Goal: Task Accomplishment & Management: Manage account settings

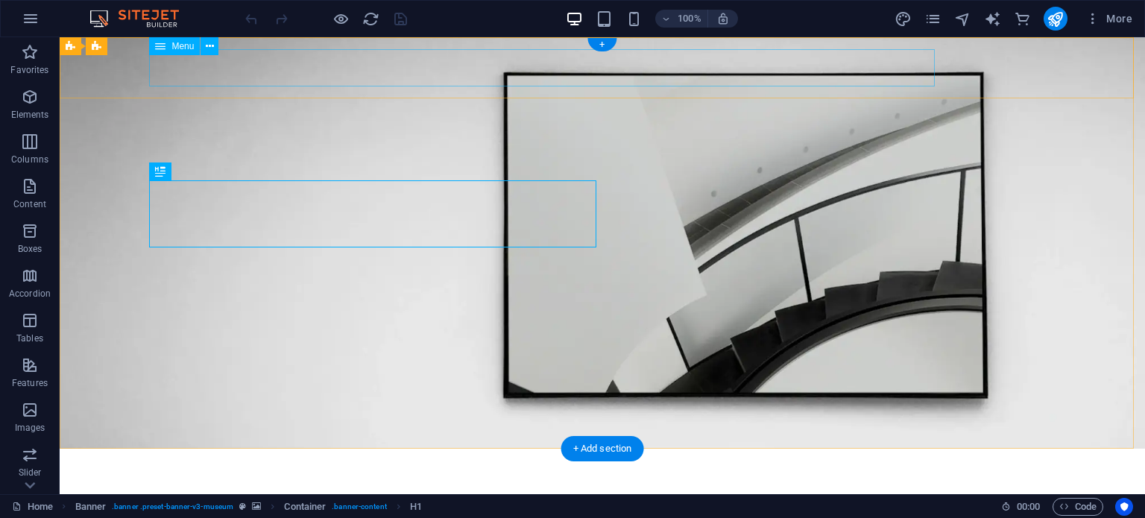
click at [409, 461] on nav "About Us Exhibitions Events Contact" at bounding box center [602, 479] width 895 height 37
select select "1"
select select
select select "2"
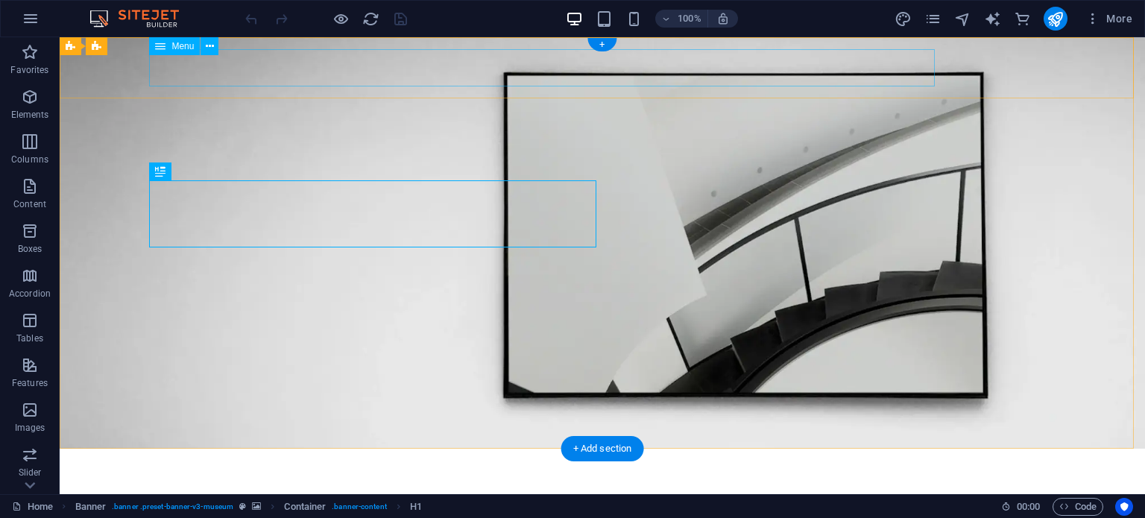
select select
select select "3"
select select
select select "4"
select select
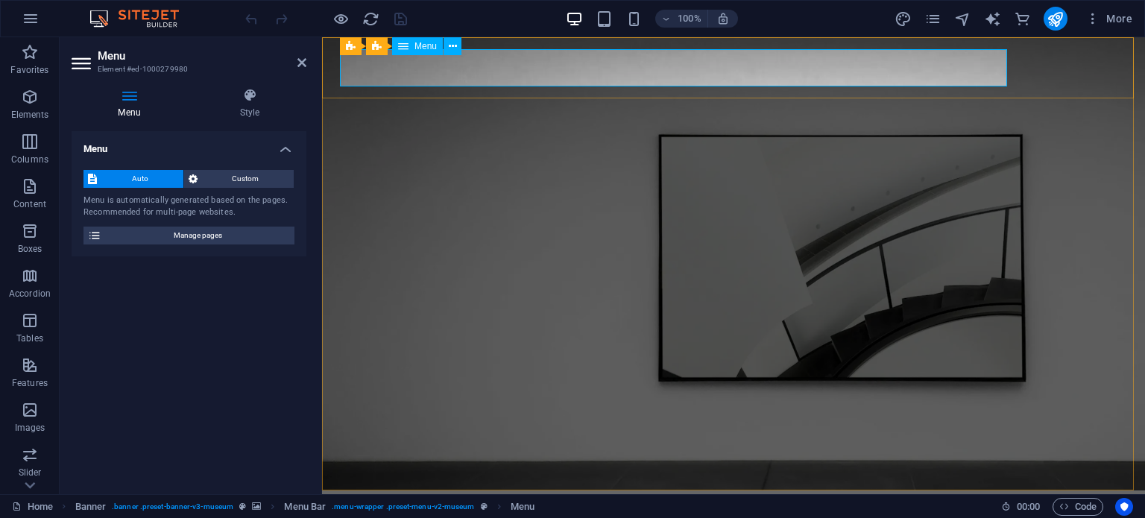
click at [515, 503] on nav "About Us Exhibitions Events Contact" at bounding box center [733, 521] width 787 height 37
click at [228, 184] on span "Custom" at bounding box center [246, 179] width 88 height 18
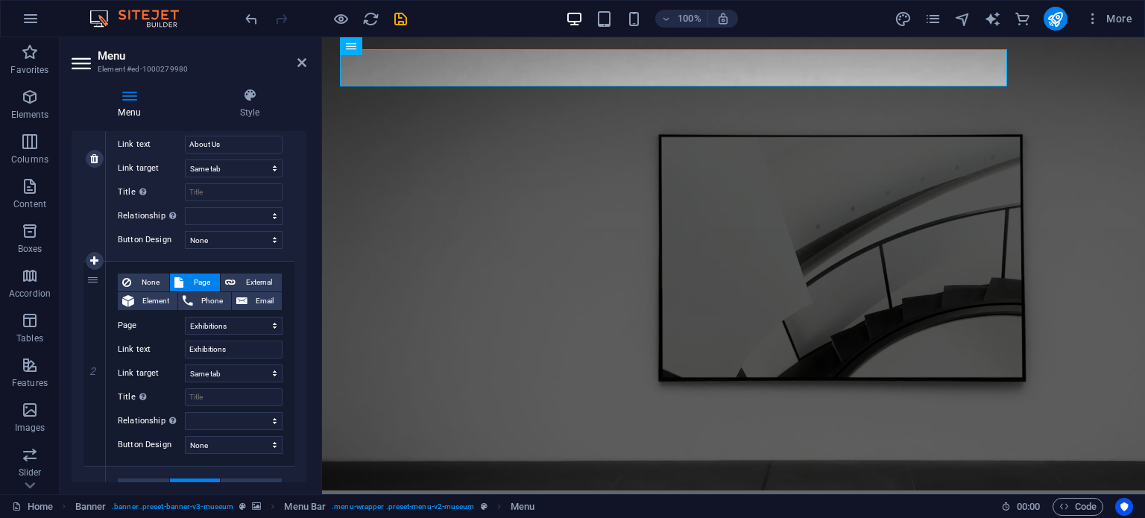
scroll to position [216, 0]
click at [97, 366] on icon at bounding box center [94, 364] width 8 height 10
select select
select select "3"
type input "Events"
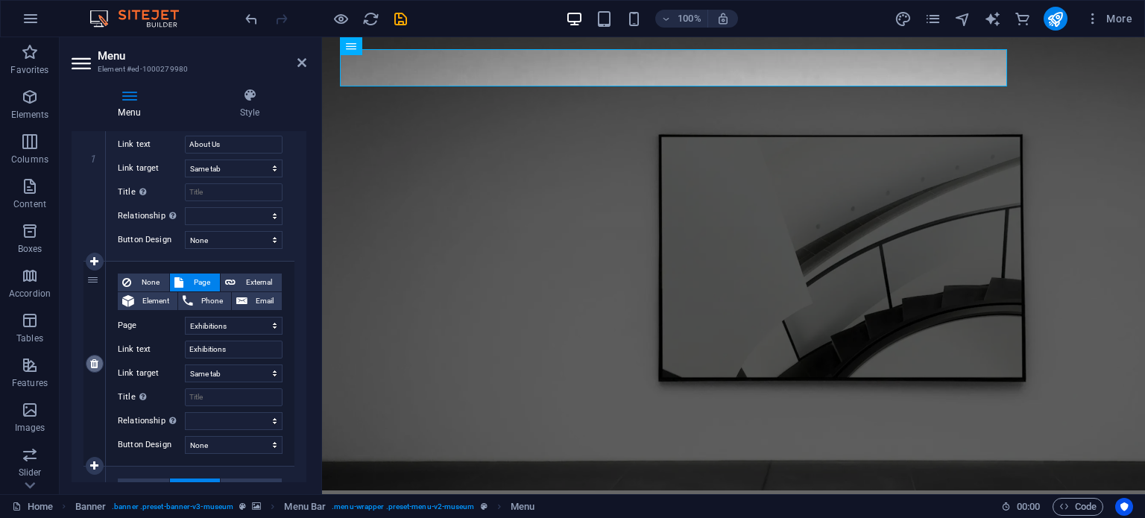
select select
select select "4"
type input "Contact"
select select
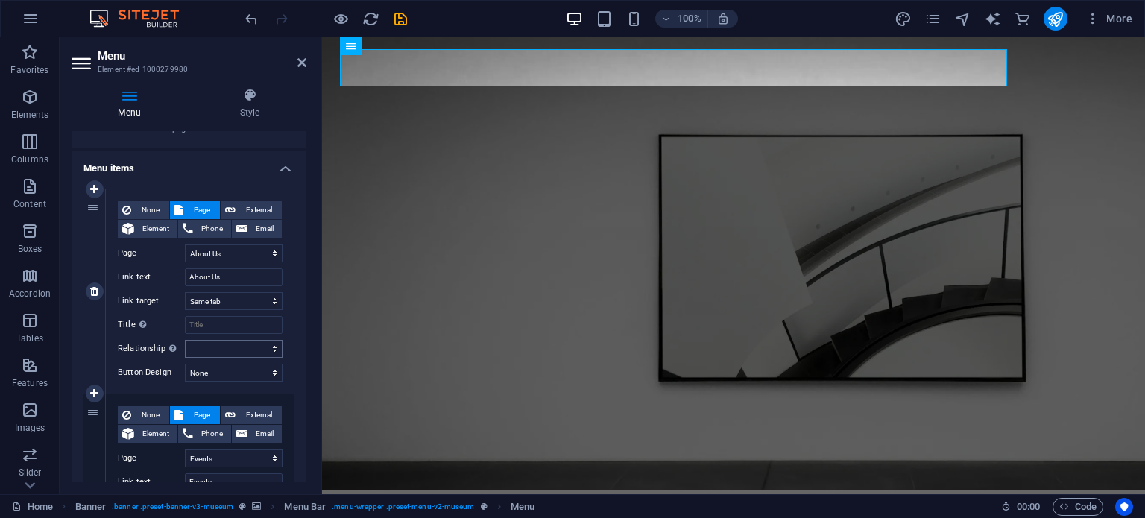
scroll to position [83, 0]
click at [227, 255] on select "Home About Us Exhibitions Events Contact Privacy Legal Notice" at bounding box center [234, 254] width 98 height 18
click at [185, 245] on select "Home About Us Exhibitions Events Contact Privacy Legal Notice" at bounding box center [234, 254] width 98 height 18
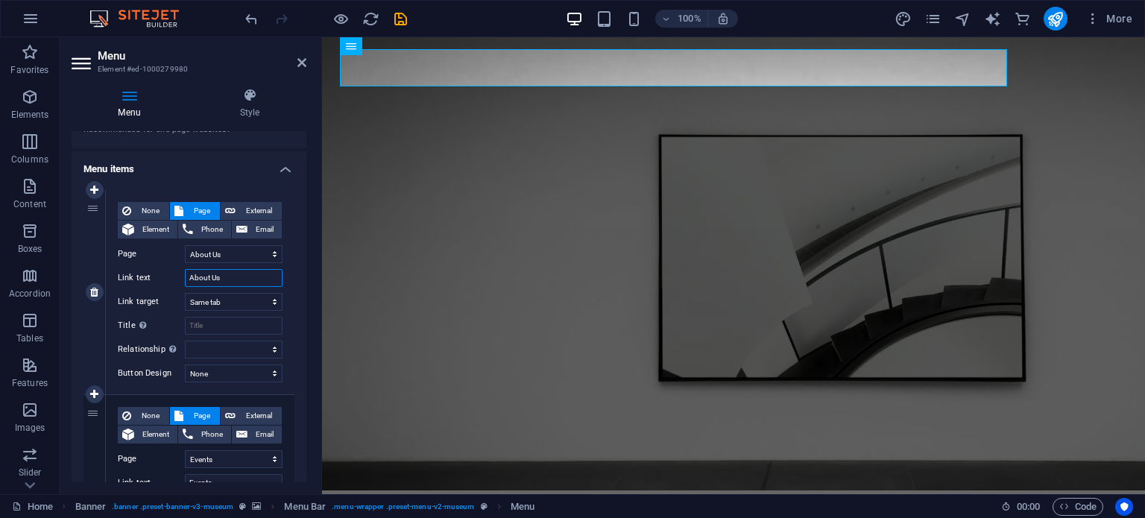
click at [218, 280] on input "About Us" at bounding box center [234, 278] width 98 height 18
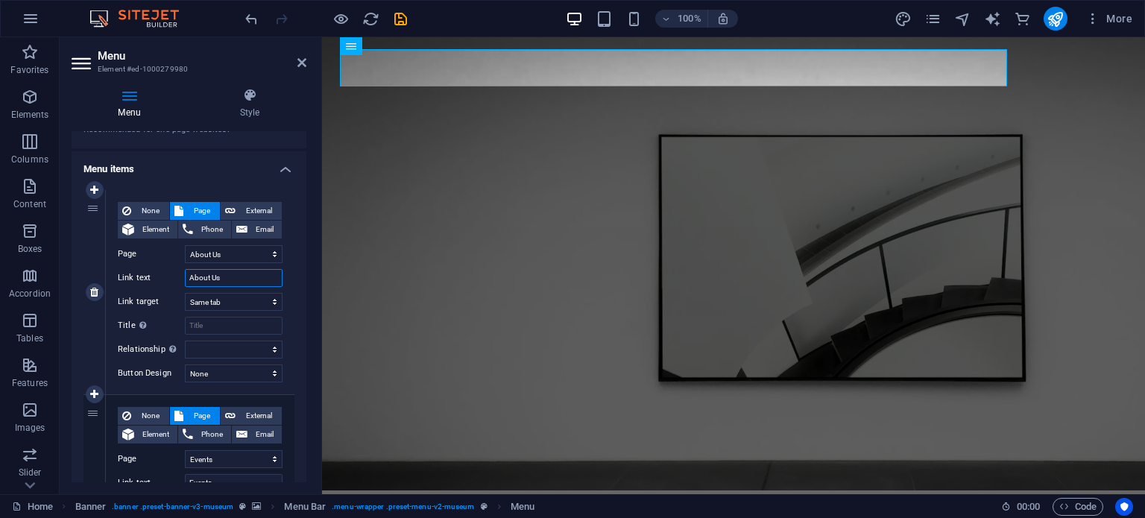
click at [218, 280] on input "About Us" at bounding box center [234, 278] width 98 height 18
type input "Images"
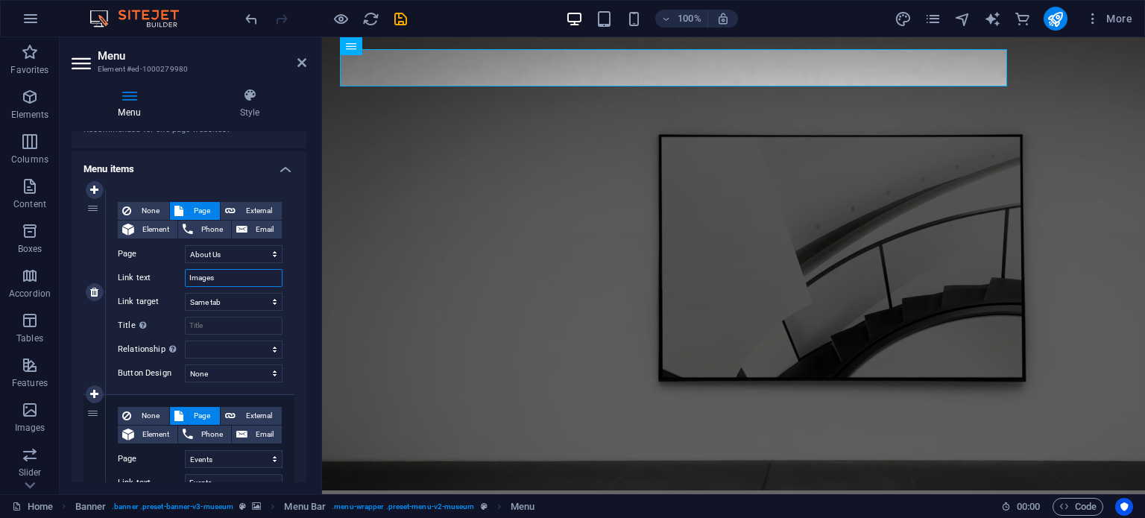
select select
type input "Images"
click at [221, 295] on select "New tab Same tab Overlay" at bounding box center [234, 302] width 98 height 18
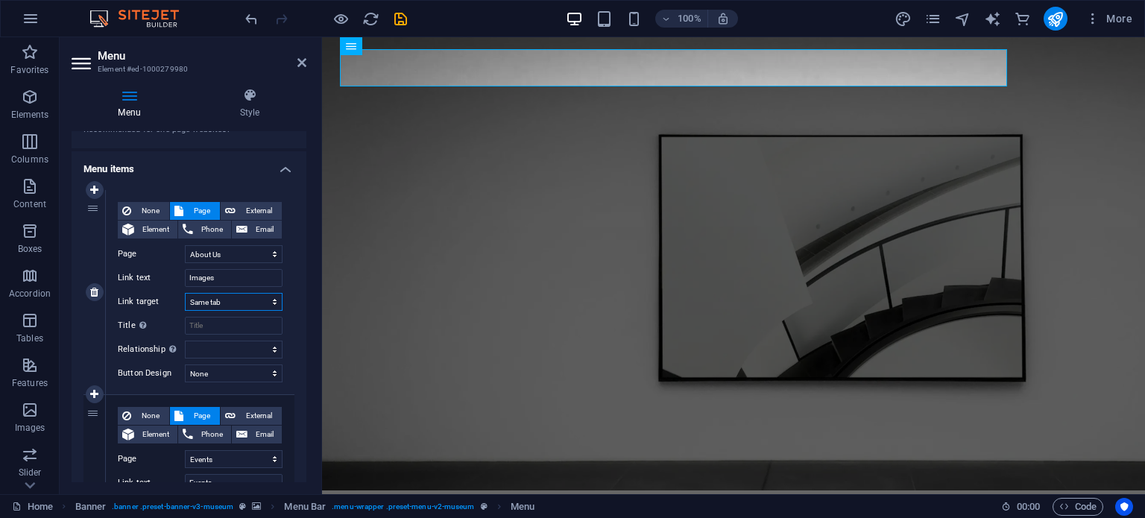
click at [221, 295] on select "New tab Same tab Overlay" at bounding box center [234, 302] width 98 height 18
click at [221, 330] on input "Title Additional link description, should not be the same as the link text. The…" at bounding box center [234, 326] width 98 height 18
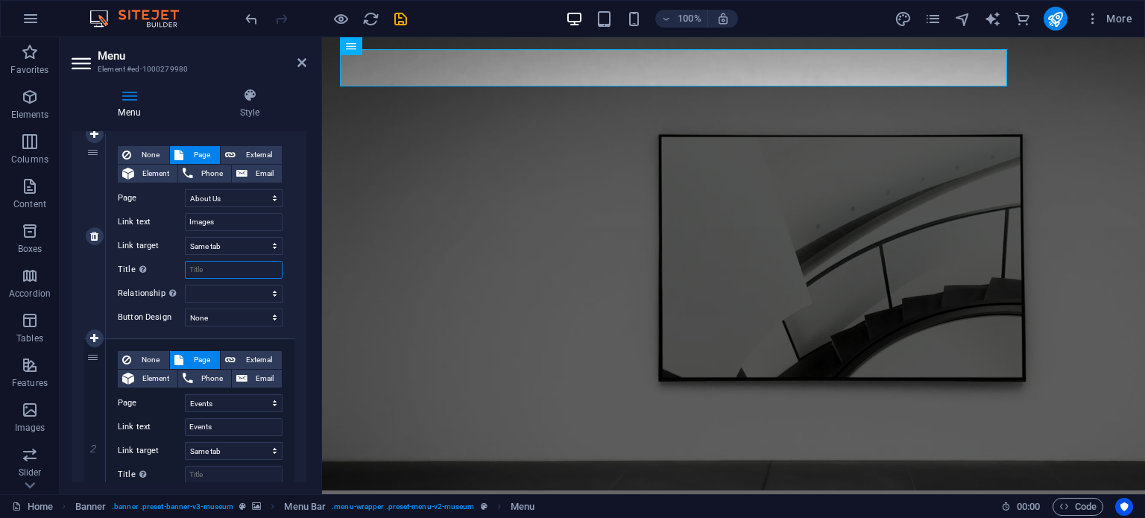
scroll to position [143, 0]
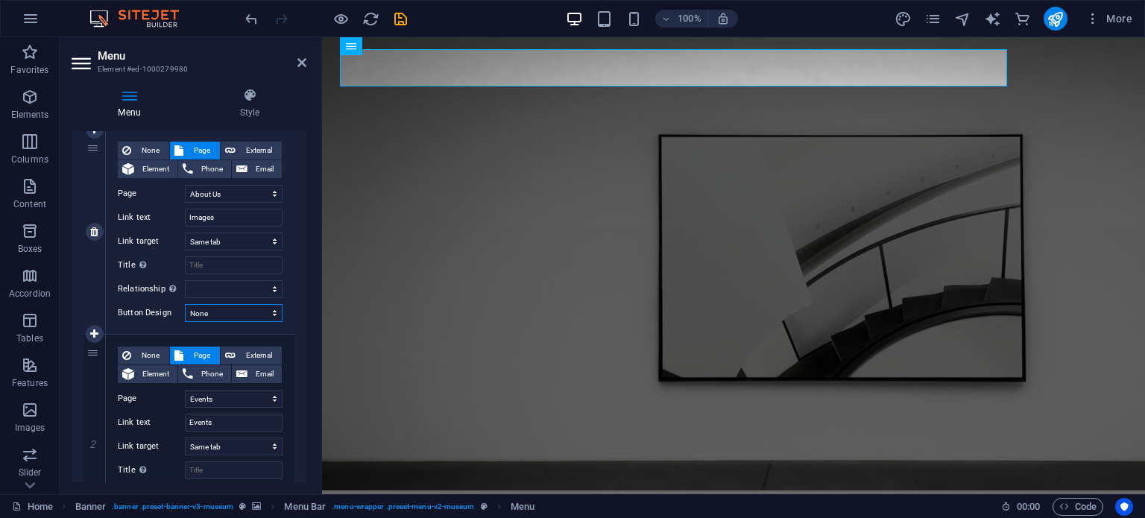
click at [222, 314] on select "None Default Primary Secondary" at bounding box center [234, 313] width 98 height 18
select select "primary"
click at [185, 304] on select "None Default Primary Secondary" at bounding box center [234, 313] width 98 height 18
select select
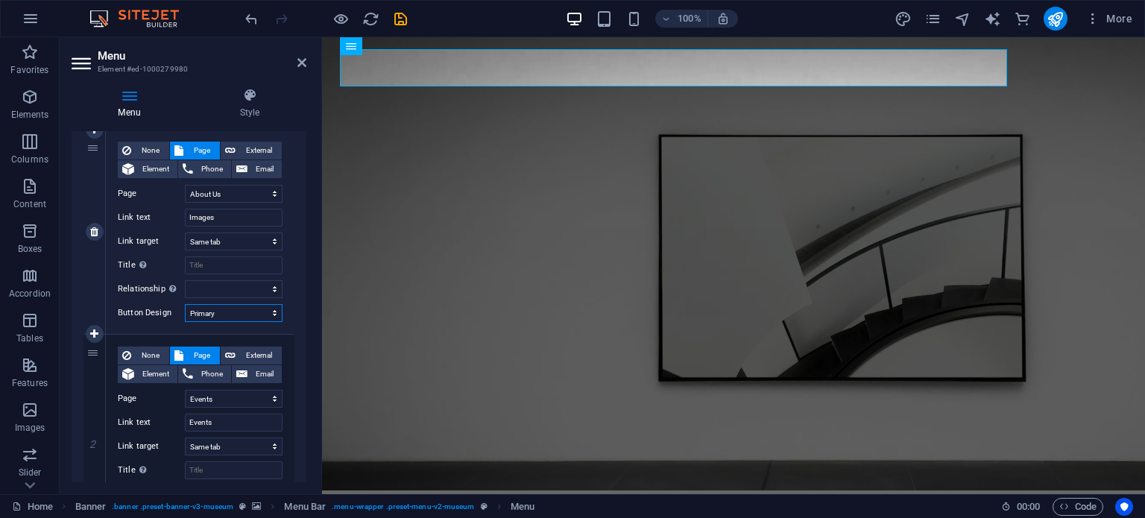
select select
drag, startPoint x: 225, startPoint y: 314, endPoint x: 214, endPoint y: 390, distance: 76.9
click at [214, 390] on div "1 None Page External Element Phone Email Page Home About Us Exhibitions Events …" at bounding box center [189, 437] width 211 height 614
select select "secondary"
click at [185, 304] on select "None Default Primary Secondary" at bounding box center [234, 313] width 98 height 18
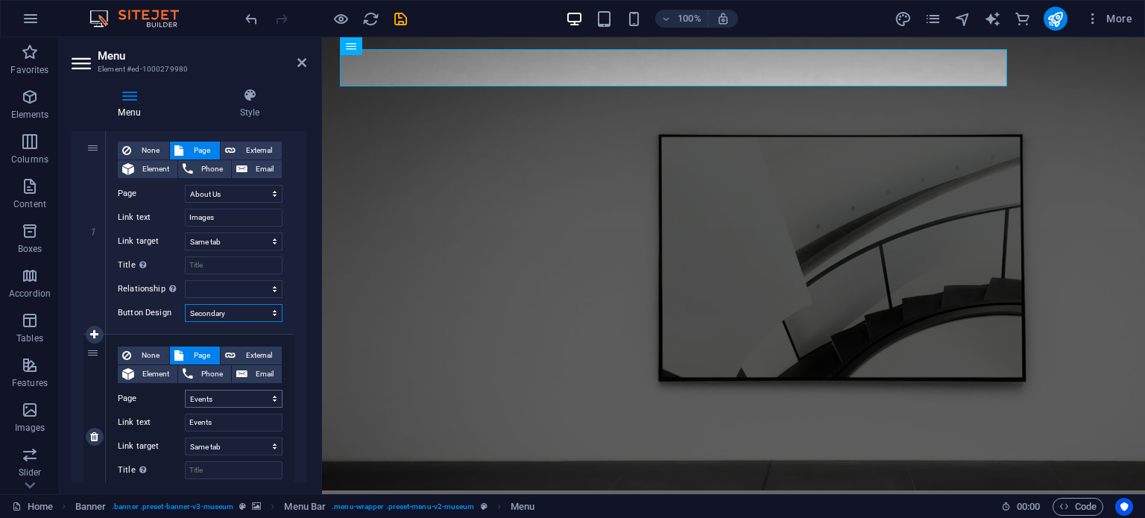
select select
click at [221, 304] on select "None Default Primary Secondary" at bounding box center [234, 313] width 98 height 18
select select
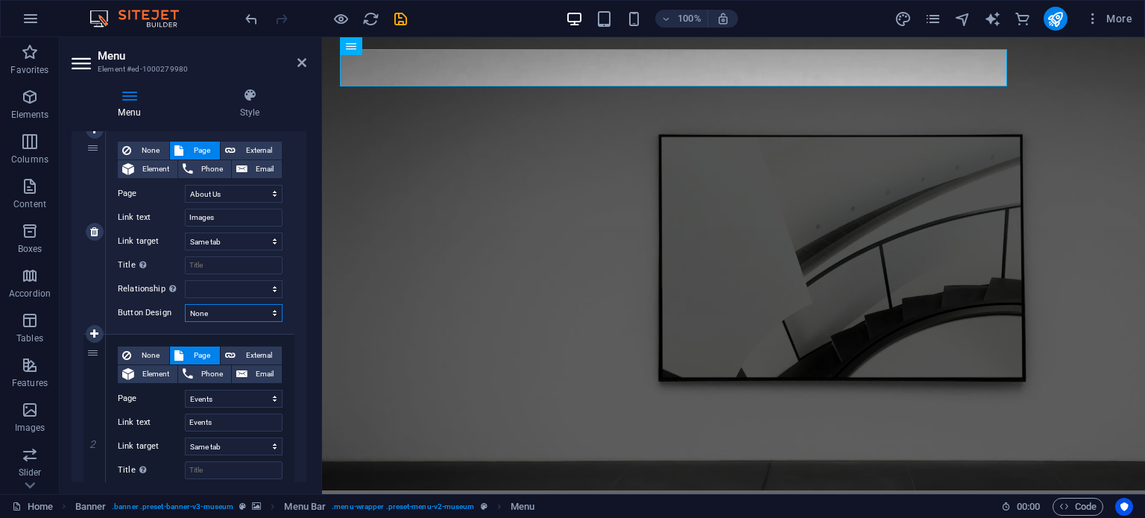
click at [185, 304] on select "None Default Primary Secondary" at bounding box center [234, 313] width 98 height 18
select select
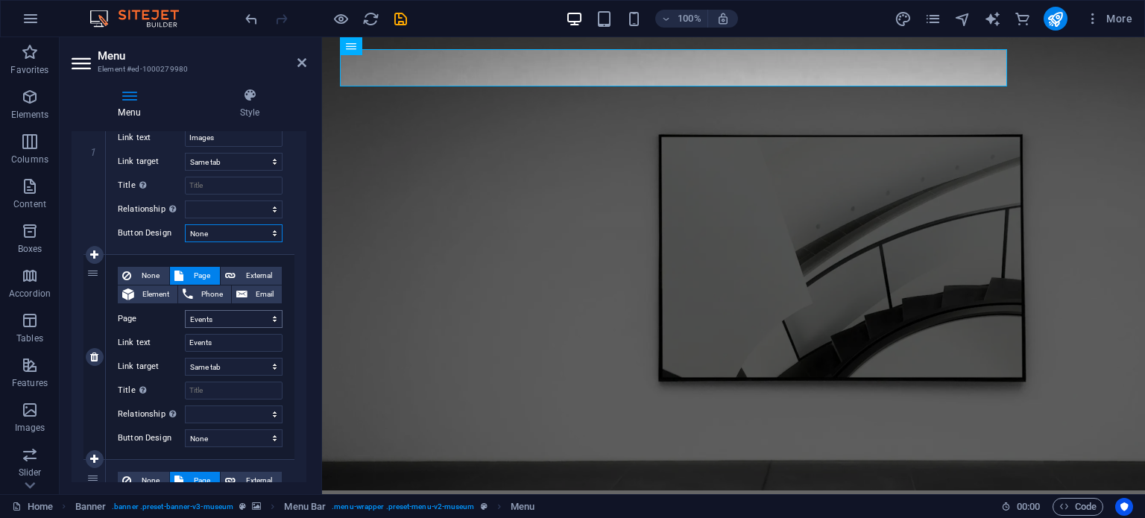
scroll to position [229, 0]
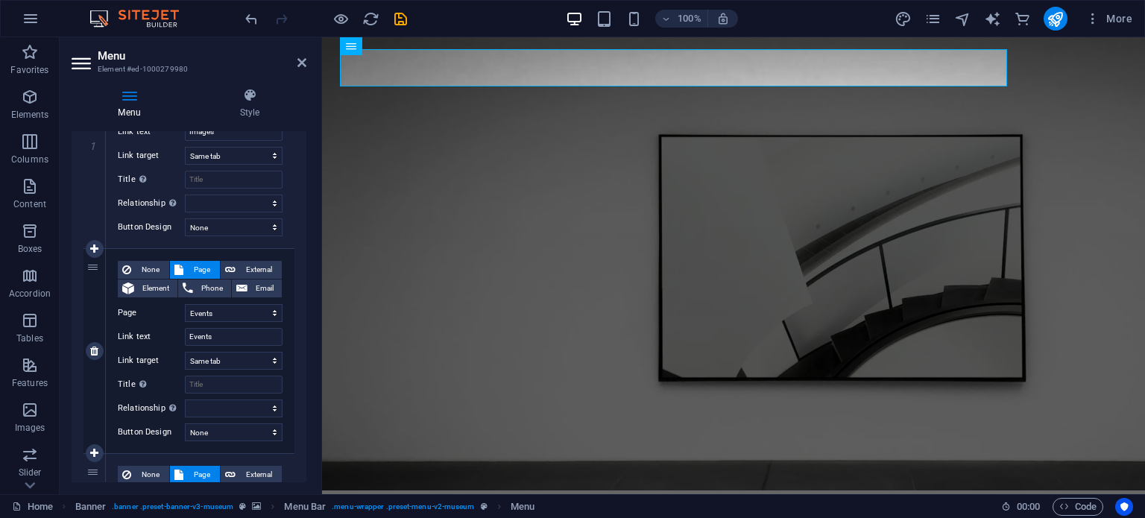
click at [208, 327] on div "None Page External Element Phone Email Page Home About Us Exhibitions Events Co…" at bounding box center [200, 339] width 165 height 157
click at [208, 340] on input "Events" at bounding box center [234, 337] width 98 height 18
type input "Interior"
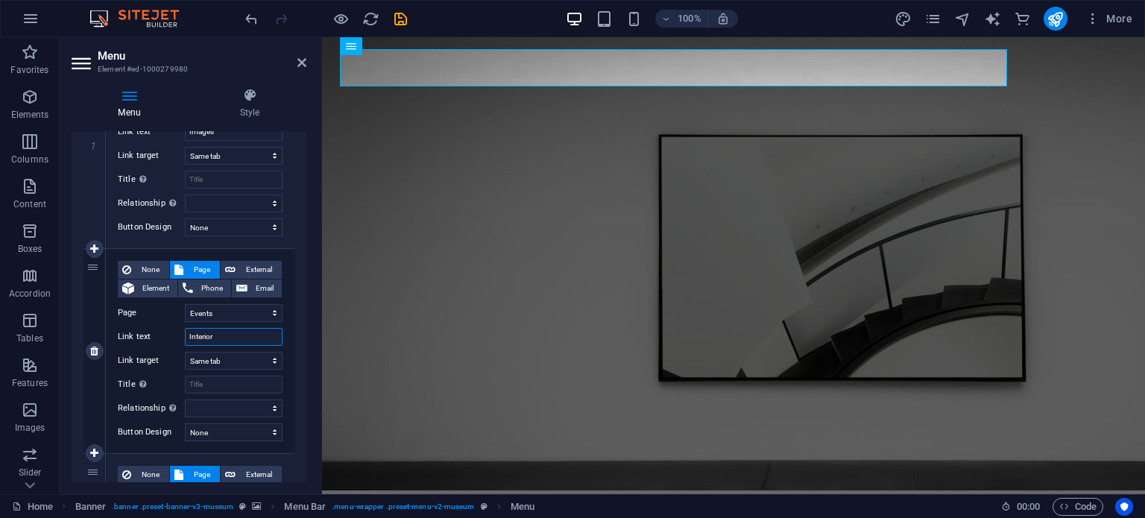
select select
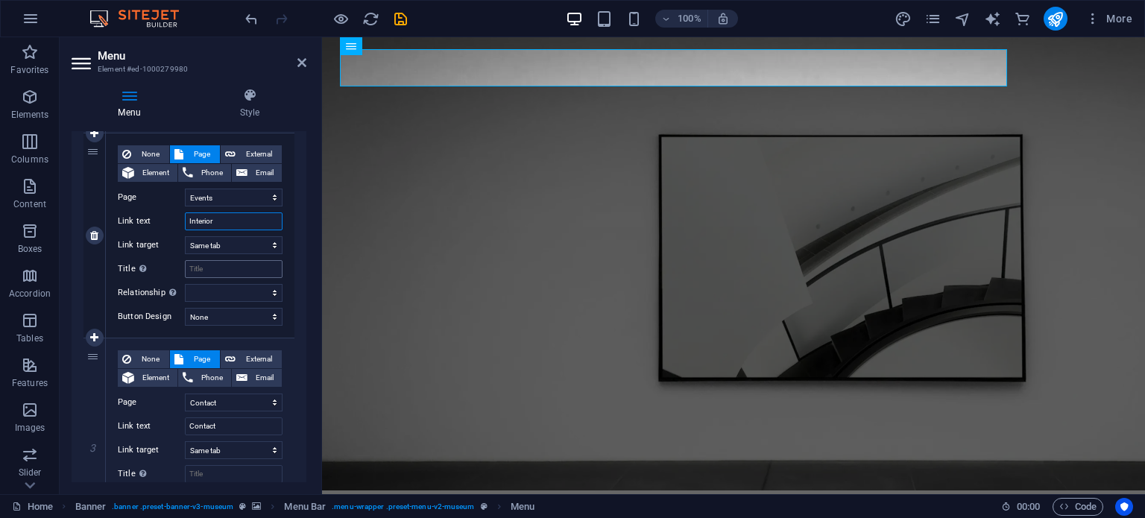
scroll to position [382, 0]
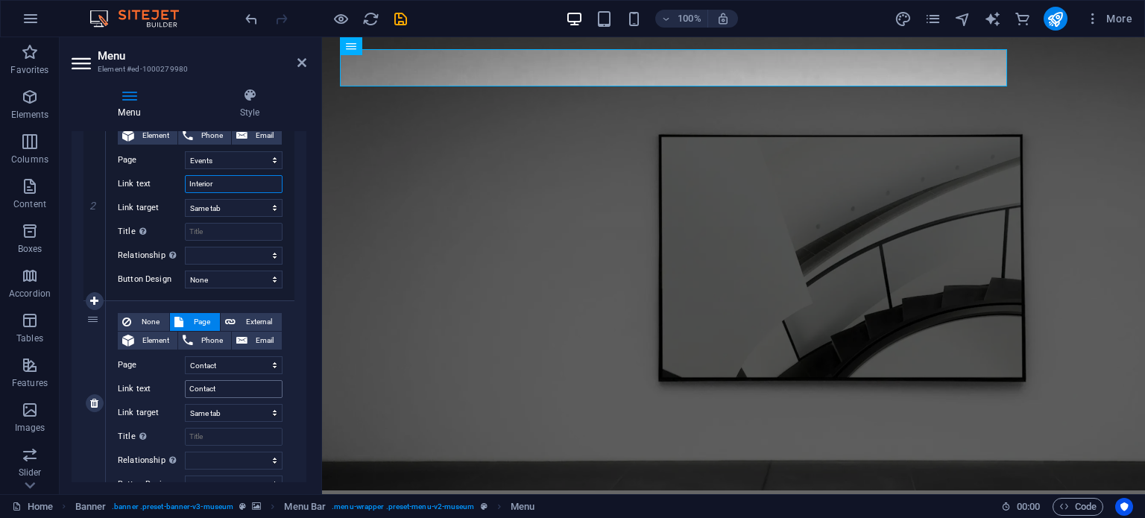
type input "Interior"
click at [232, 383] on input "Contact" at bounding box center [234, 389] width 98 height 18
type input "Clients"
select select
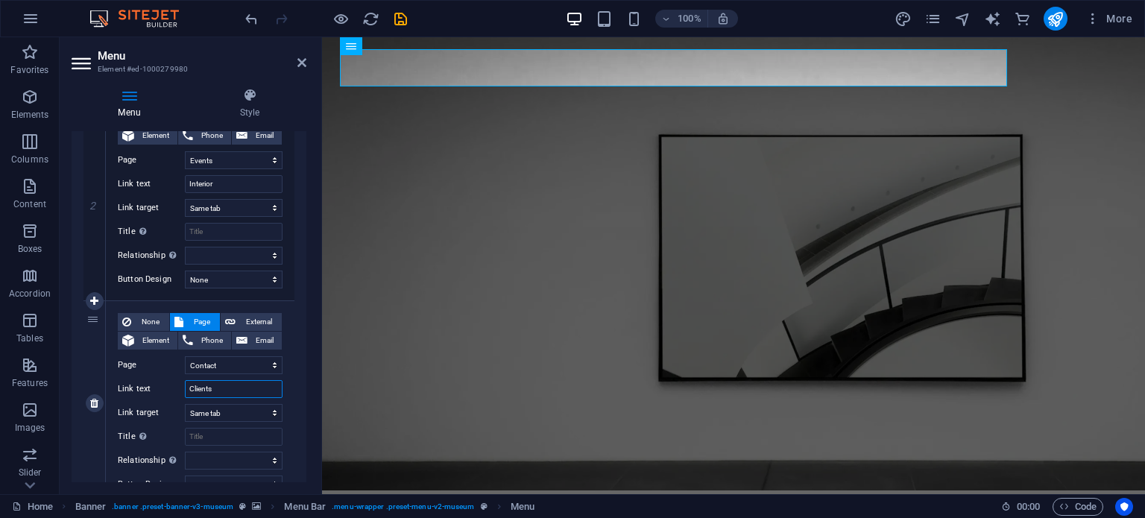
select select
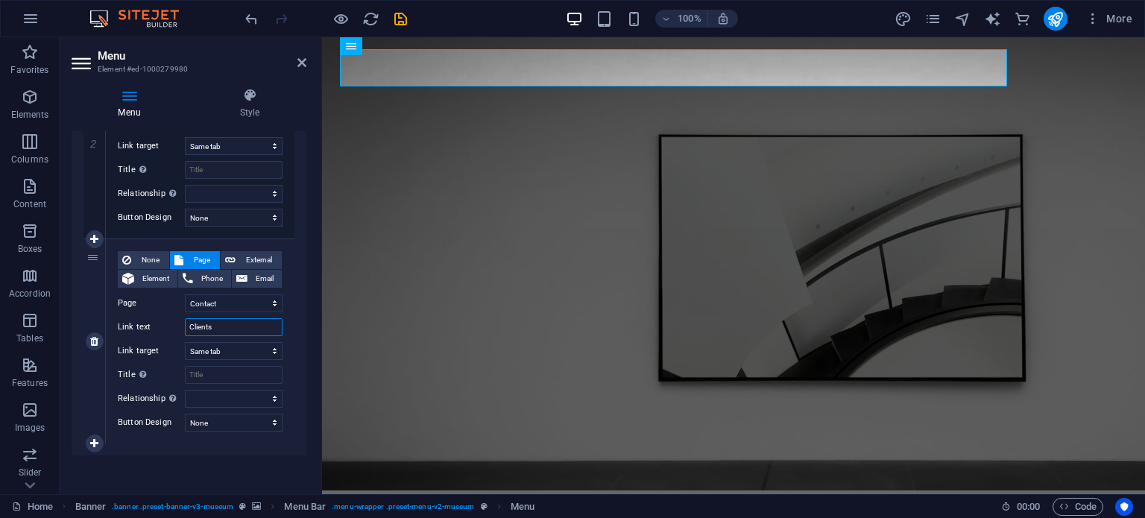
scroll to position [446, 0]
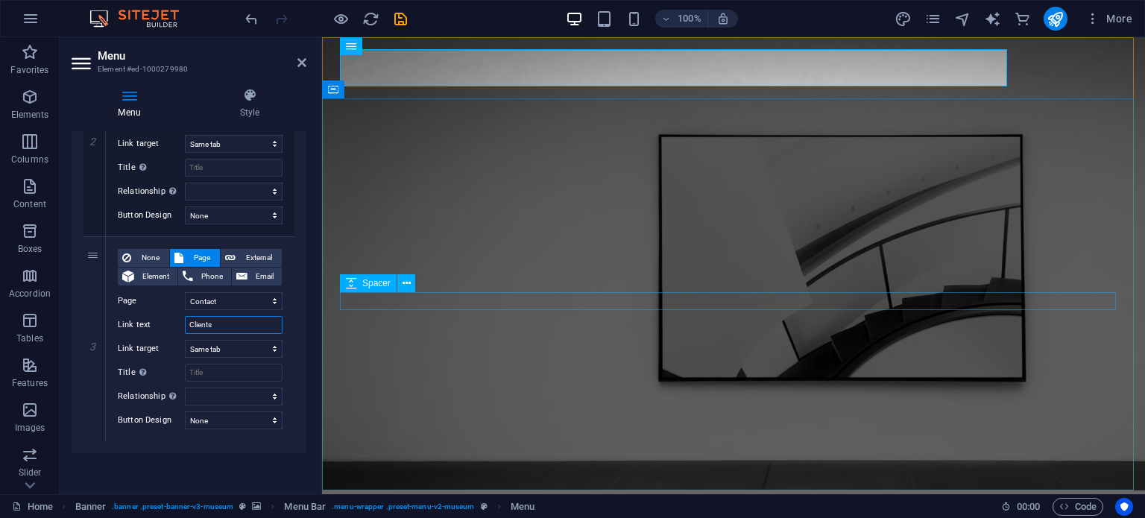
type input "Clients"
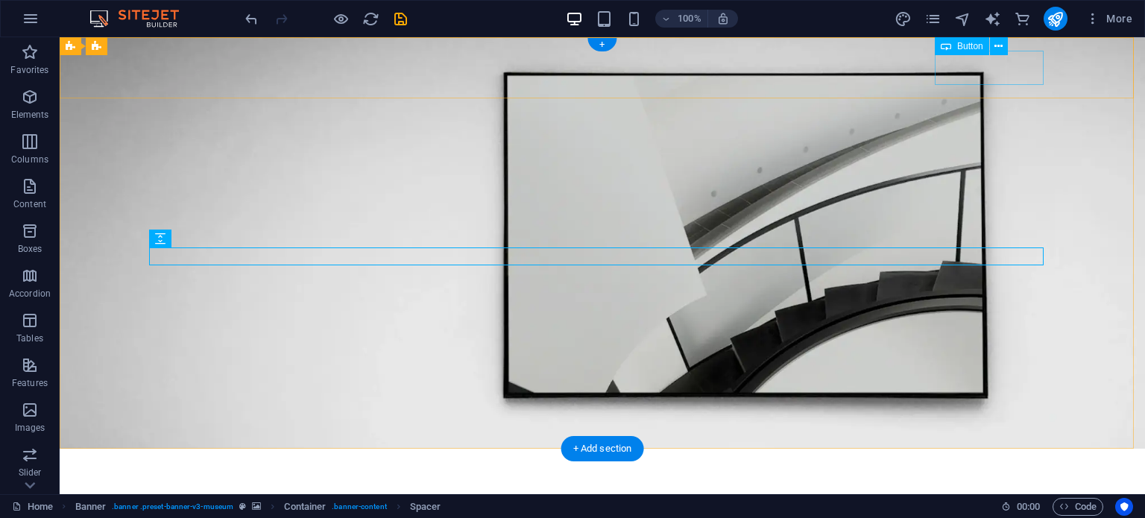
click at [964, 498] on div "Explore" at bounding box center [602, 515] width 895 height 34
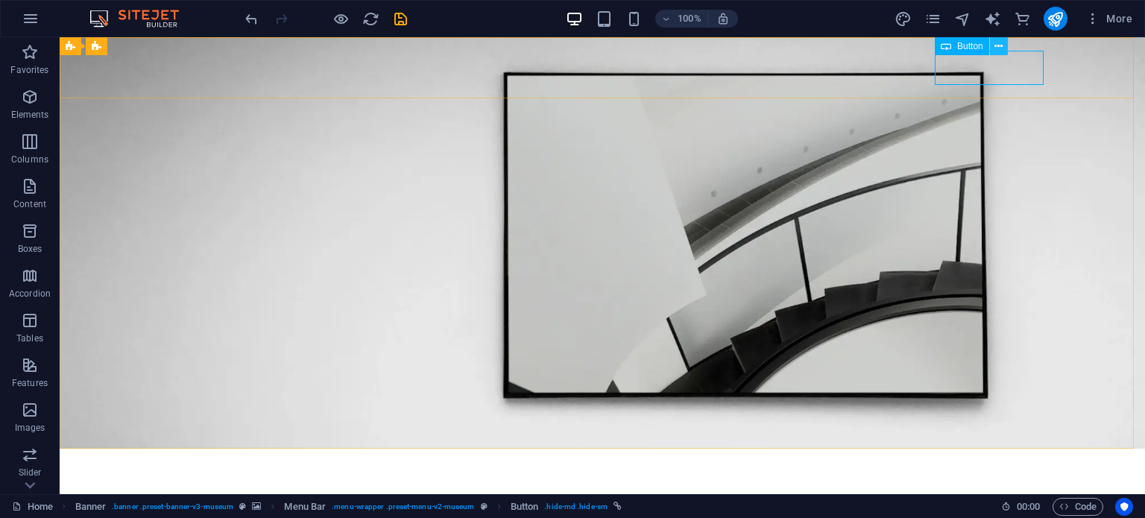
click at [995, 45] on icon at bounding box center [999, 47] width 8 height 16
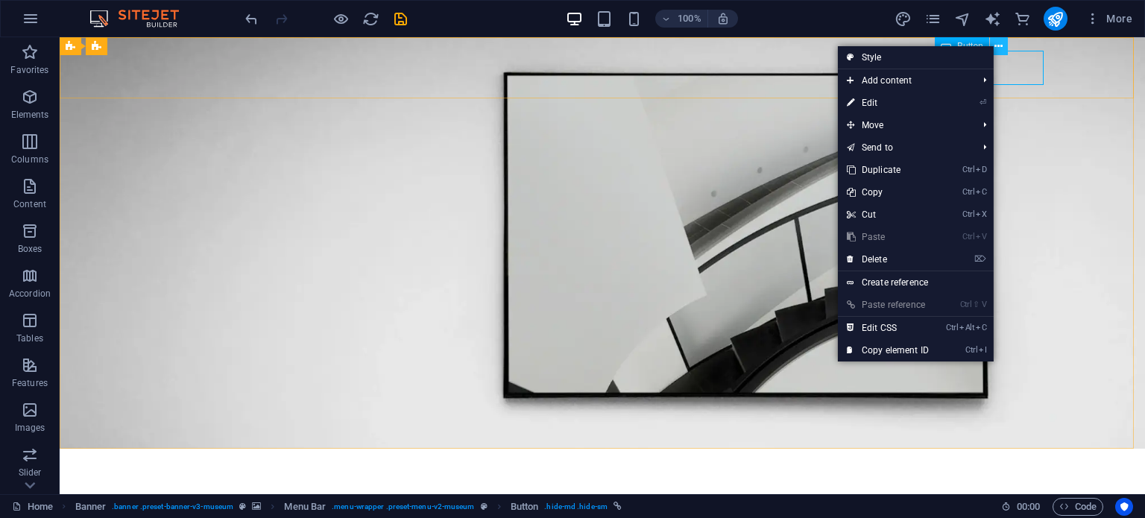
click at [995, 45] on icon at bounding box center [999, 47] width 8 height 16
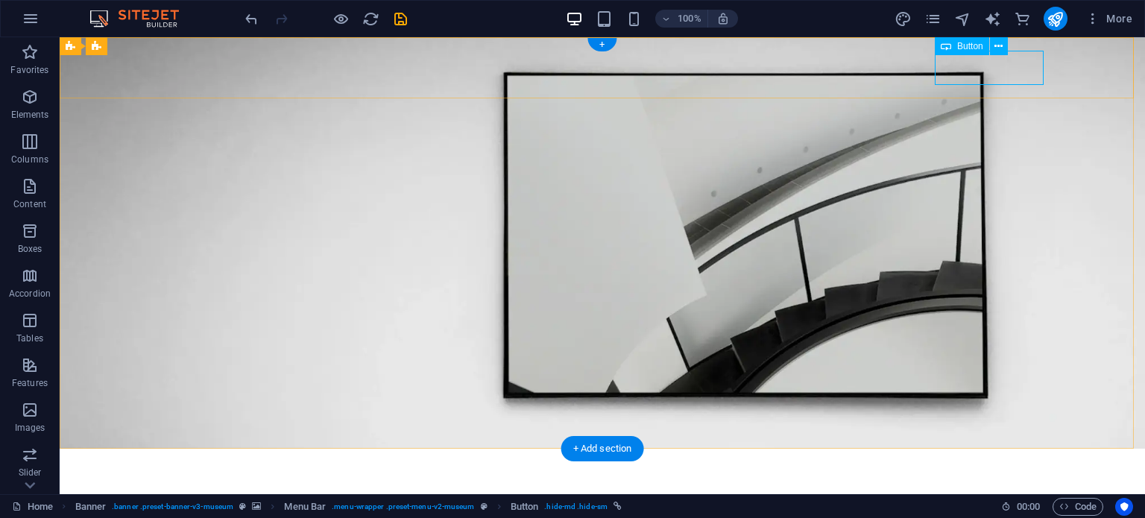
click at [1029, 498] on div "Explore" at bounding box center [602, 515] width 895 height 34
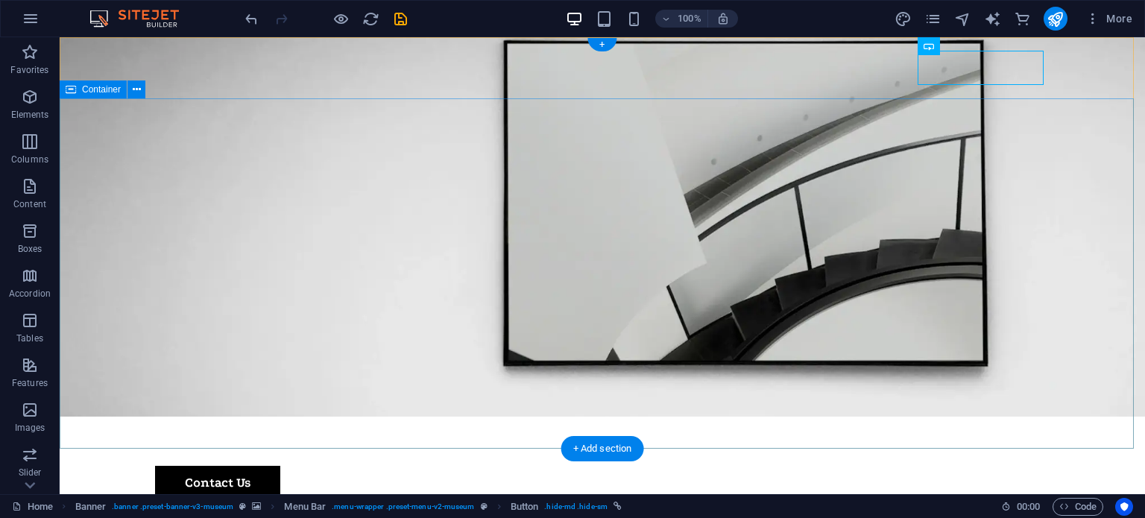
scroll to position [0, 0]
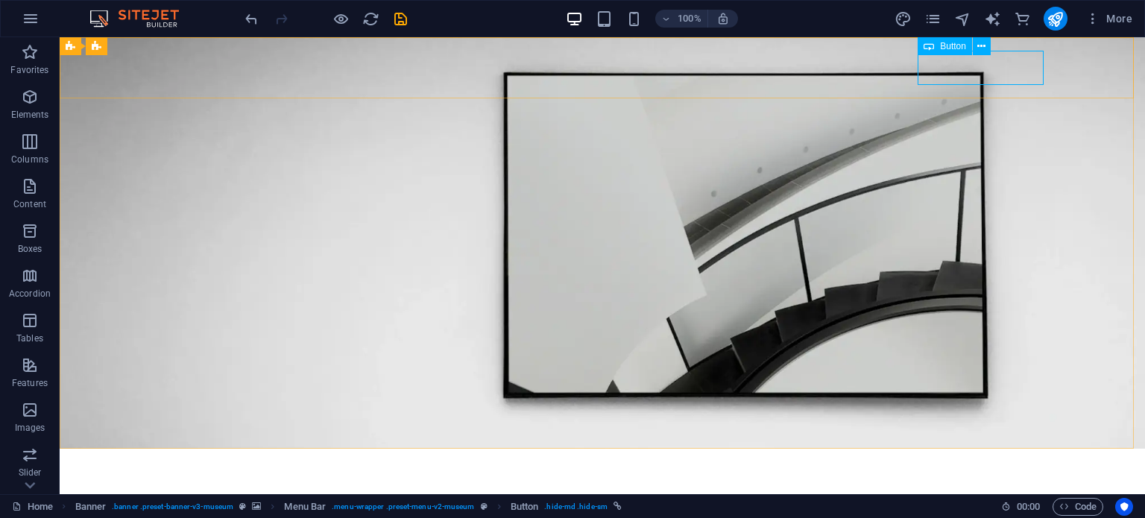
click at [960, 42] on span "Button" at bounding box center [953, 46] width 26 height 9
click at [947, 47] on span "Button" at bounding box center [953, 46] width 26 height 9
click at [978, 48] on icon at bounding box center [982, 47] width 8 height 16
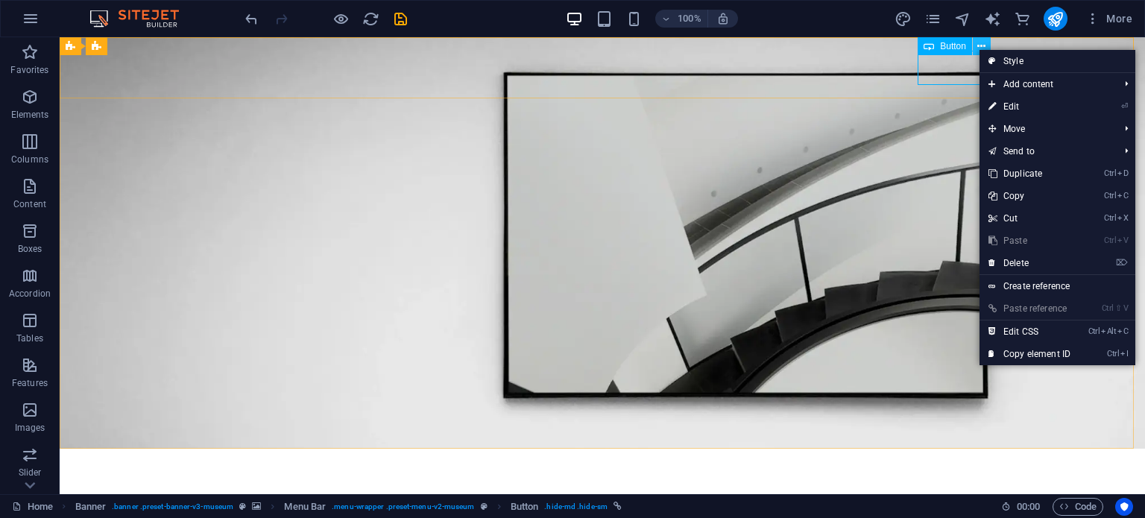
click at [978, 48] on icon at bounding box center [982, 47] width 8 height 16
click at [965, 498] on div "Contact Us" at bounding box center [602, 515] width 895 height 34
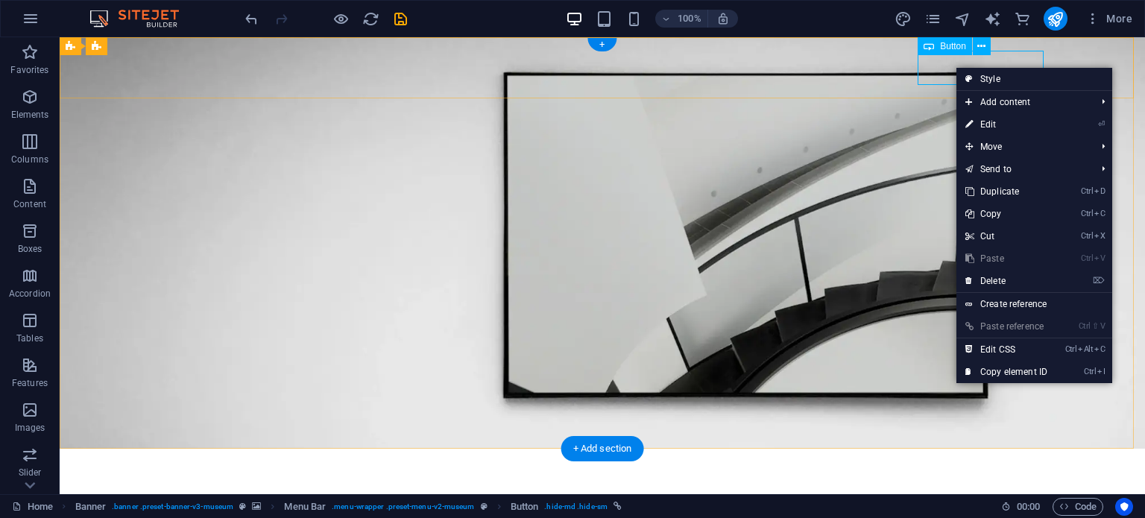
click at [955, 498] on div "Contact Us" at bounding box center [602, 515] width 895 height 34
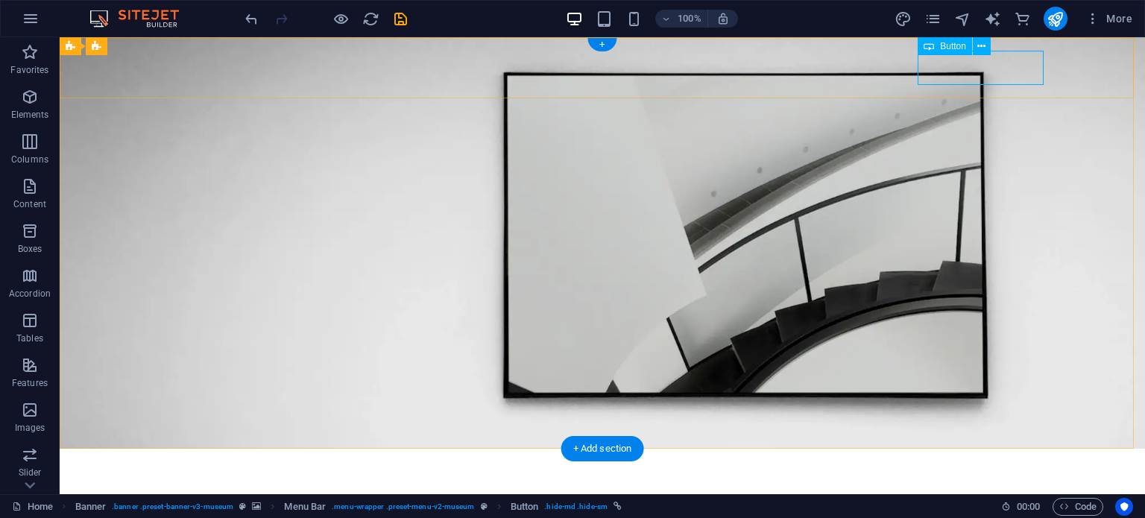
click at [955, 498] on div "Contact Us" at bounding box center [602, 515] width 895 height 34
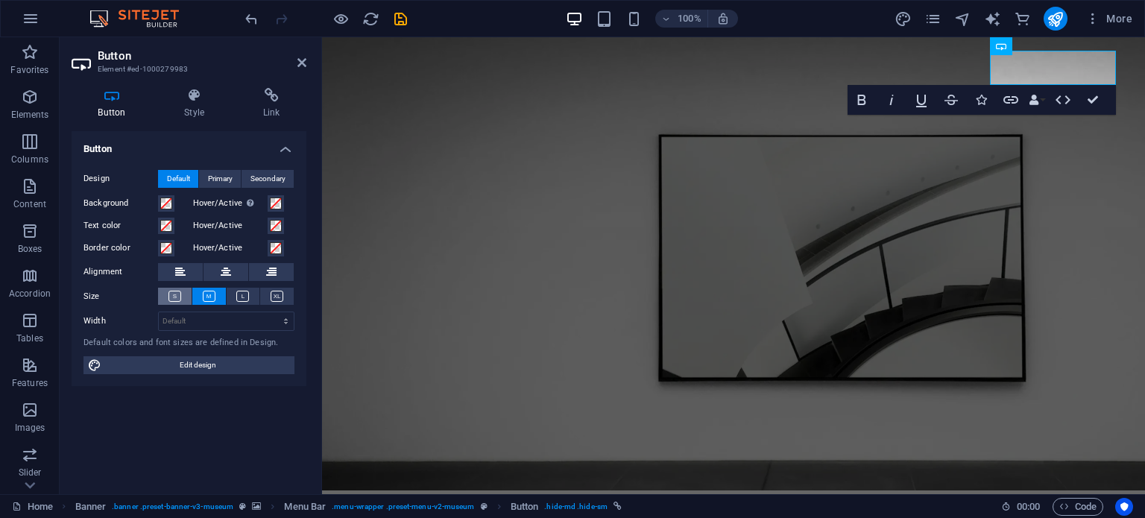
click at [186, 296] on button at bounding box center [175, 296] width 34 height 17
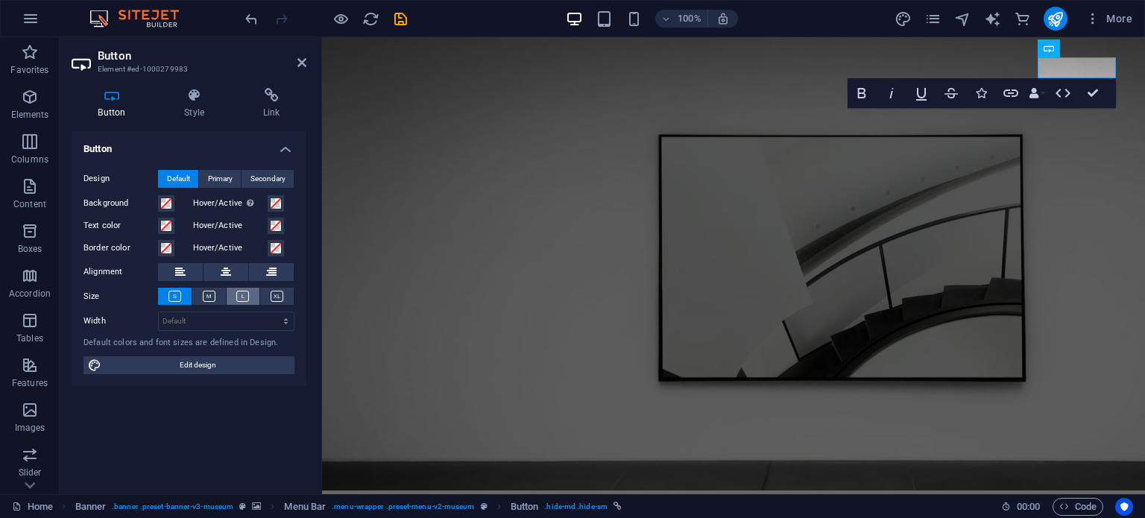
click at [233, 297] on button at bounding box center [244, 296] width 34 height 17
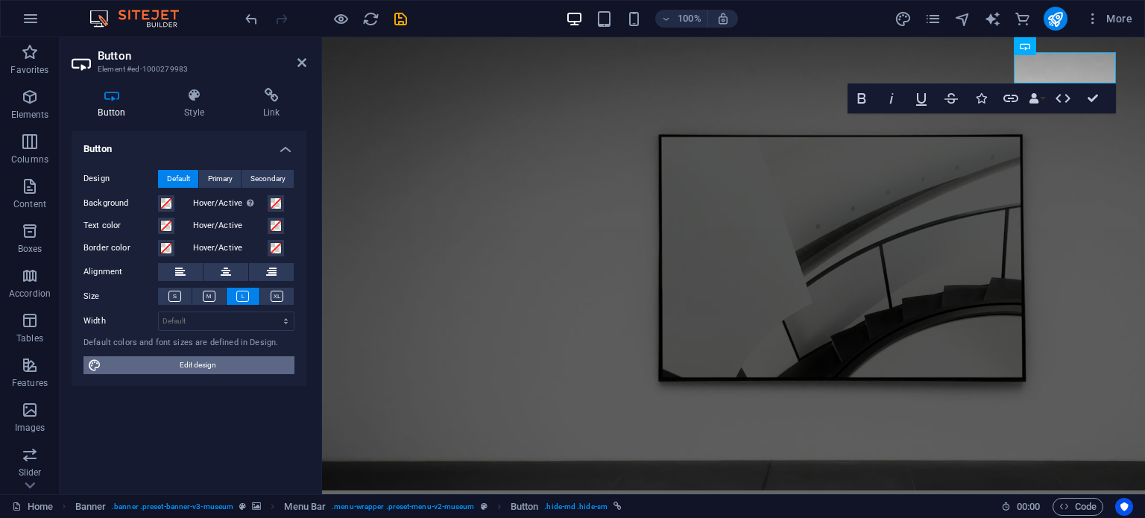
click at [210, 362] on span "Edit design" at bounding box center [198, 365] width 184 height 18
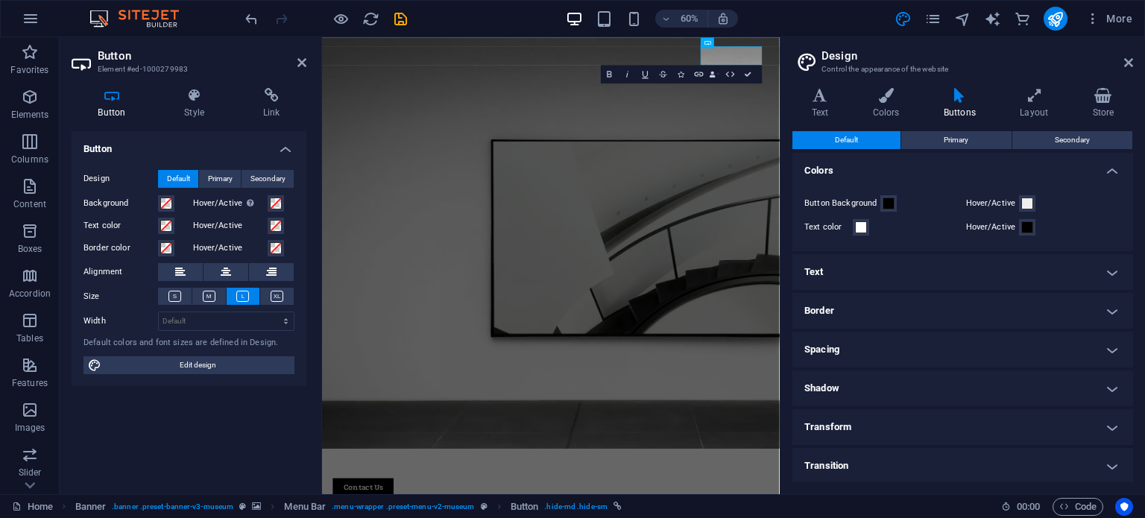
click at [864, 293] on h4 "Border" at bounding box center [963, 311] width 341 height 36
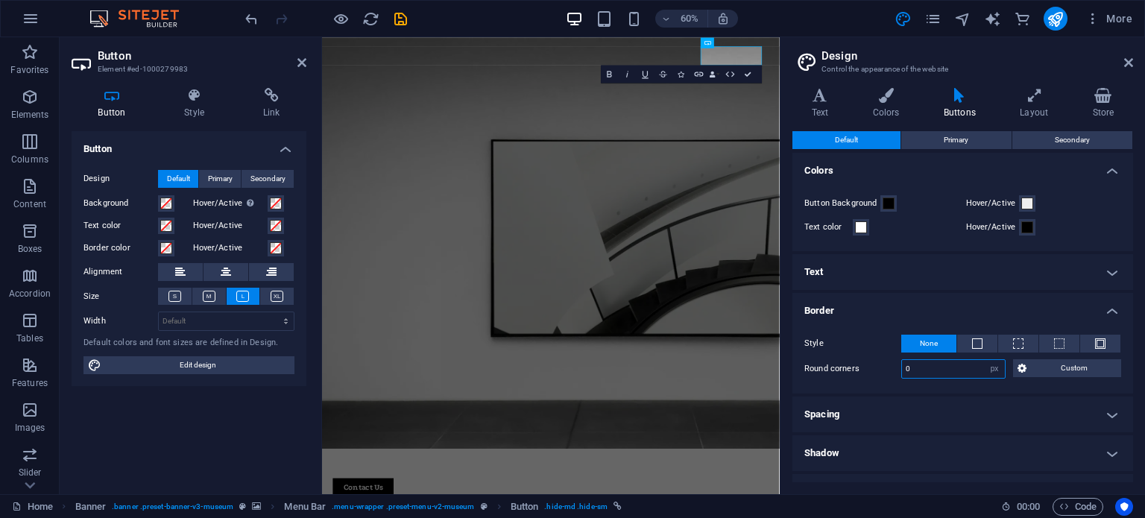
click at [963, 363] on input "0" at bounding box center [953, 369] width 103 height 18
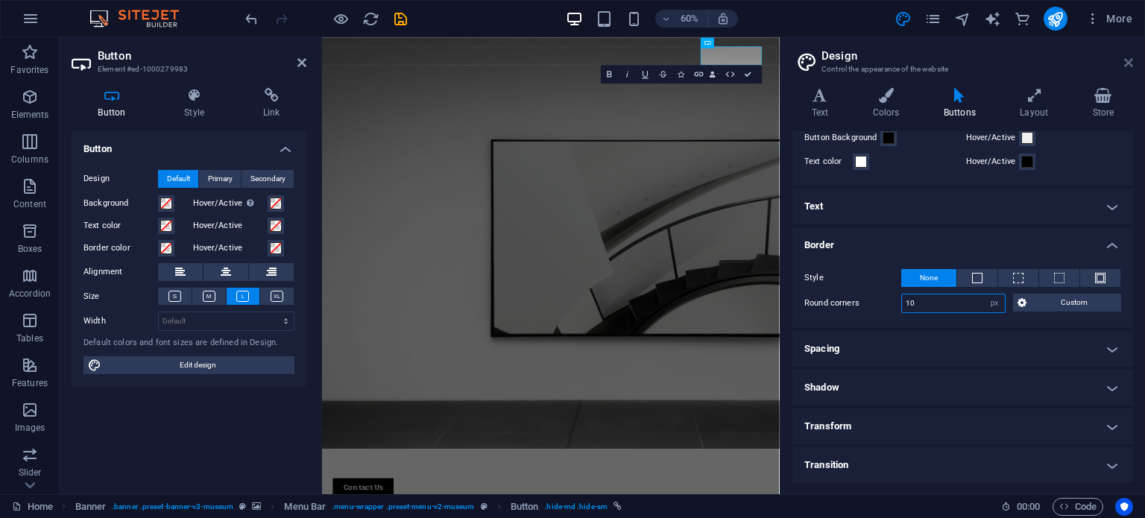
type input "10"
click at [1131, 61] on icon at bounding box center [1129, 63] width 9 height 12
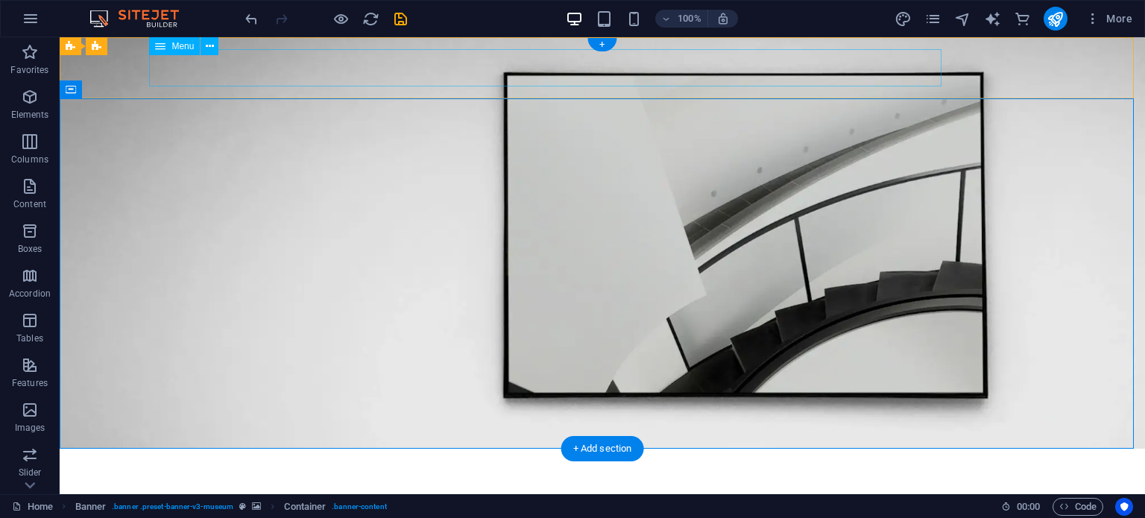
click at [489, 461] on nav "Images Interior Clients" at bounding box center [602, 479] width 895 height 37
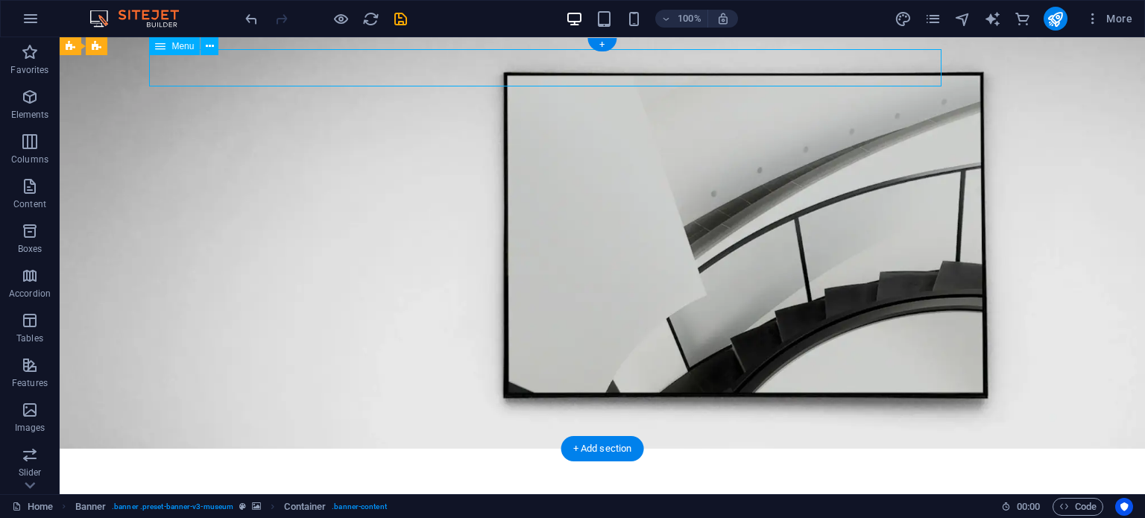
click at [489, 461] on nav "Images Interior Clients" at bounding box center [602, 479] width 895 height 37
select select "1"
select select
select select "3"
select select
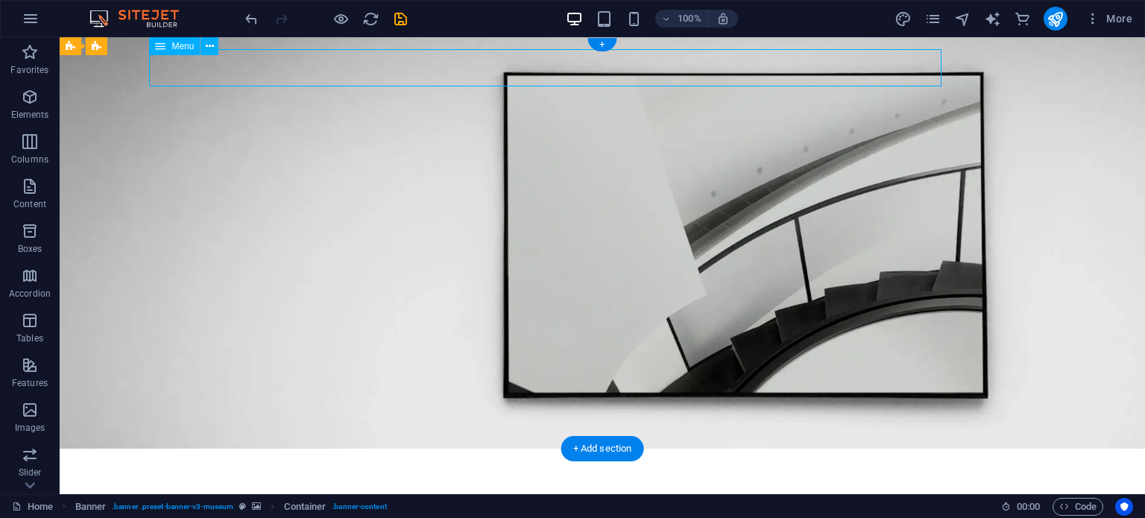
select select "4"
select select
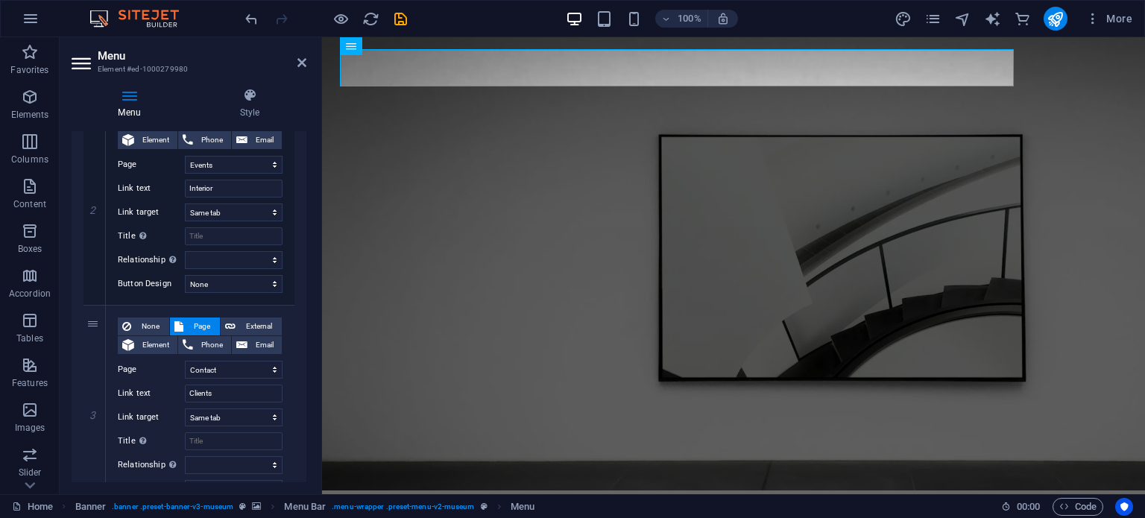
scroll to position [377, 0]
click at [251, 100] on icon at bounding box center [249, 95] width 113 height 15
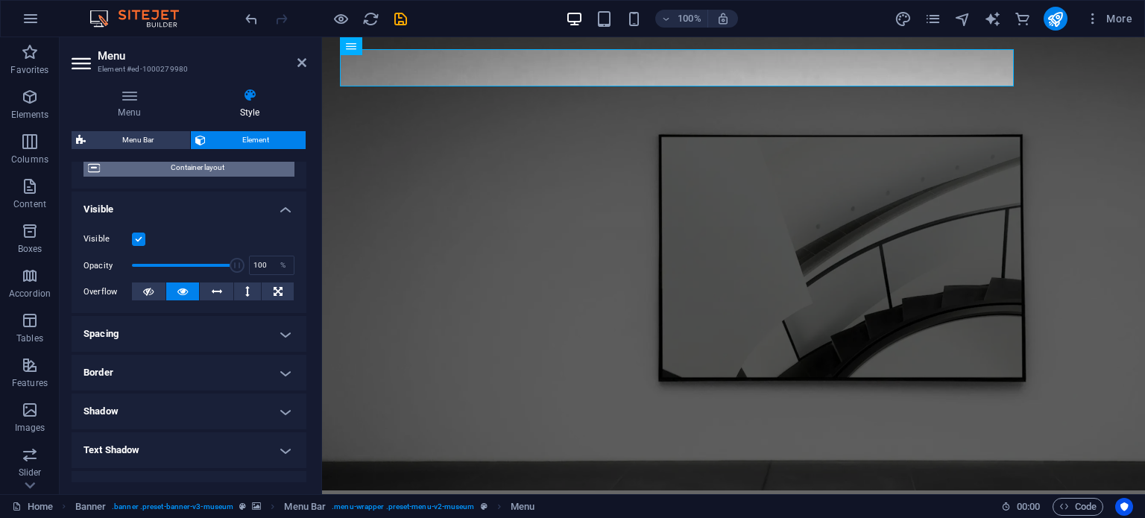
scroll to position [133, 0]
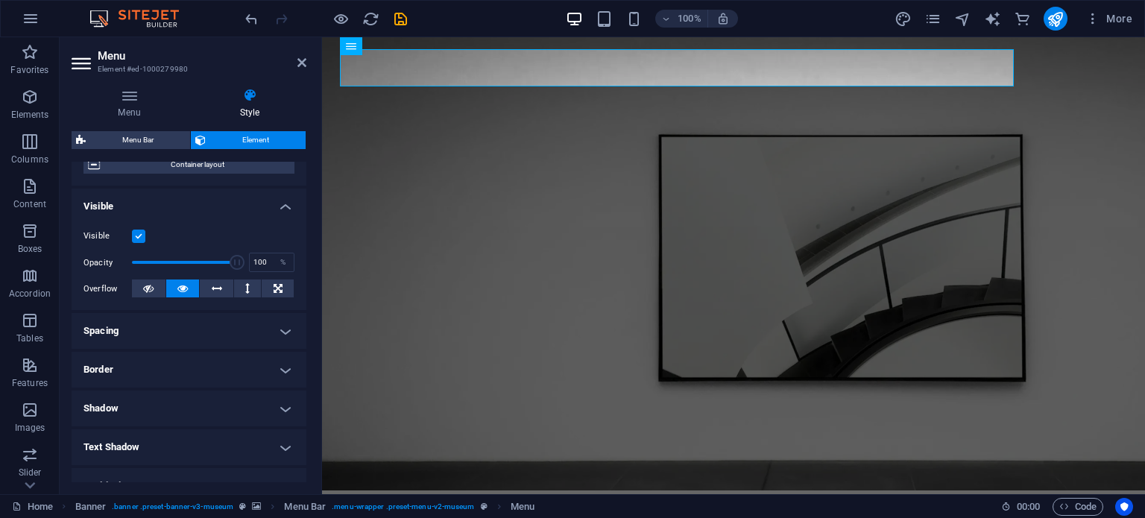
click at [146, 342] on h4 "Spacing" at bounding box center [189, 331] width 235 height 36
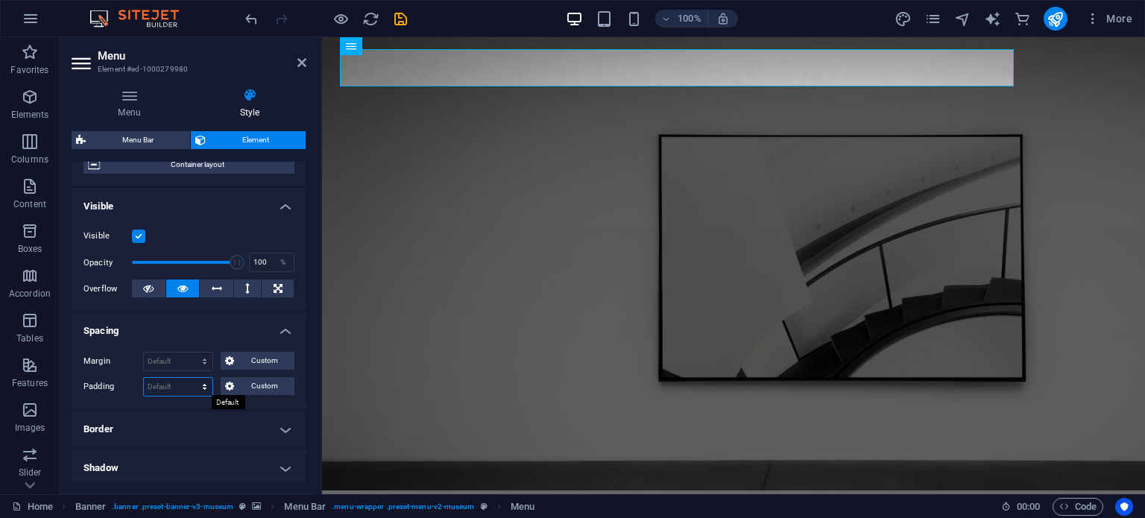
click at [169, 382] on select "Default px rem % vh vw Custom" at bounding box center [178, 387] width 69 height 18
select select "px"
click at [190, 378] on select "Default px rem % vh vw Custom" at bounding box center [178, 387] width 69 height 18
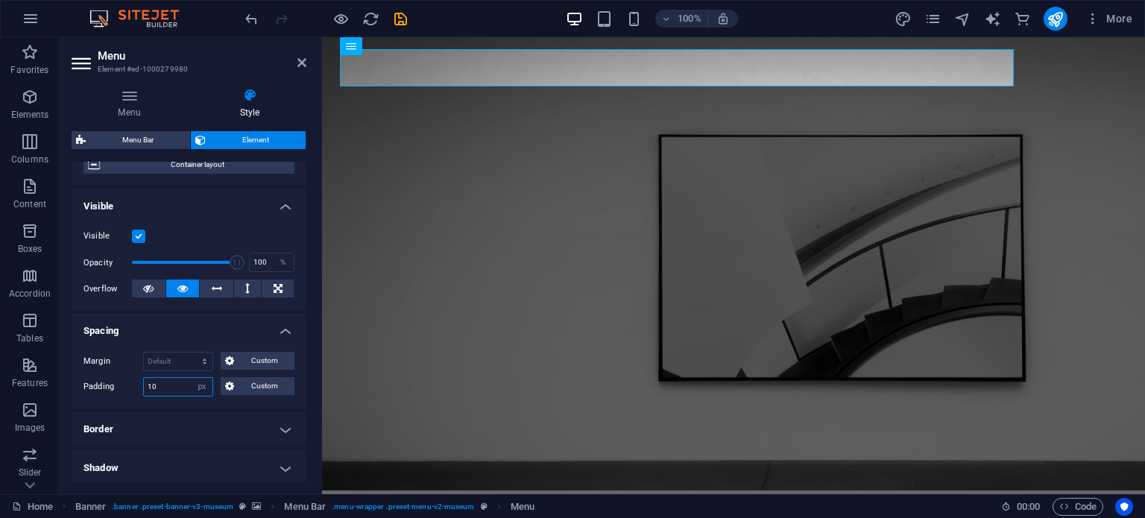
type input "1"
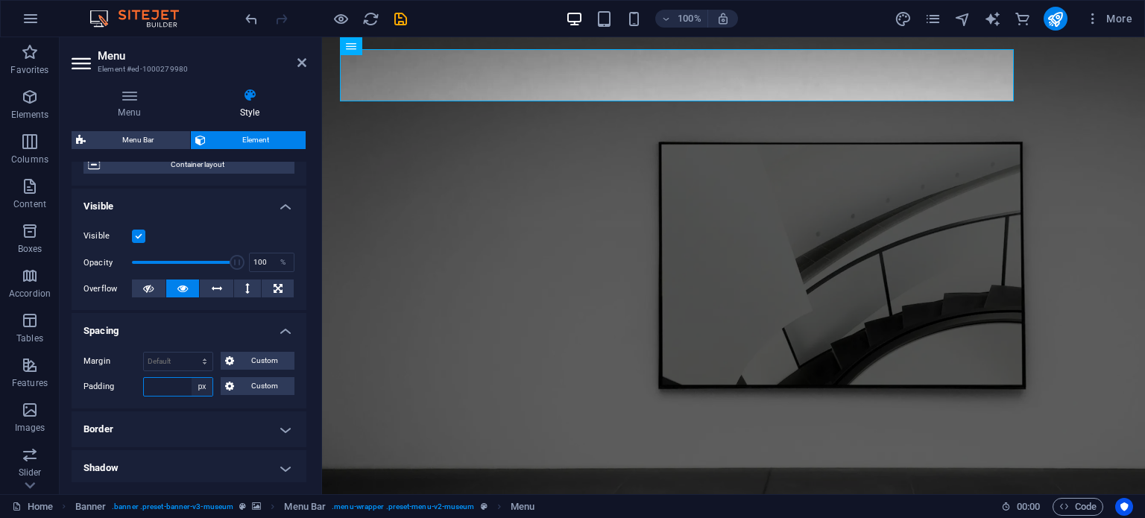
click at [194, 392] on select "Default px rem % vh vw Custom" at bounding box center [202, 387] width 21 height 18
click at [192, 378] on select "Default px rem % vh vw Custom" at bounding box center [202, 387] width 21 height 18
select select "DISABLED_OPTION_VALUE"
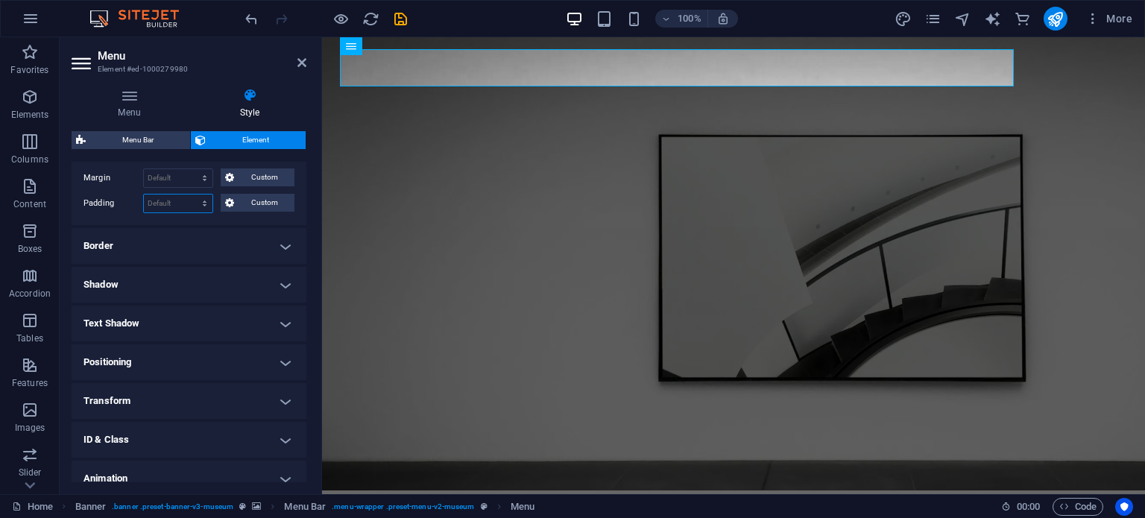
scroll to position [368, 0]
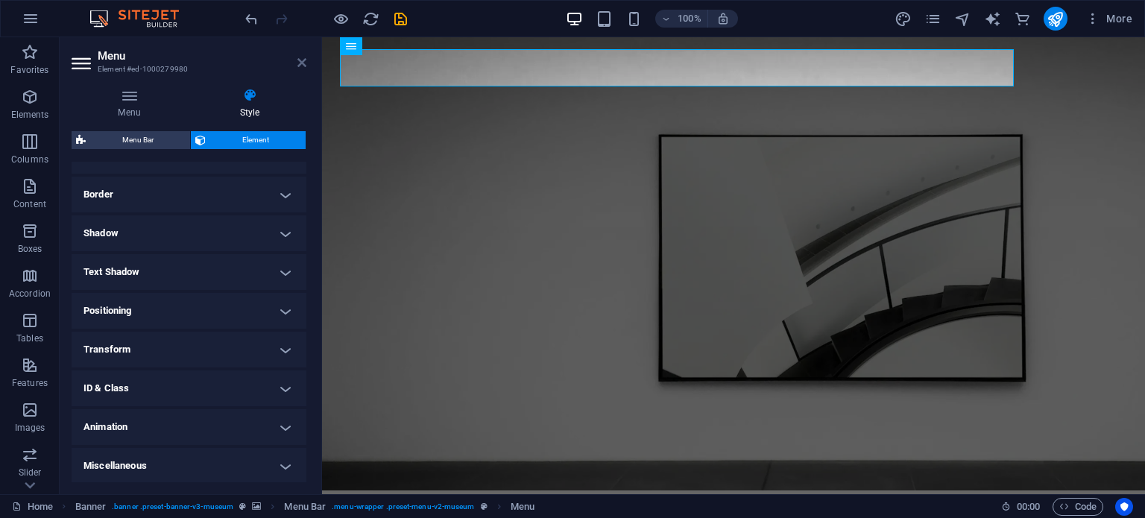
click at [303, 62] on icon at bounding box center [302, 63] width 9 height 12
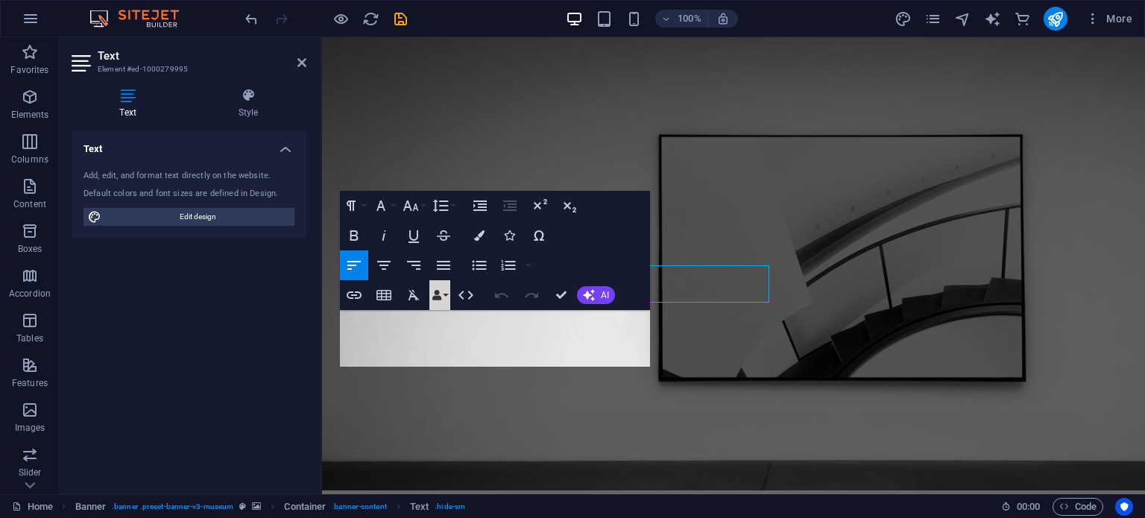
click at [430, 284] on button "Data Bindings" at bounding box center [440, 295] width 21 height 30
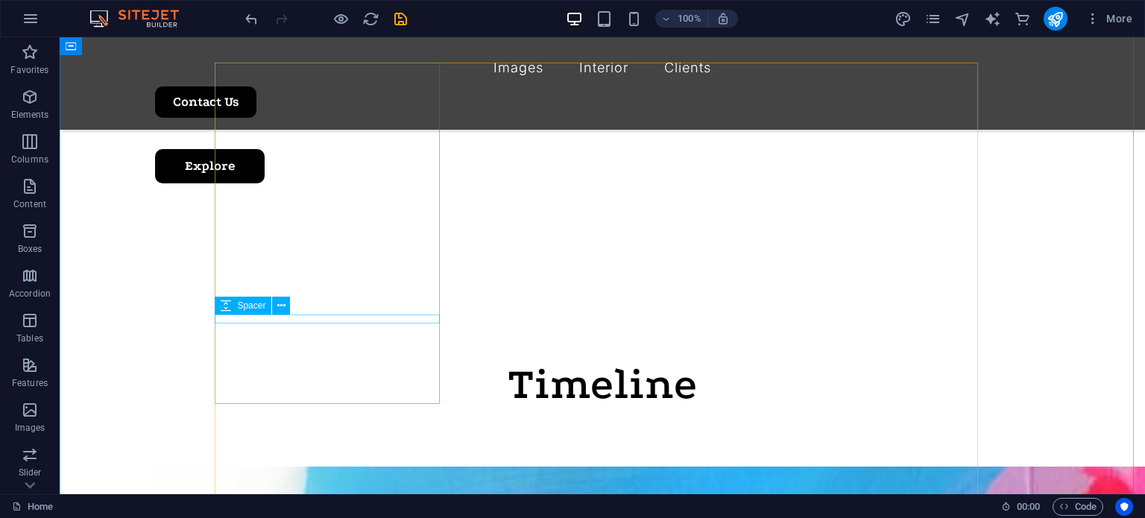
scroll to position [617, 0]
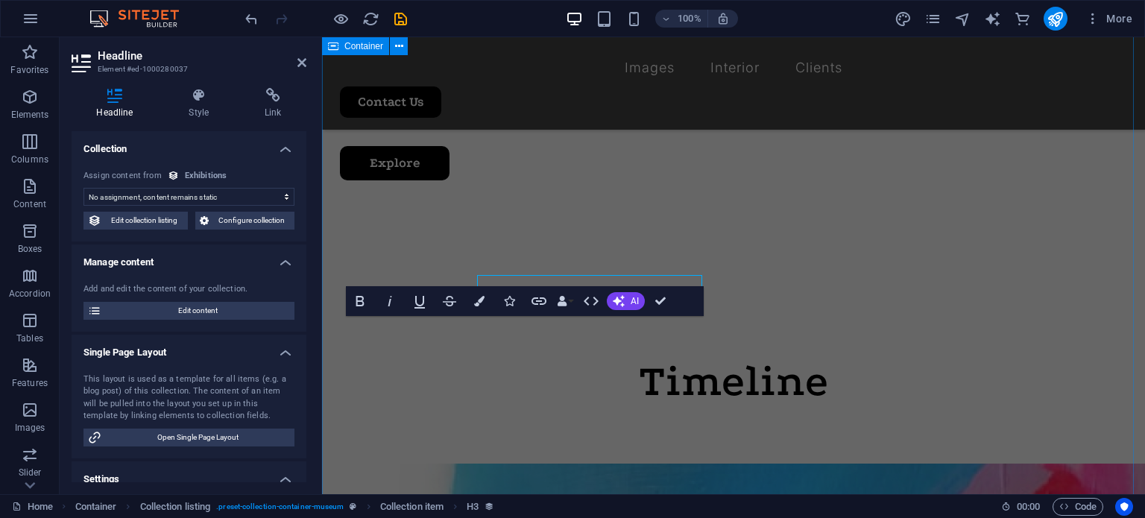
scroll to position [659, 0]
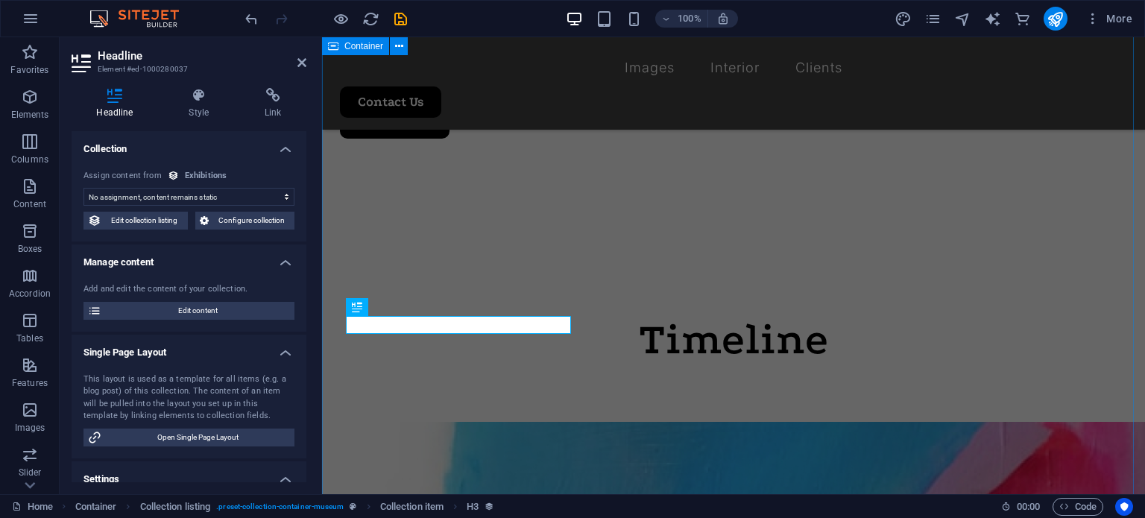
select select "name"
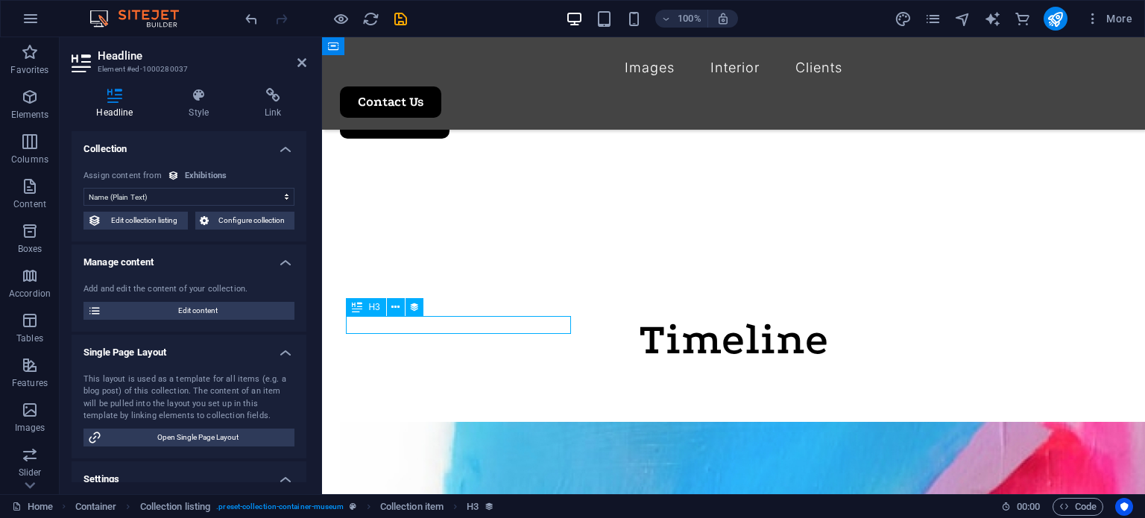
drag, startPoint x: 427, startPoint y: 325, endPoint x: 364, endPoint y: 325, distance: 62.6
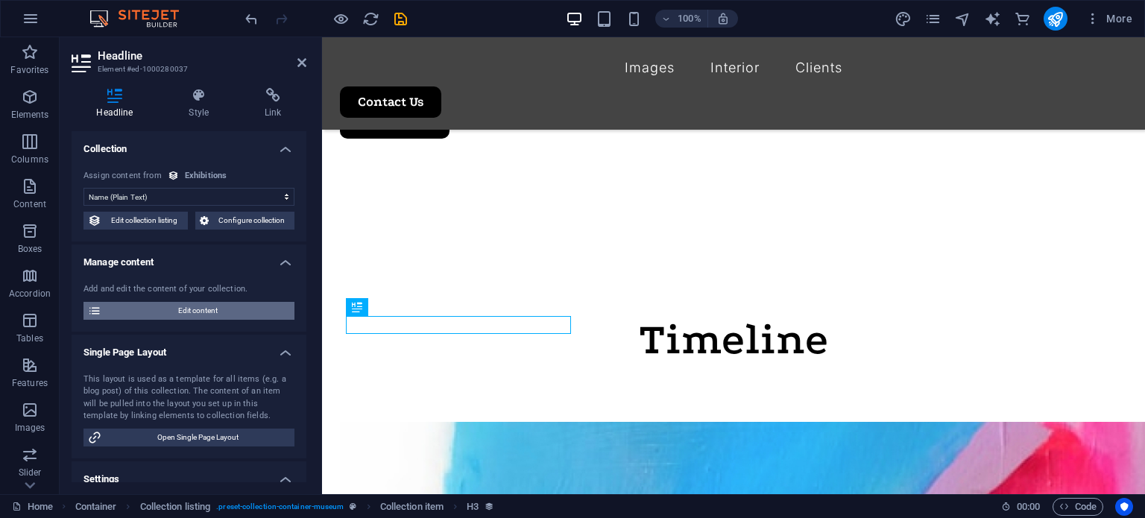
click at [190, 306] on span "Edit content" at bounding box center [198, 311] width 184 height 18
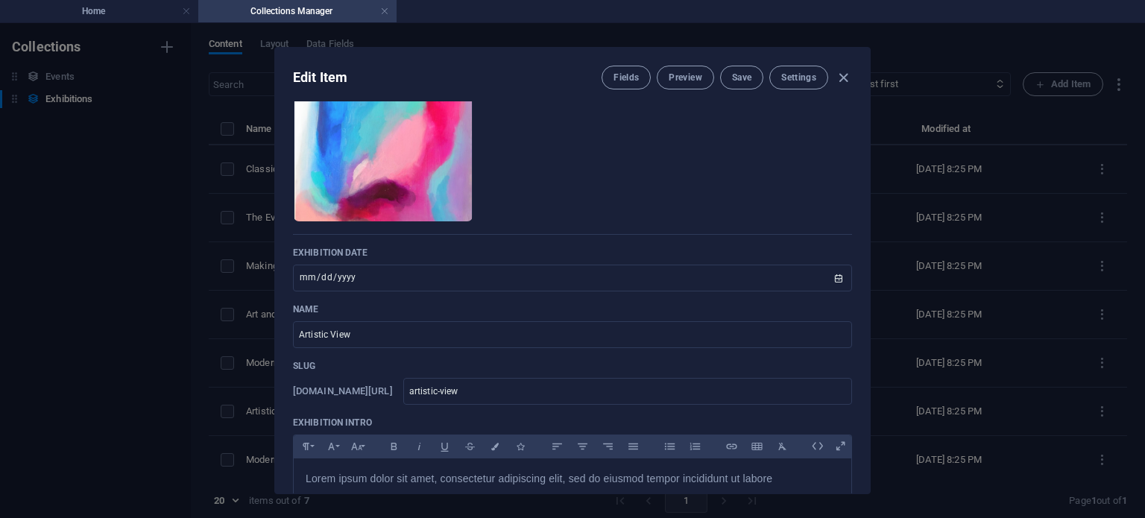
scroll to position [92, 0]
click at [361, 337] on input "Artistic View" at bounding box center [572, 334] width 559 height 27
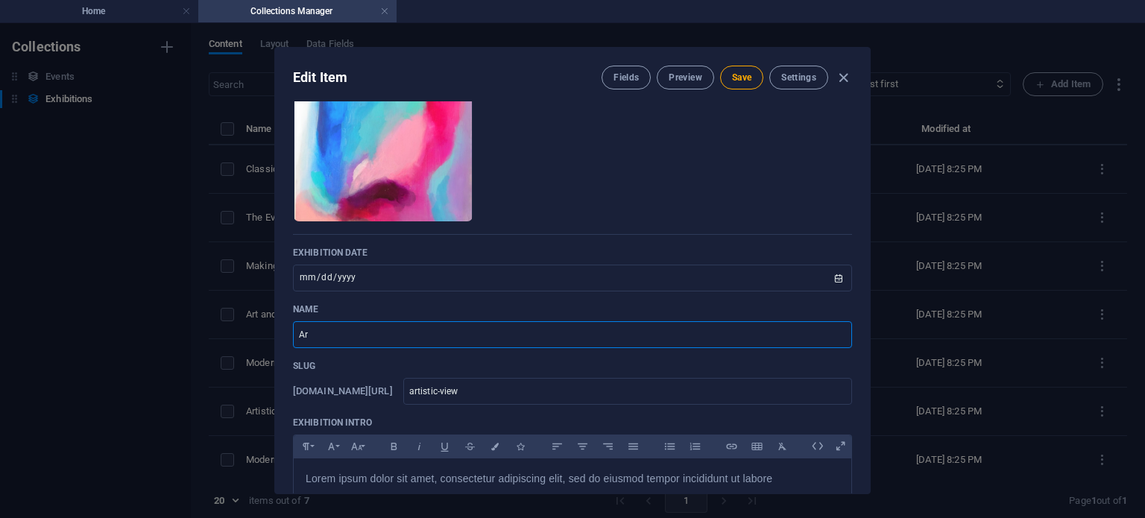
type input "A"
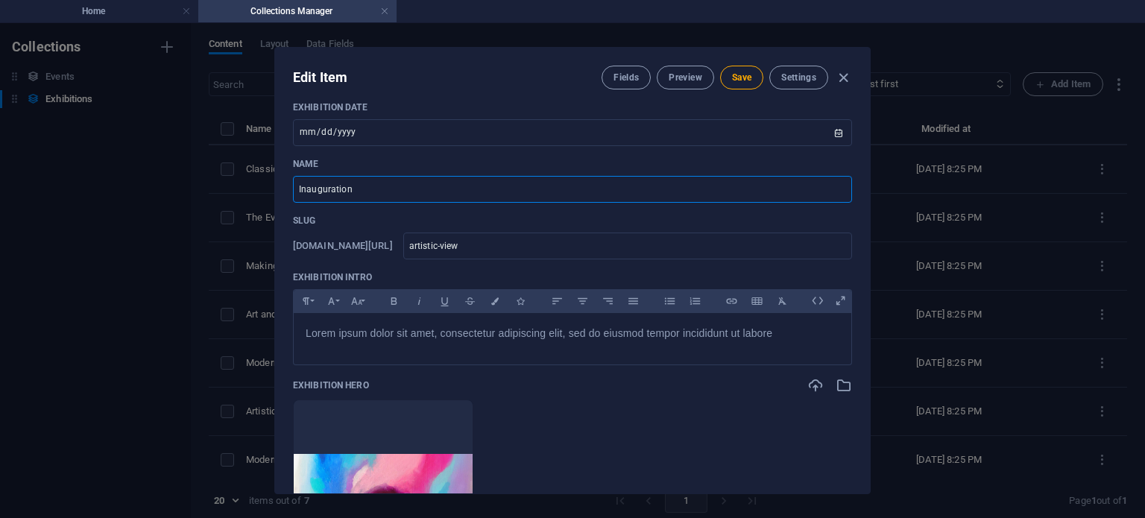
scroll to position [238, 0]
type input "Inauguration"
click at [737, 74] on span "Save" at bounding box center [741, 78] width 19 height 12
click at [846, 70] on icon "button" at bounding box center [843, 77] width 17 height 17
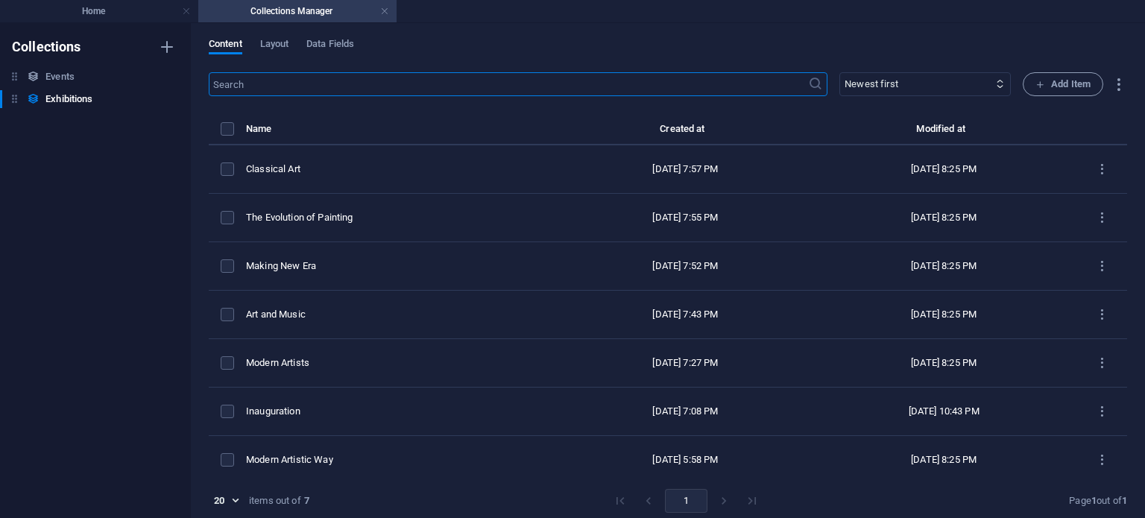
type input "[DATE]"
type input "artistic-view"
click at [106, 18] on h4 "Home" at bounding box center [99, 11] width 198 height 16
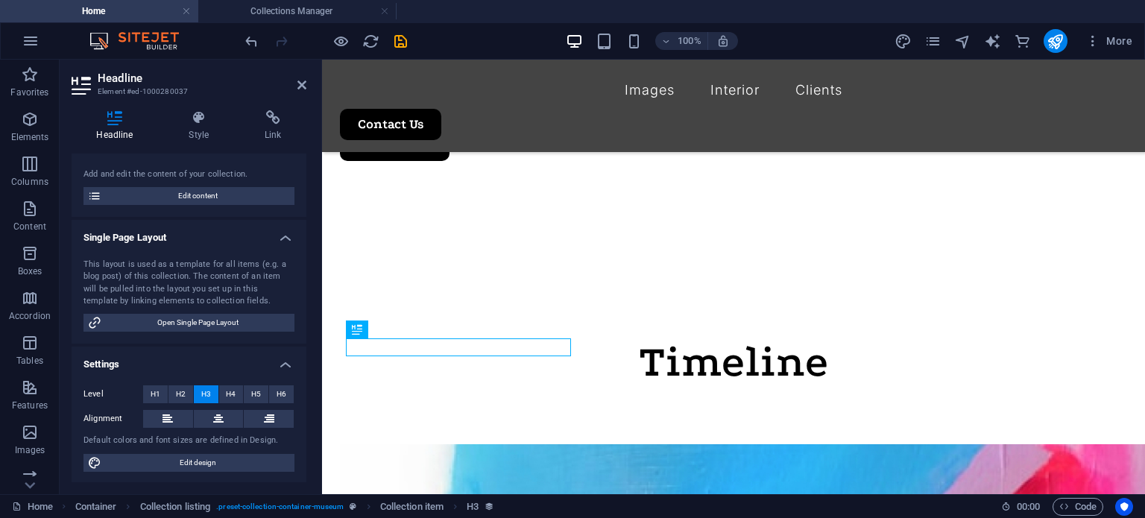
scroll to position [138, 0]
click at [397, 326] on icon at bounding box center [395, 330] width 8 height 16
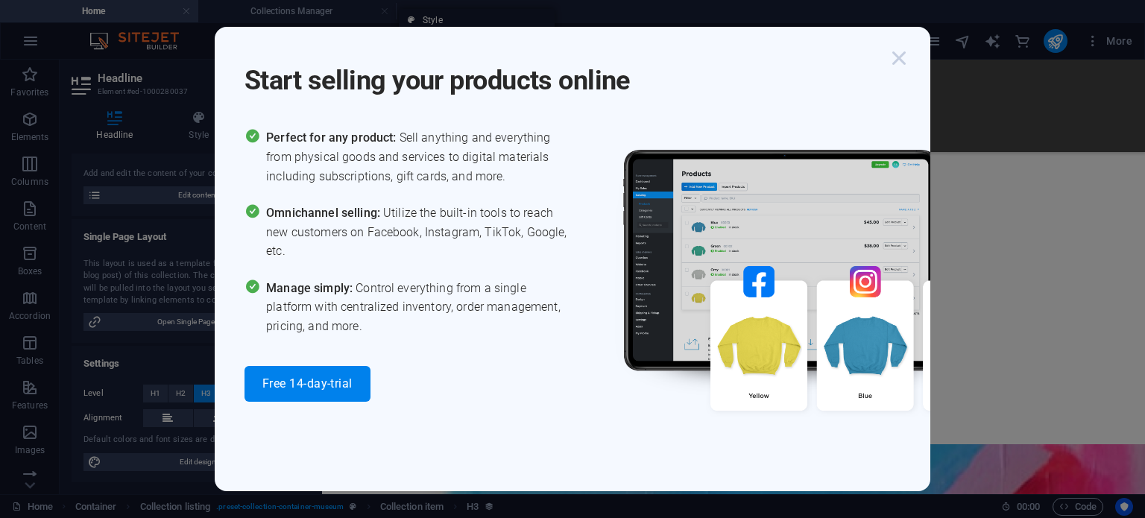
click at [900, 65] on icon "button" at bounding box center [899, 58] width 27 height 27
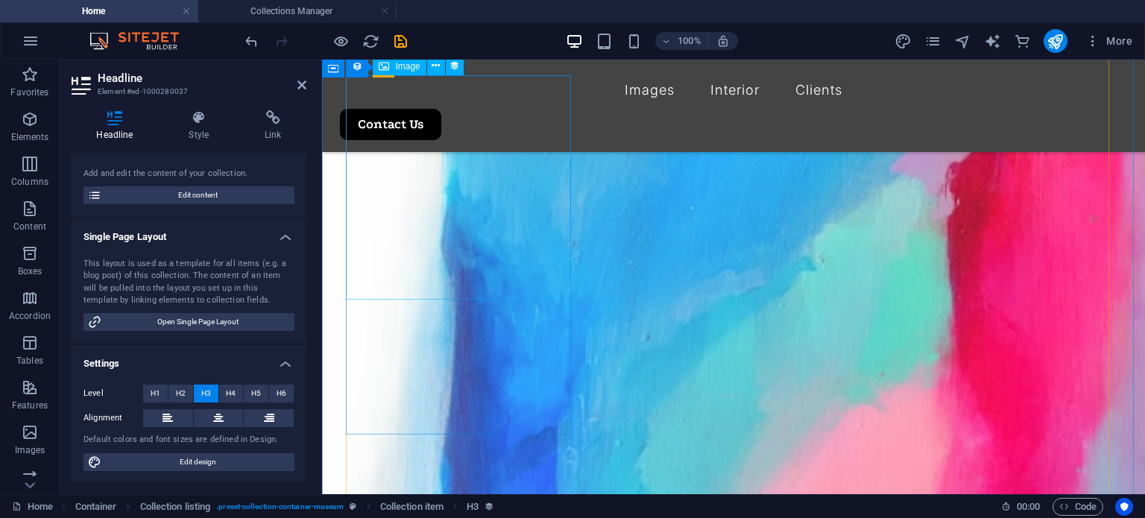
scroll to position [795, 0]
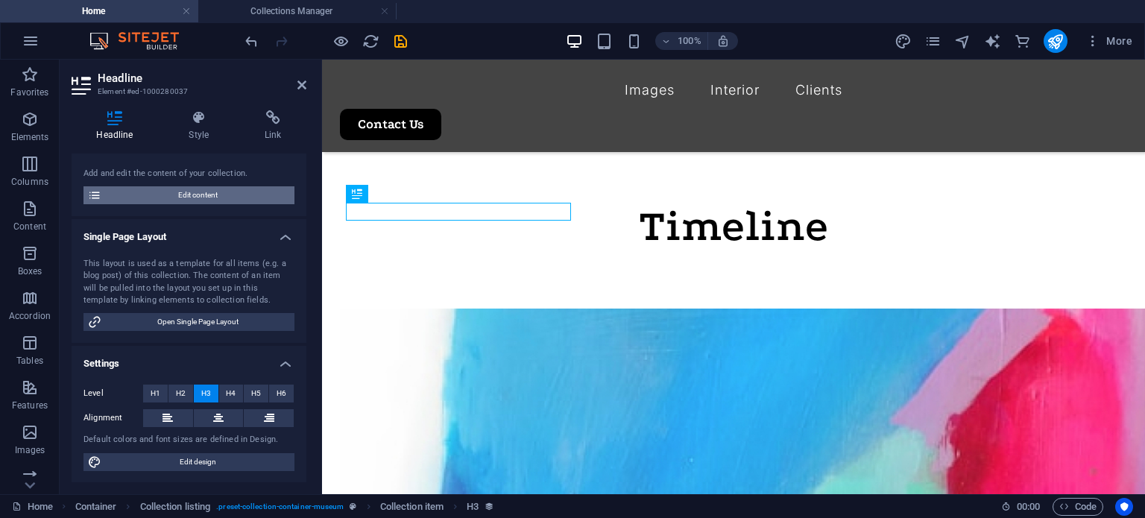
click at [172, 197] on span "Edit content" at bounding box center [198, 195] width 184 height 18
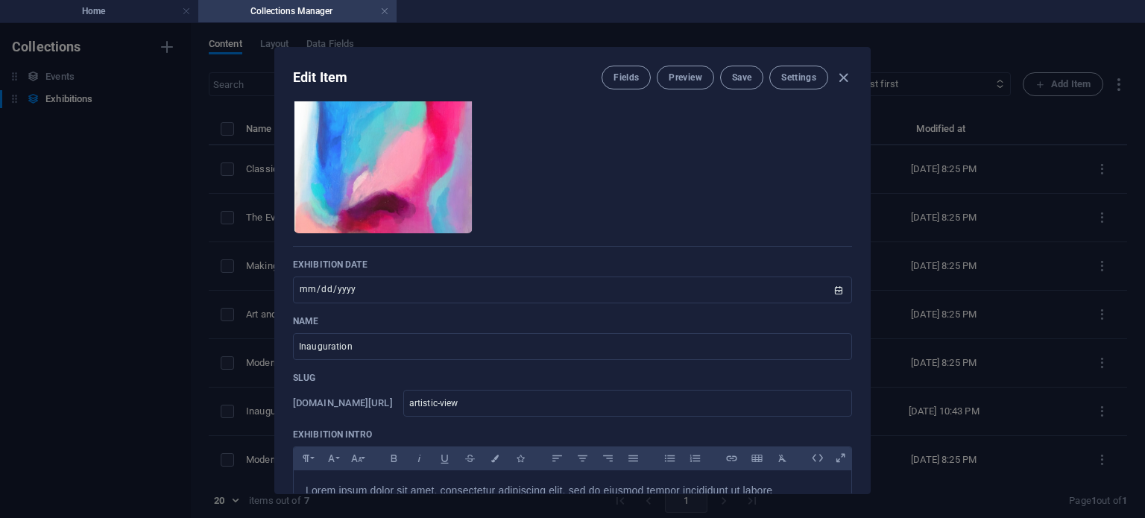
scroll to position [81, 0]
click at [675, 81] on span "Preview" at bounding box center [685, 78] width 33 height 12
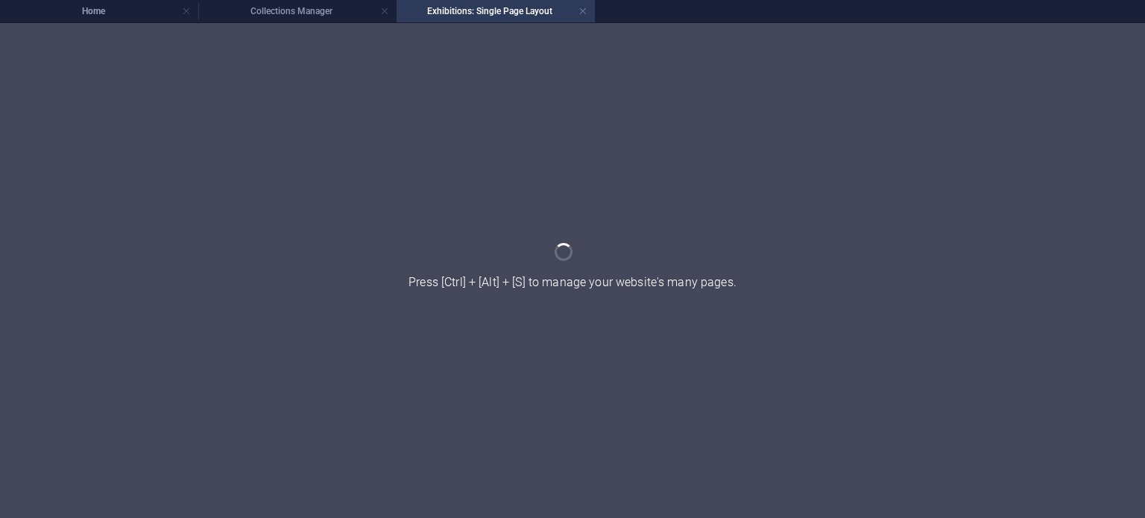
click at [779, 196] on div at bounding box center [572, 270] width 1145 height 495
click at [574, 8] on h4 "Exhibitions: Single Page Layout" at bounding box center [496, 11] width 198 height 16
click at [582, 8] on link at bounding box center [583, 11] width 9 height 14
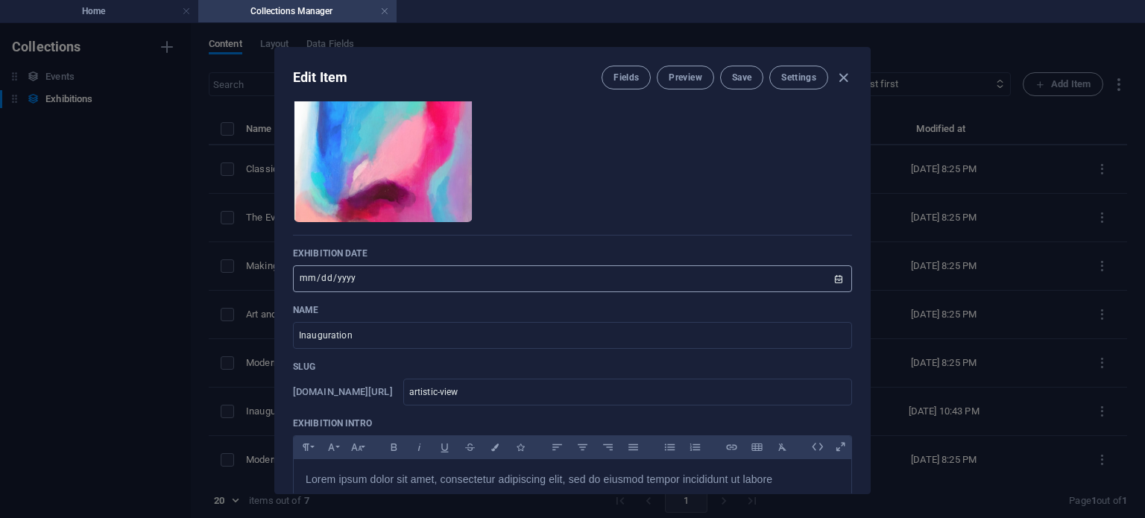
scroll to position [92, 0]
click at [377, 286] on input "[DATE]" at bounding box center [572, 278] width 559 height 27
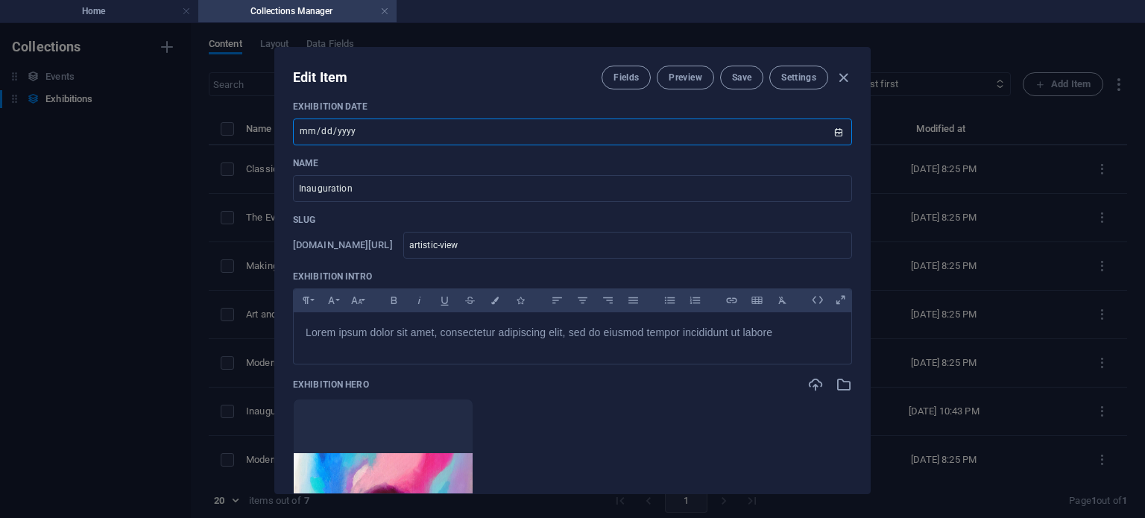
scroll to position [239, 0]
click at [549, 245] on input "artistic-view" at bounding box center [627, 245] width 449 height 27
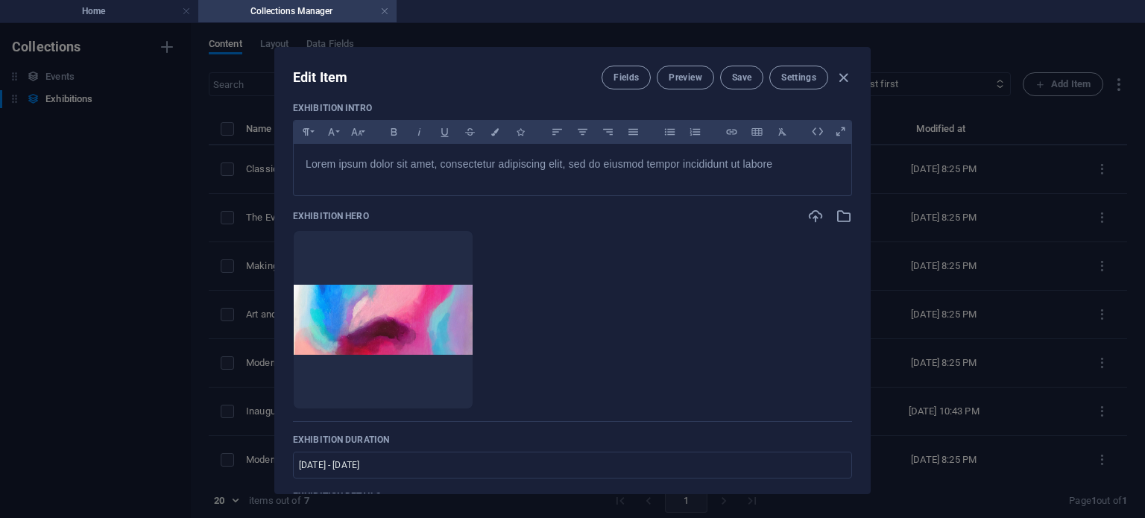
scroll to position [425, 0]
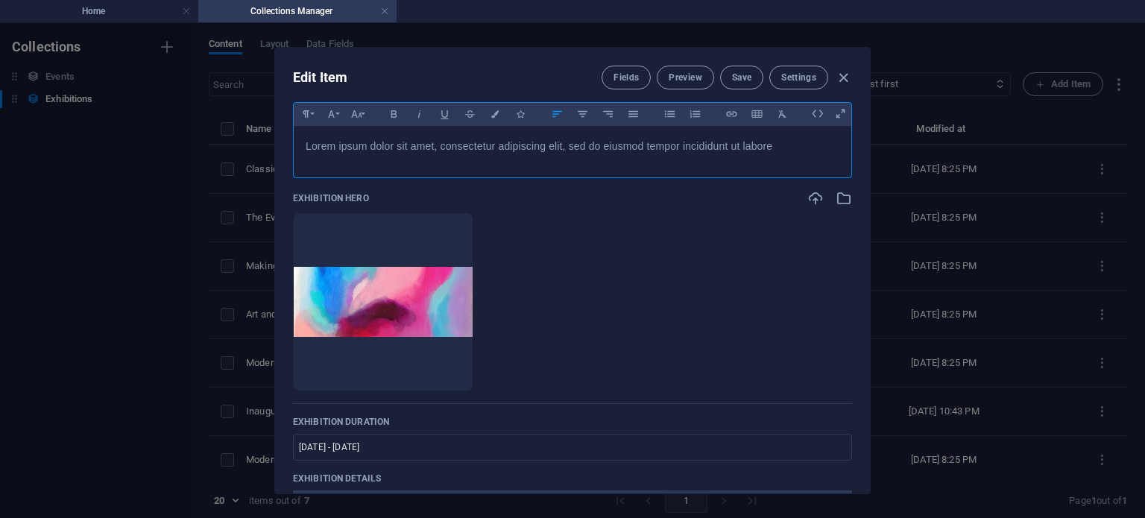
click at [793, 149] on p "Lorem ipsum dolor sit amet, consectetur adipiscing elit, sed do eiusmod tempor …" at bounding box center [573, 146] width 534 height 16
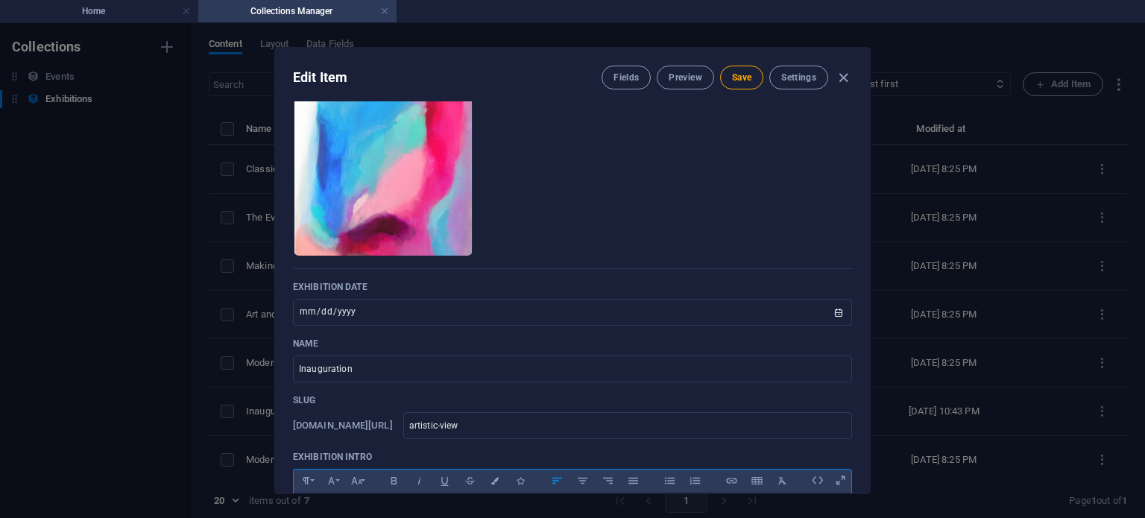
scroll to position [0, 0]
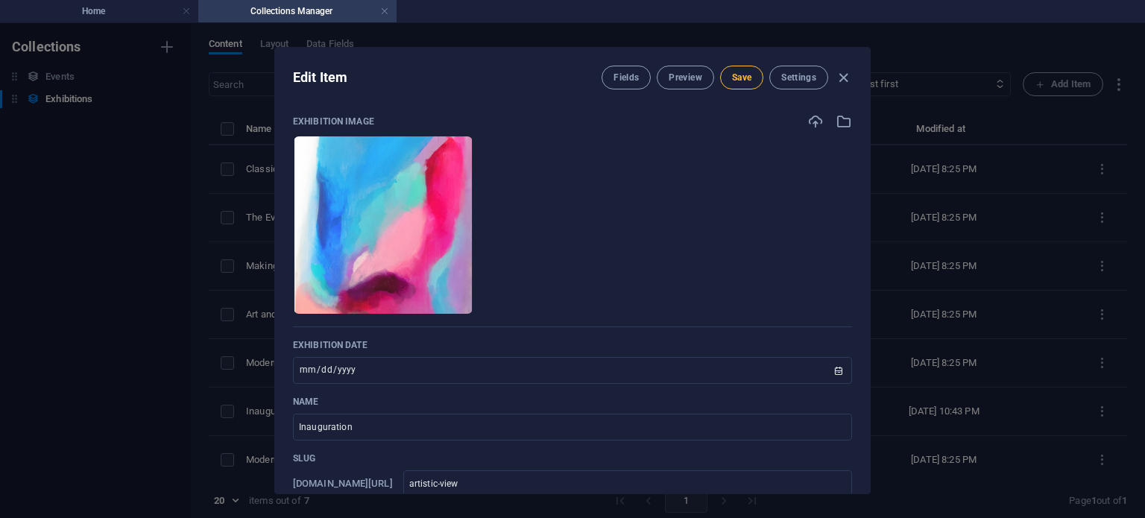
click at [747, 75] on span "Save" at bounding box center [741, 78] width 19 height 12
click at [60, 9] on h4 "Home" at bounding box center [99, 11] width 198 height 16
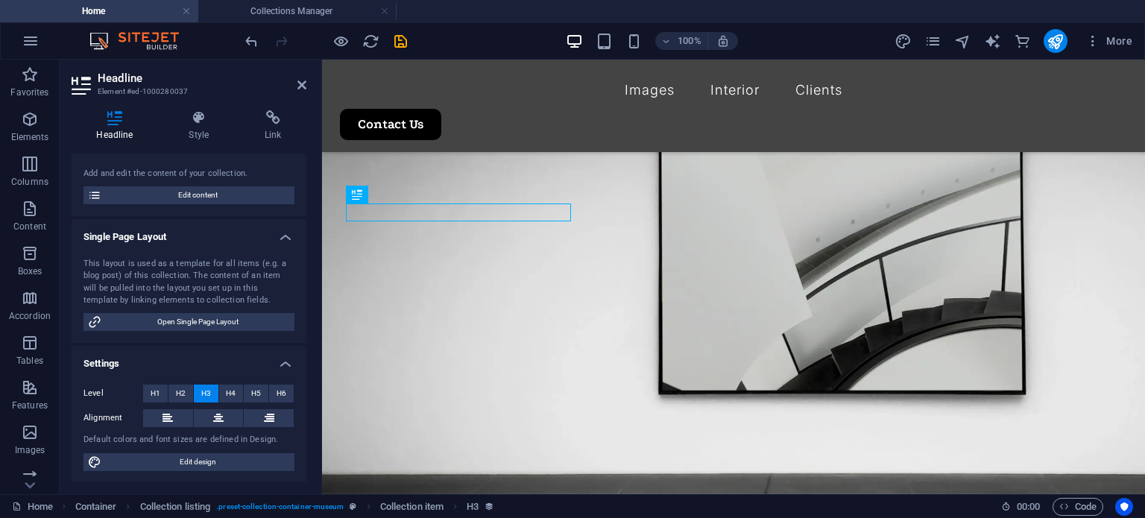
scroll to position [795, 0]
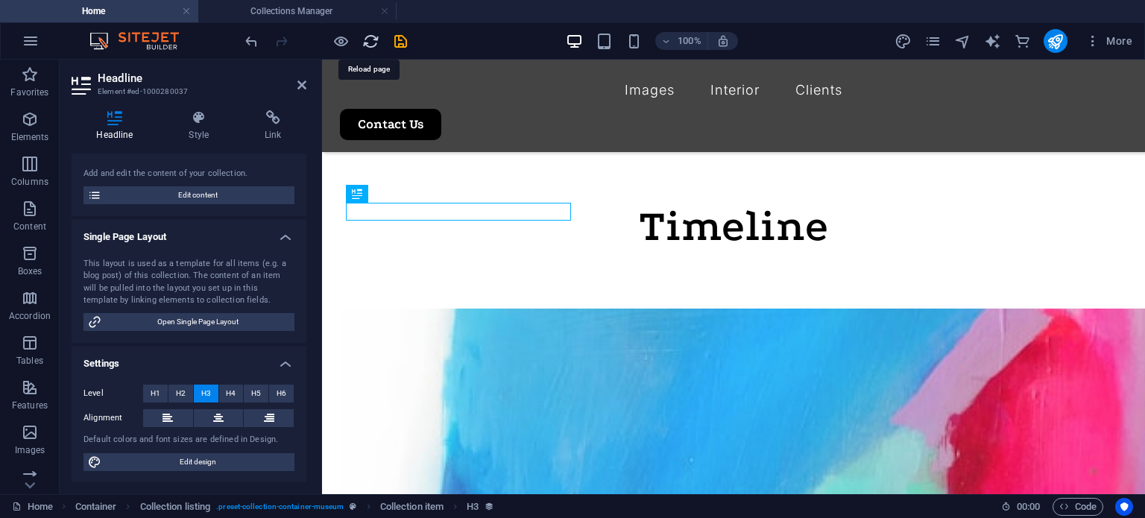
click at [370, 40] on icon "reload" at bounding box center [370, 41] width 17 height 17
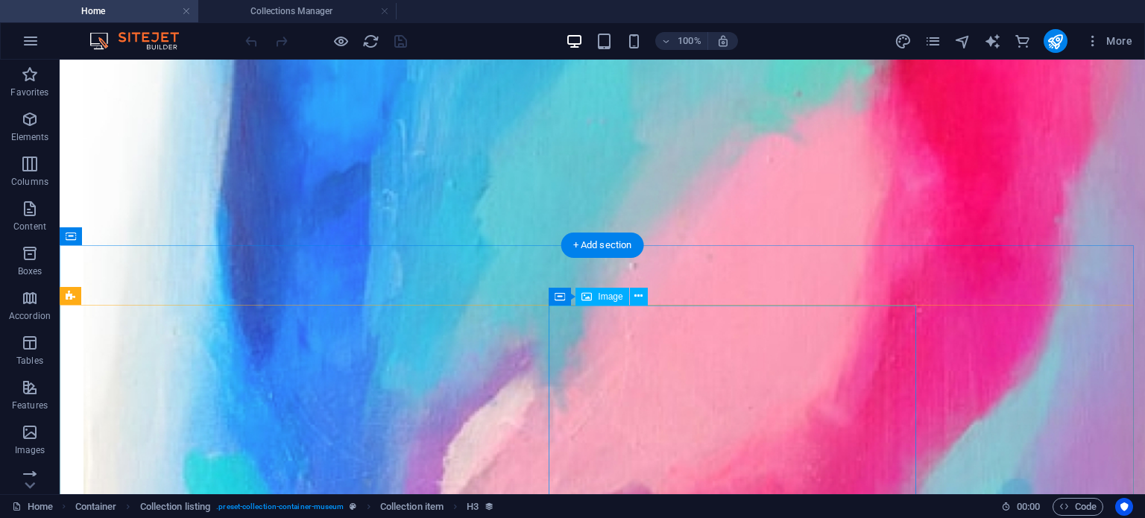
scroll to position [1254, 0]
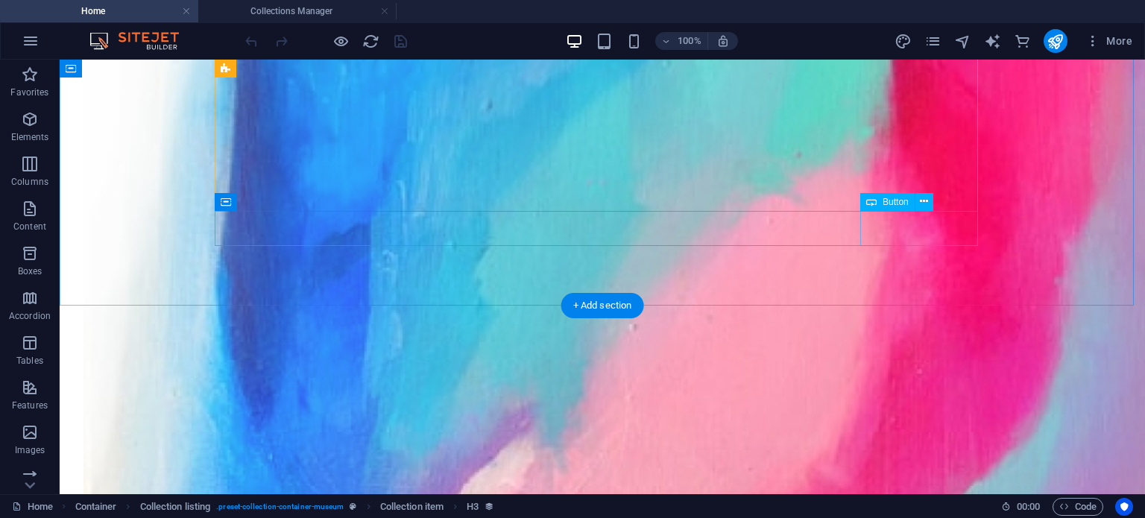
click at [925, 202] on icon at bounding box center [924, 202] width 8 height 16
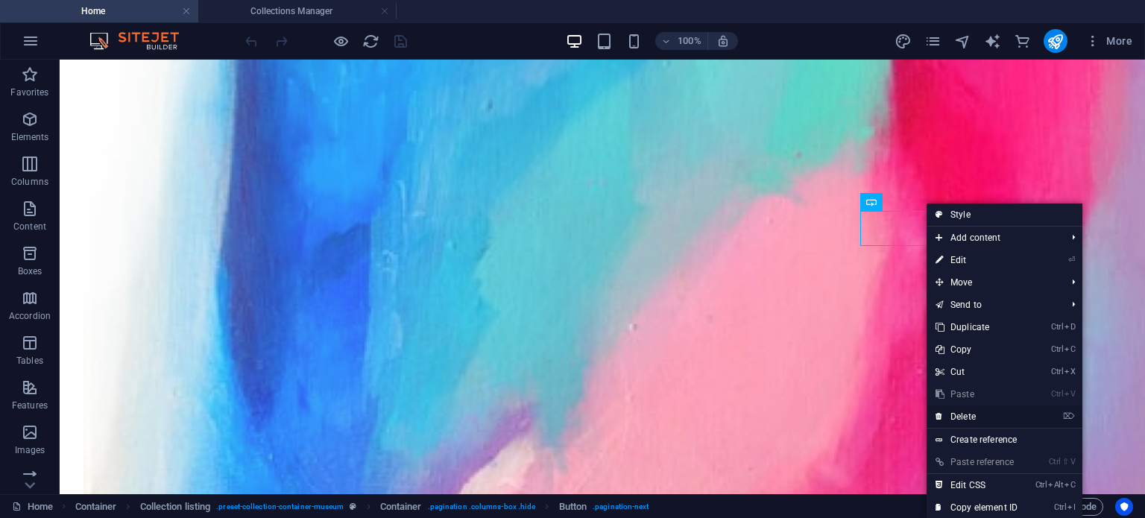
click at [949, 420] on link "⌦ Delete" at bounding box center [977, 417] width 100 height 22
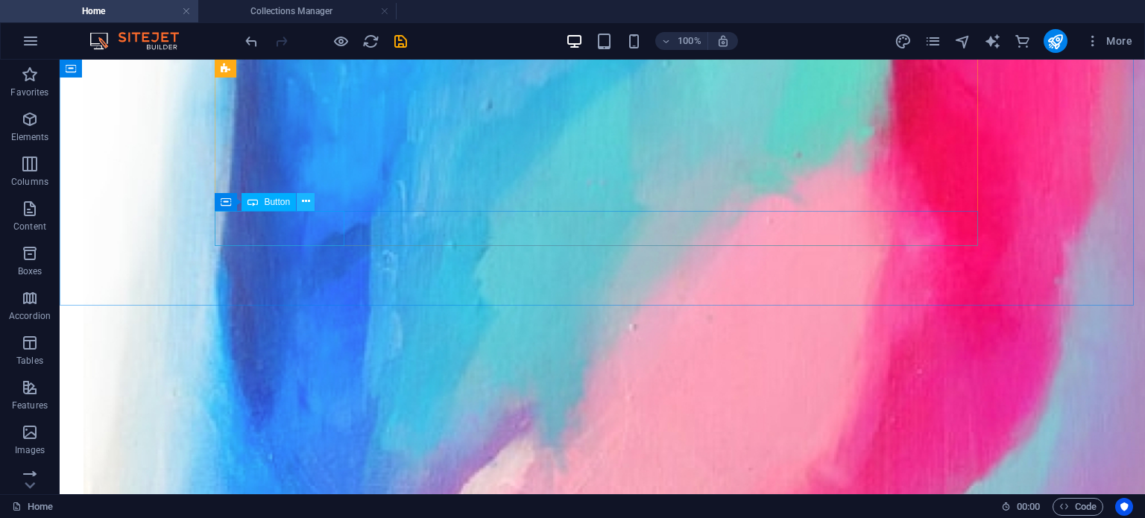
click at [302, 203] on icon at bounding box center [306, 202] width 8 height 16
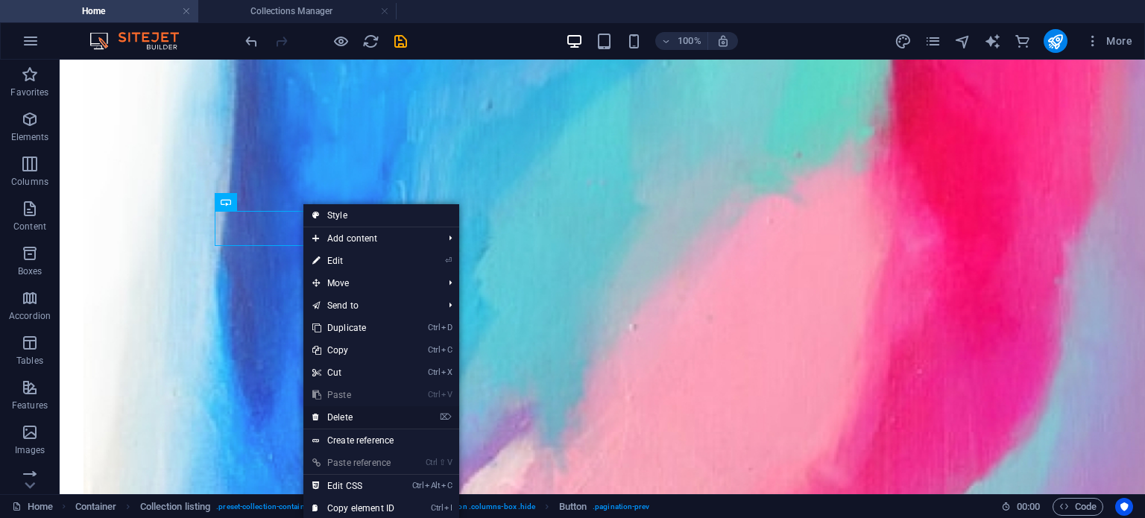
click at [334, 412] on link "⌦ Delete" at bounding box center [353, 417] width 100 height 22
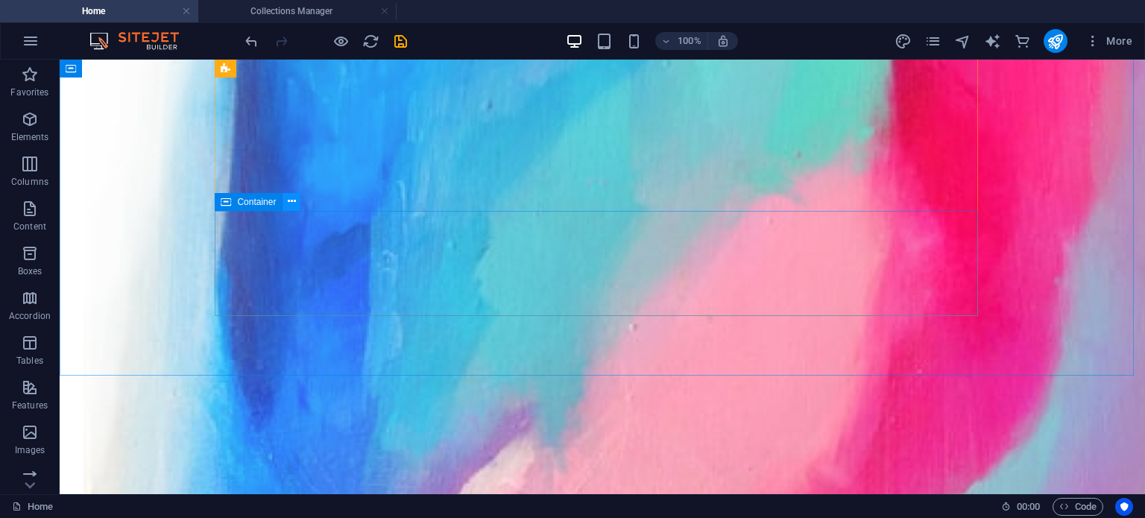
click at [288, 203] on icon at bounding box center [292, 202] width 8 height 16
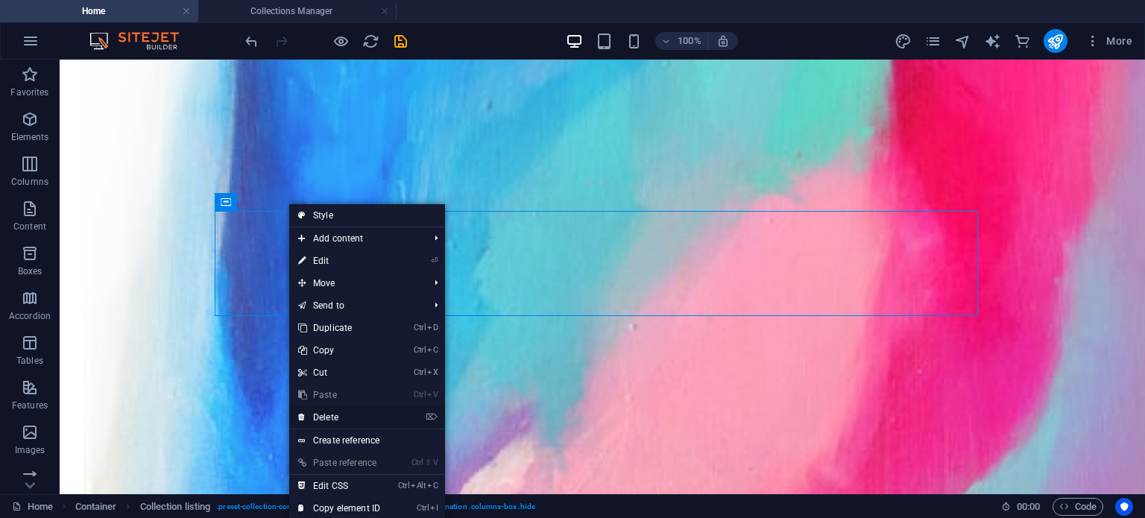
click at [323, 412] on link "⌦ Delete" at bounding box center [339, 417] width 100 height 22
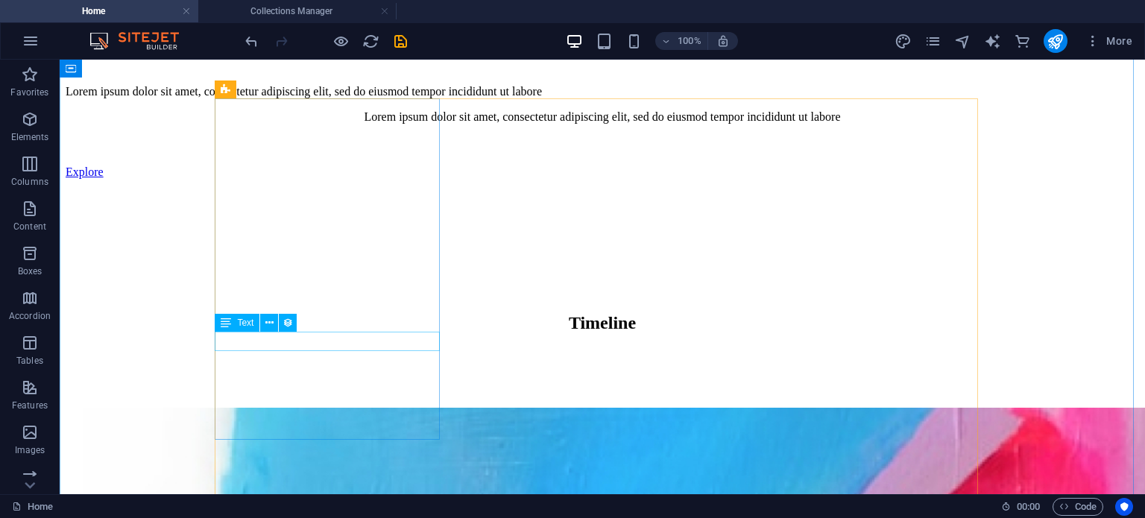
scroll to position [573, 0]
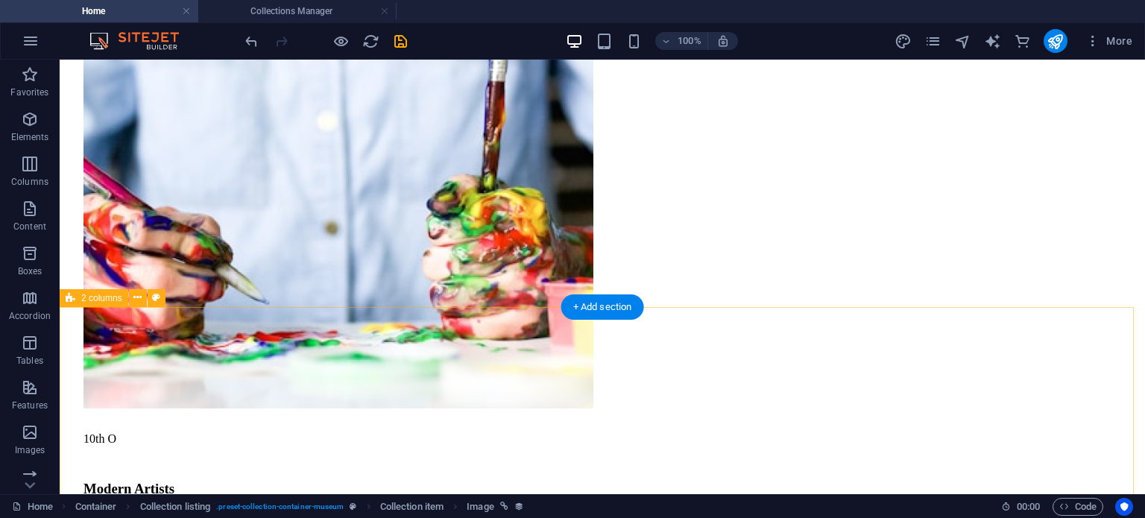
scroll to position [2321, 0]
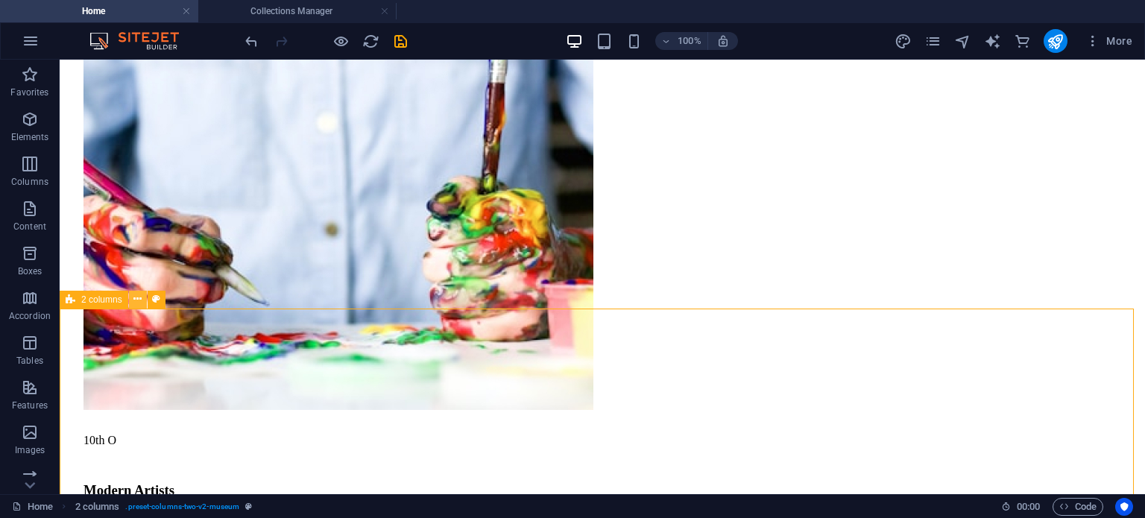
click at [136, 295] on icon at bounding box center [137, 300] width 8 height 16
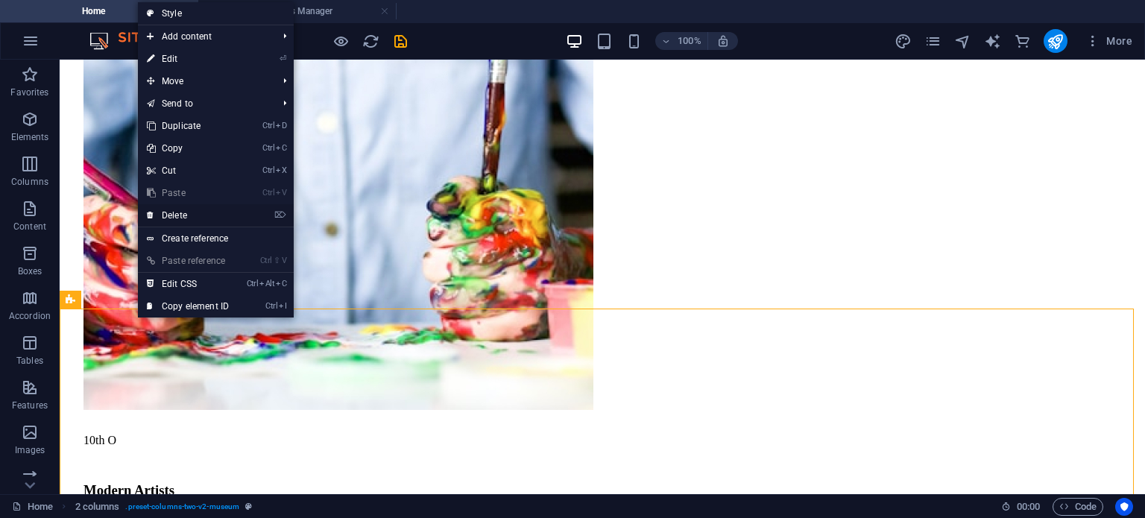
click at [169, 220] on link "⌦ Delete" at bounding box center [188, 215] width 100 height 22
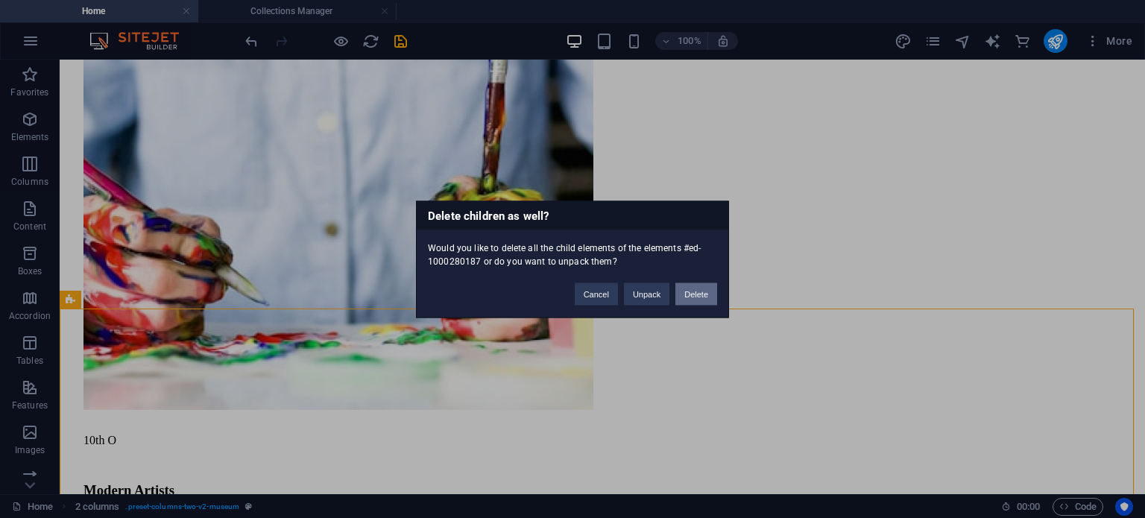
click at [684, 298] on button "Delete" at bounding box center [697, 294] width 42 height 22
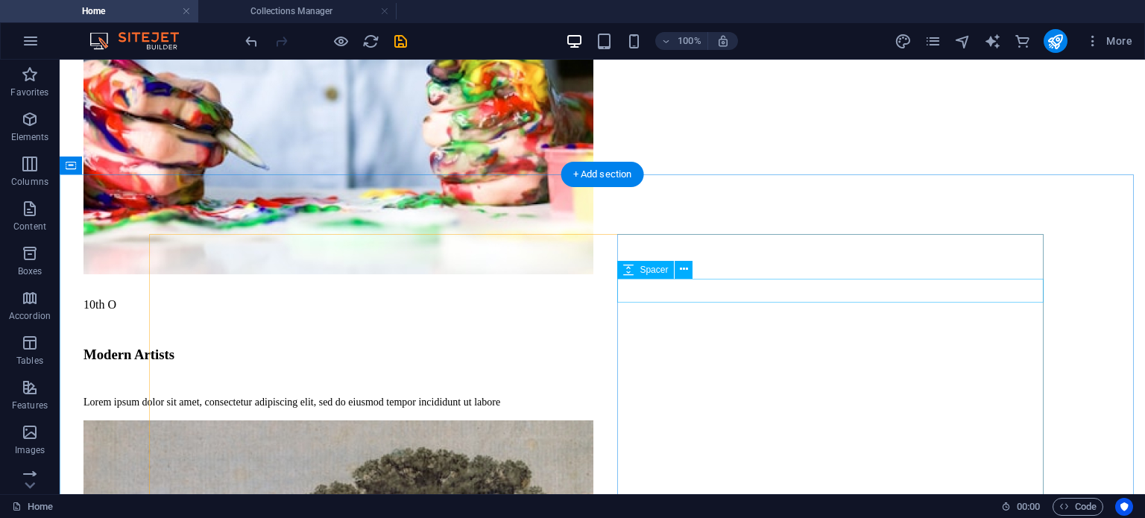
scroll to position [2455, 0]
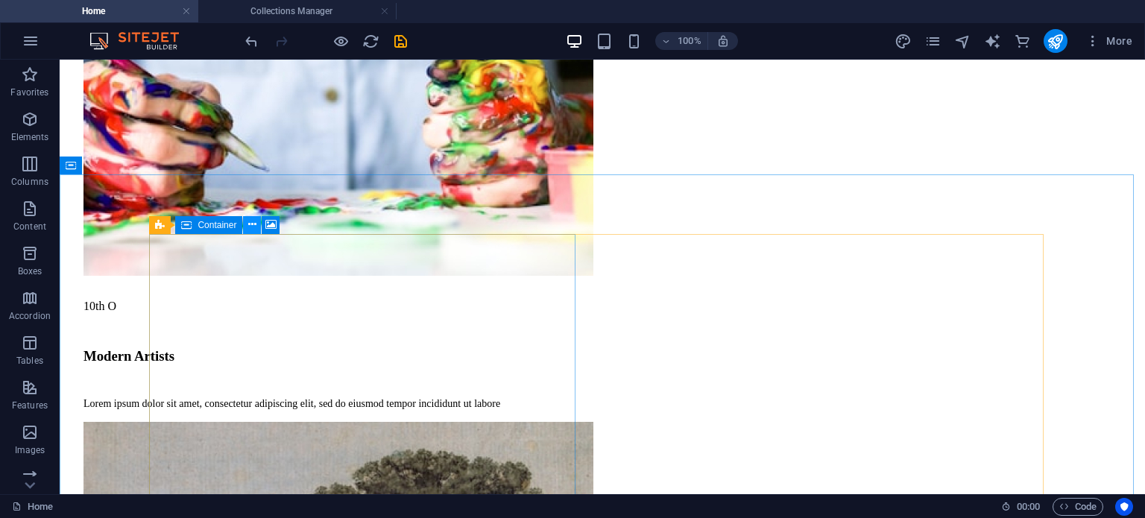
click at [253, 229] on icon at bounding box center [252, 225] width 8 height 16
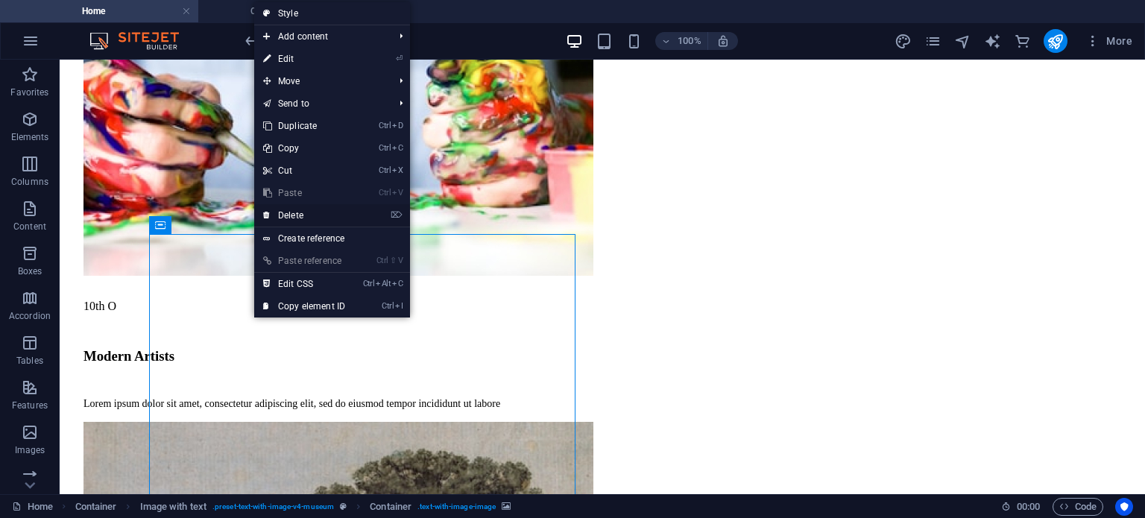
click at [285, 217] on link "⌦ Delete" at bounding box center [304, 215] width 100 height 22
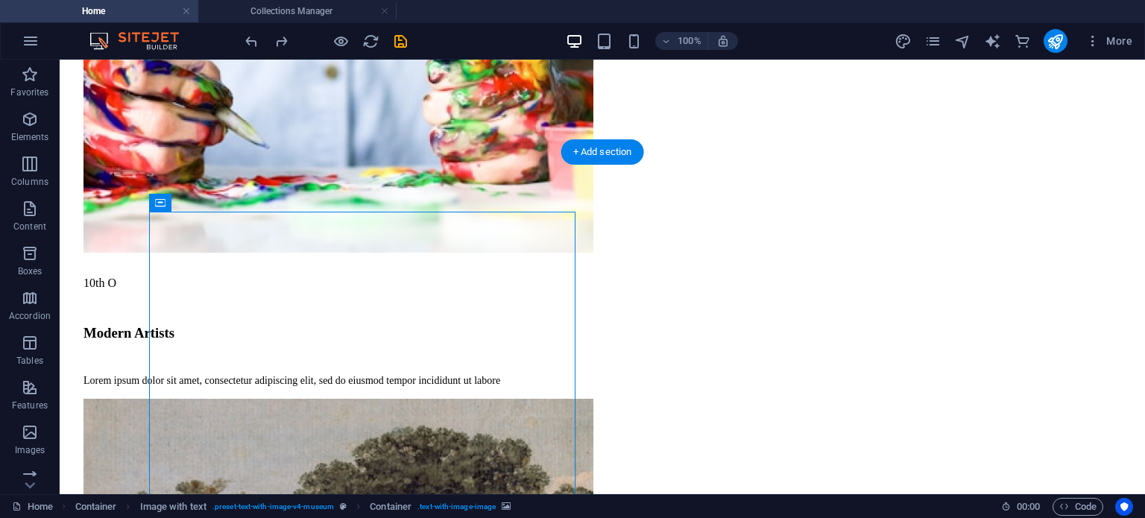
scroll to position [2477, 0]
select select "px"
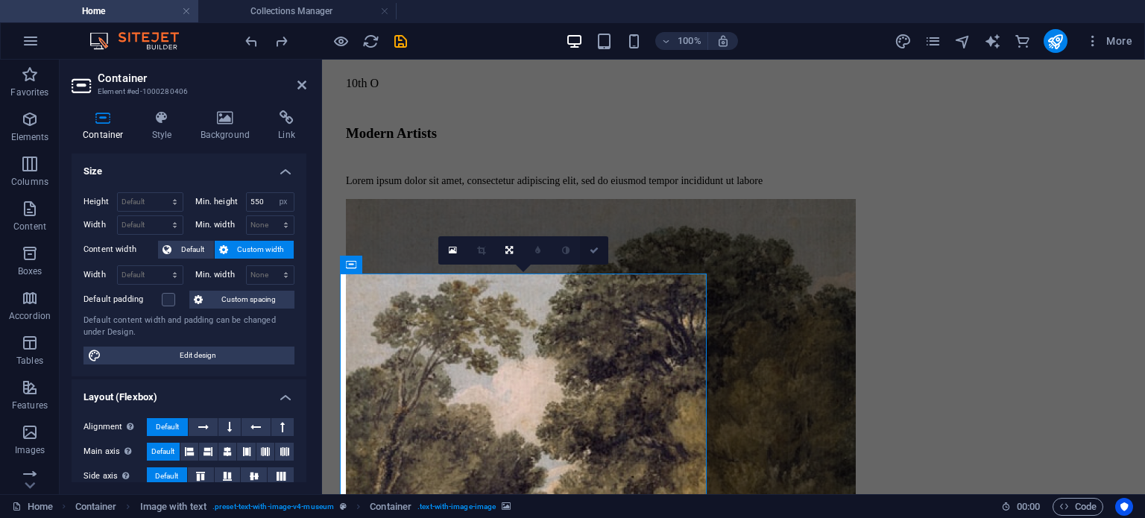
click at [600, 250] on link at bounding box center [594, 250] width 28 height 28
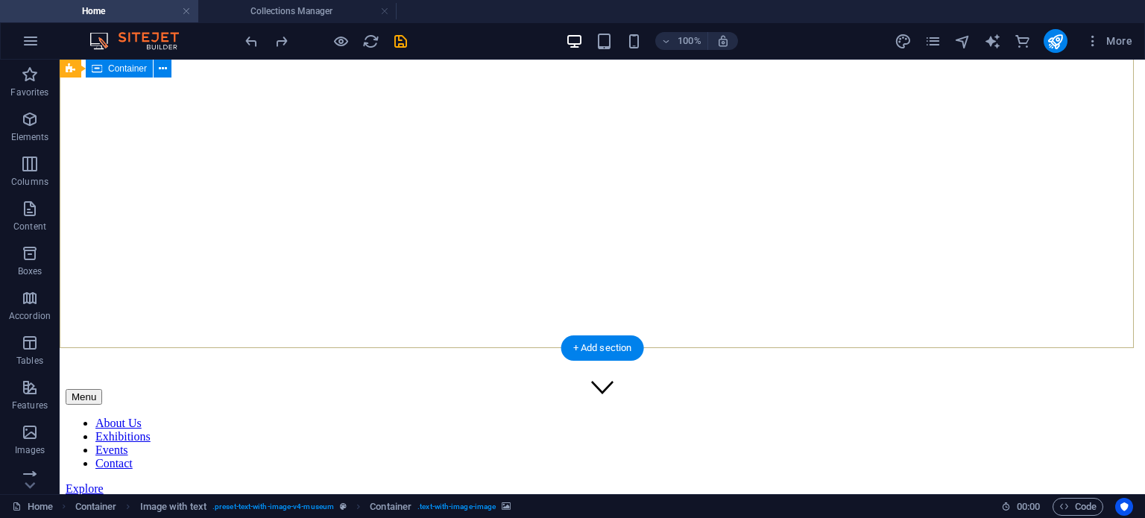
scroll to position [0, 0]
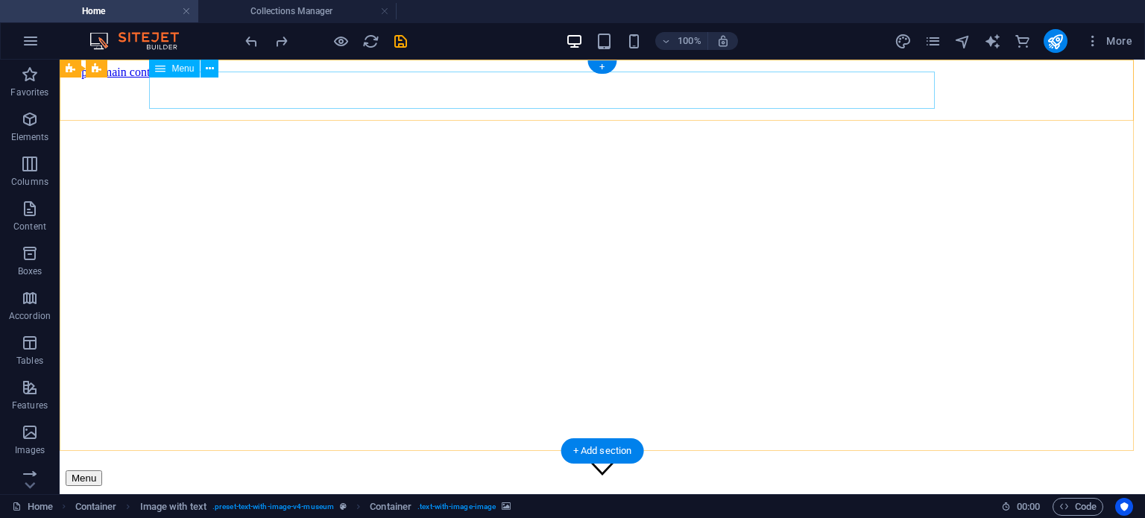
click at [390, 498] on nav "About Us Exhibitions Events Contact" at bounding box center [603, 525] width 1074 height 54
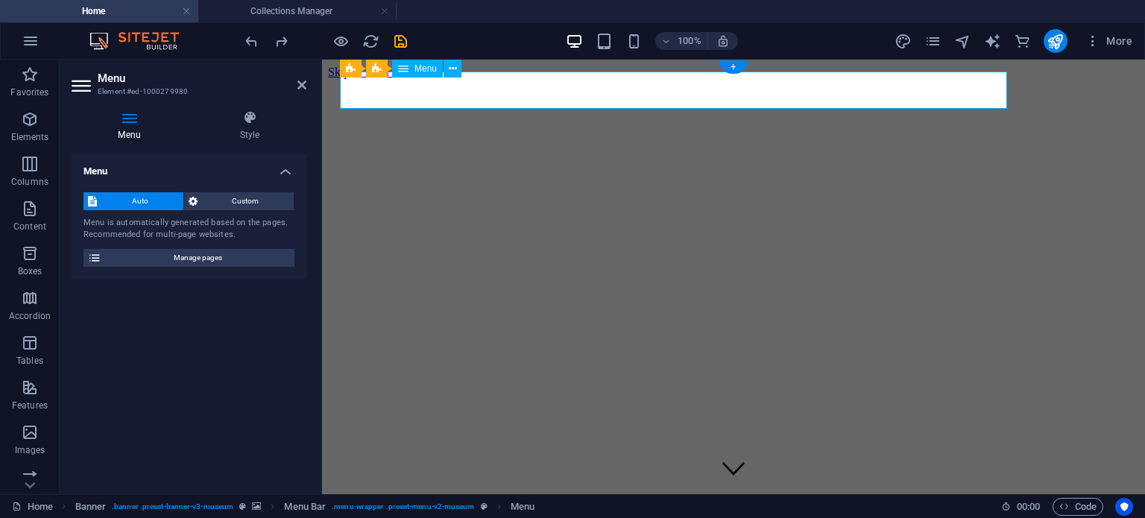
click at [24, 43] on icon "button" at bounding box center [31, 41] width 18 height 18
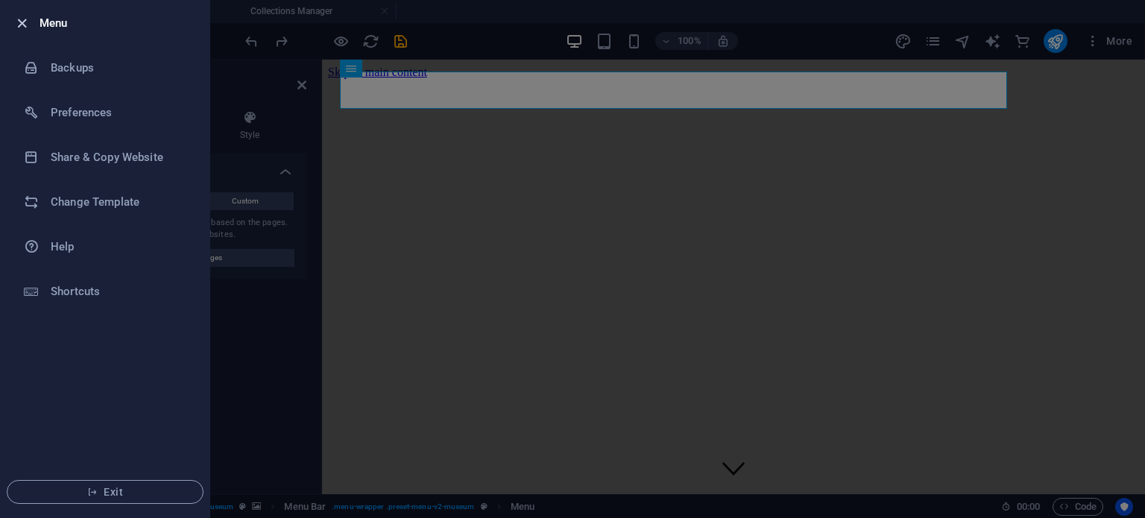
click at [19, 25] on icon "button" at bounding box center [21, 23] width 17 height 17
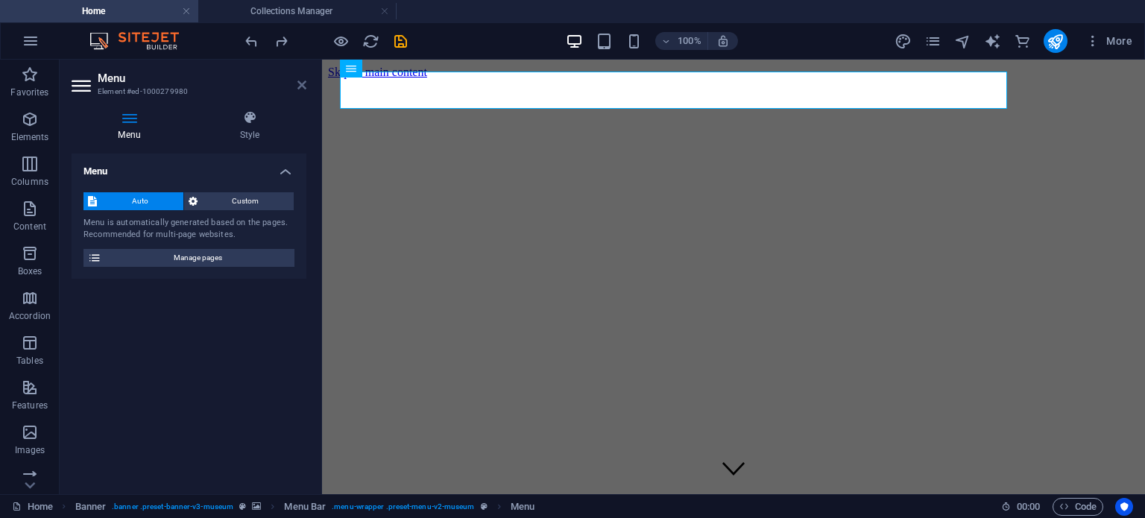
click at [301, 86] on icon at bounding box center [302, 85] width 9 height 12
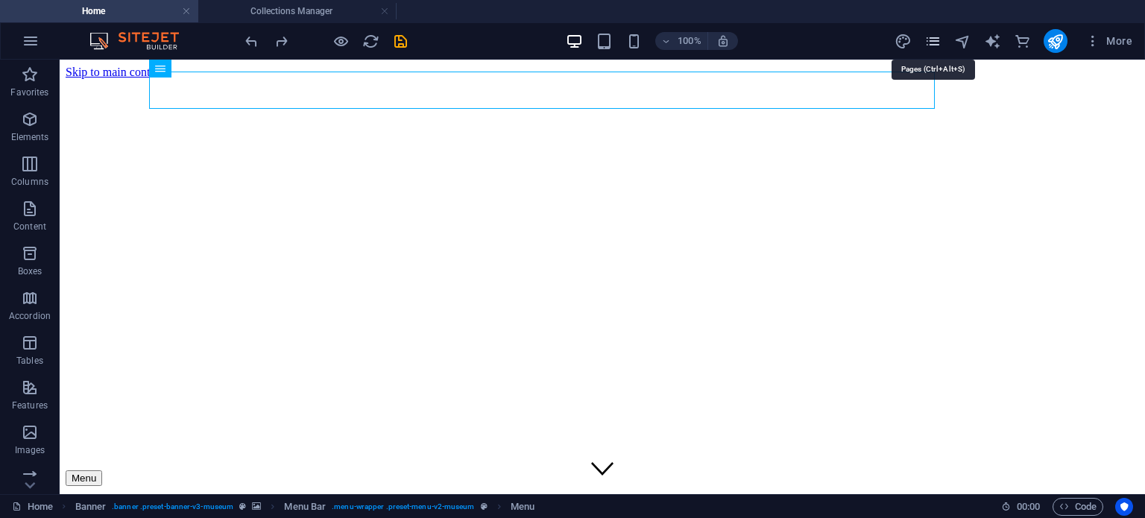
click at [939, 37] on icon "pages" at bounding box center [933, 41] width 17 height 17
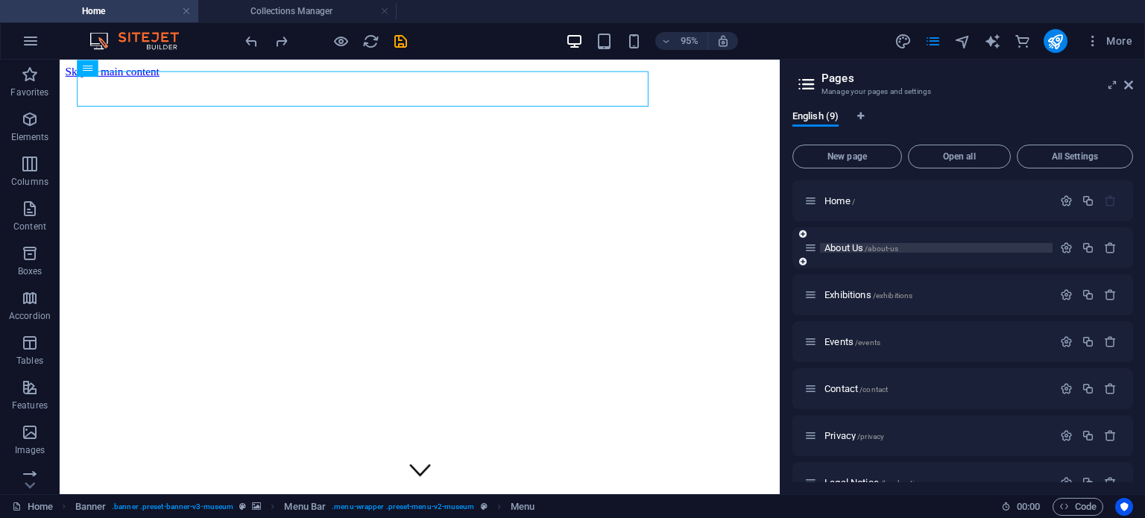
click at [832, 248] on span "About Us /about-us" at bounding box center [862, 247] width 74 height 11
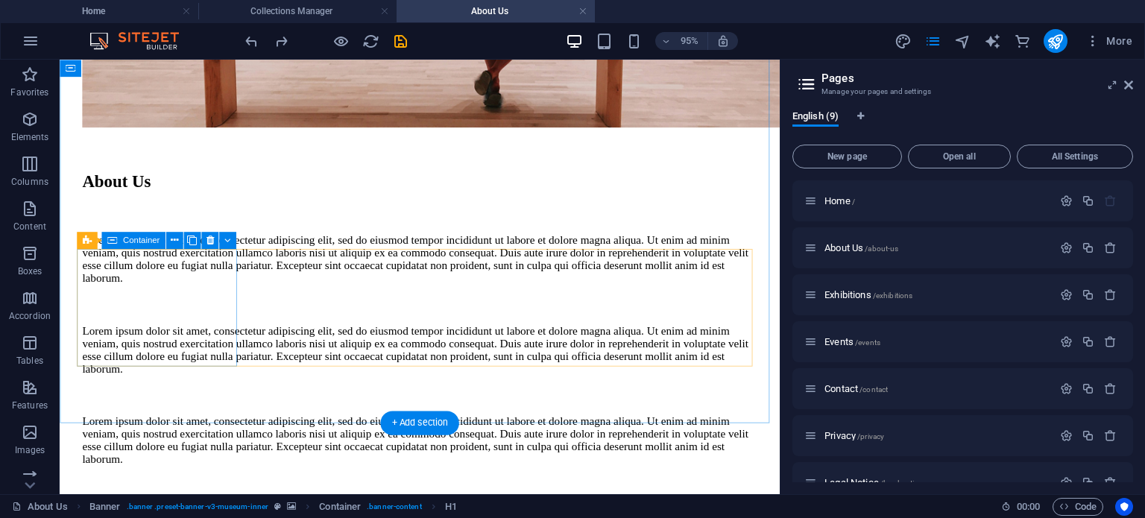
scroll to position [1101, 0]
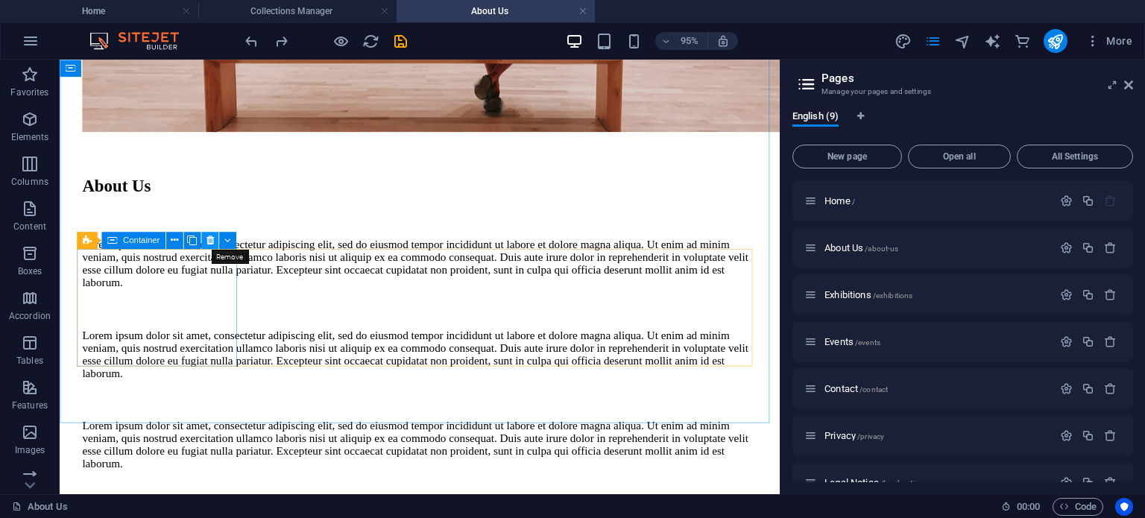
click at [213, 241] on icon at bounding box center [209, 240] width 7 height 15
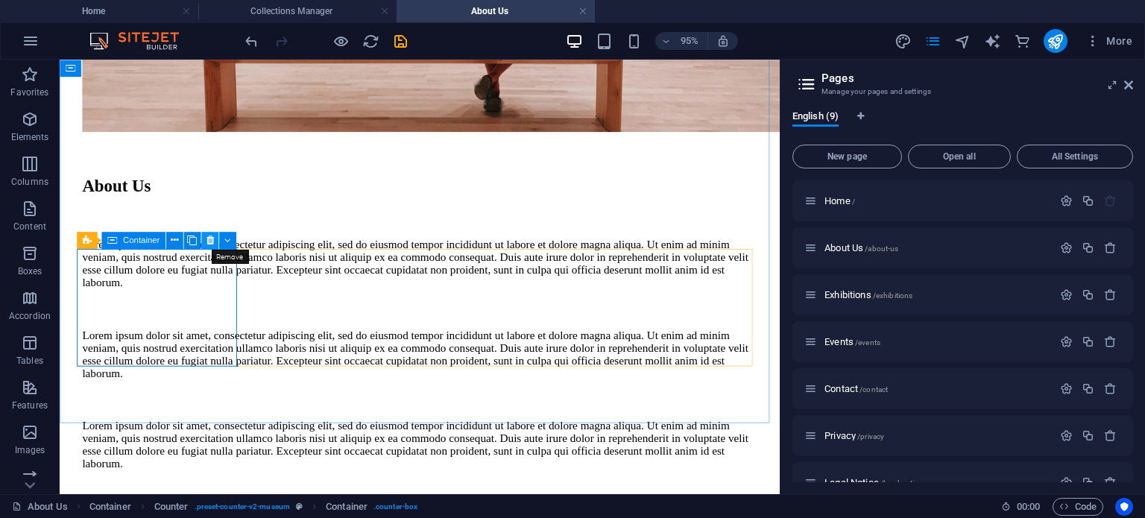
click at [207, 239] on icon at bounding box center [209, 240] width 7 height 15
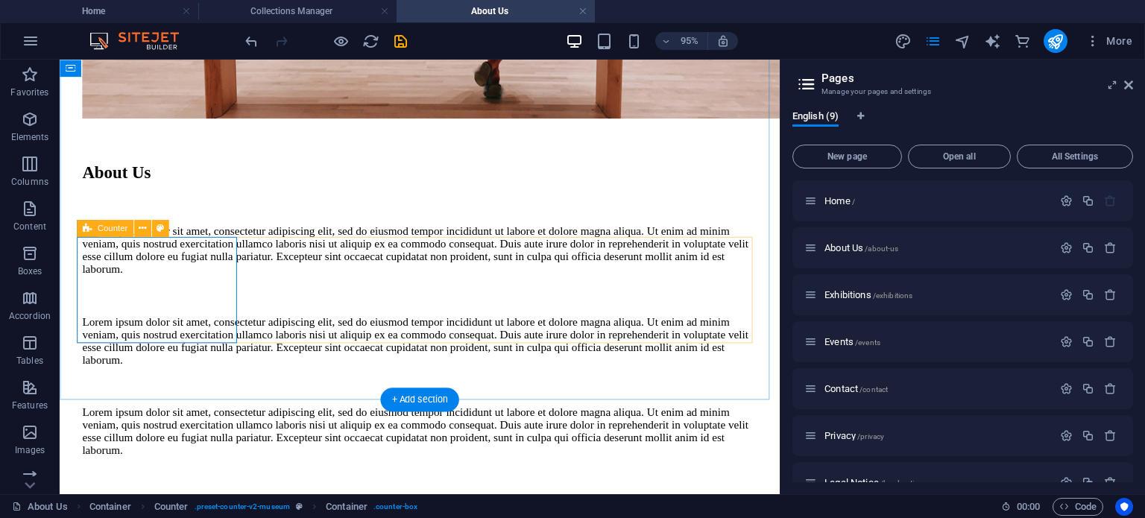
scroll to position [1113, 0]
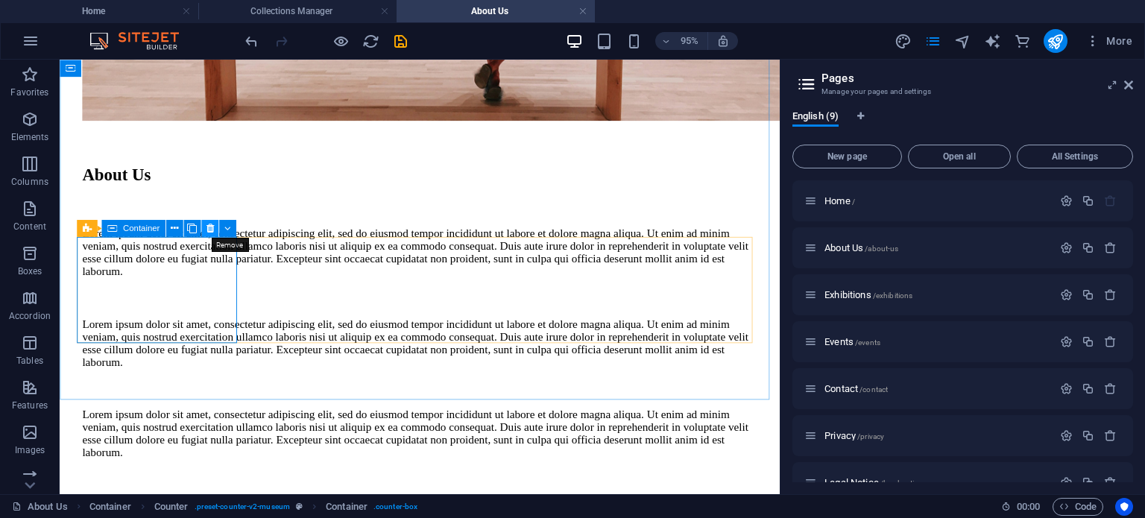
click at [211, 229] on icon at bounding box center [209, 228] width 7 height 15
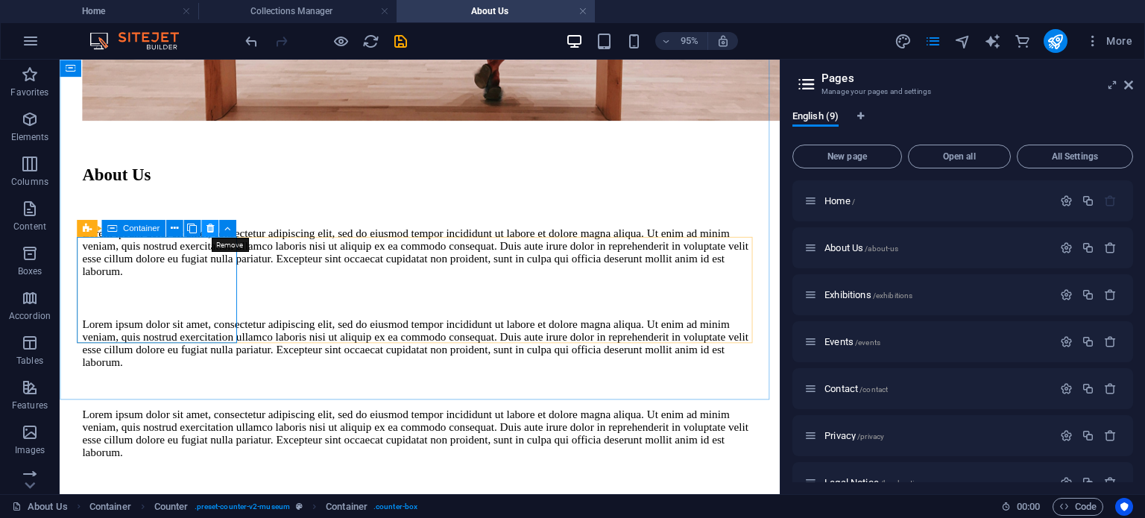
click at [211, 233] on icon at bounding box center [209, 228] width 7 height 15
click at [206, 221] on icon at bounding box center [209, 228] width 7 height 15
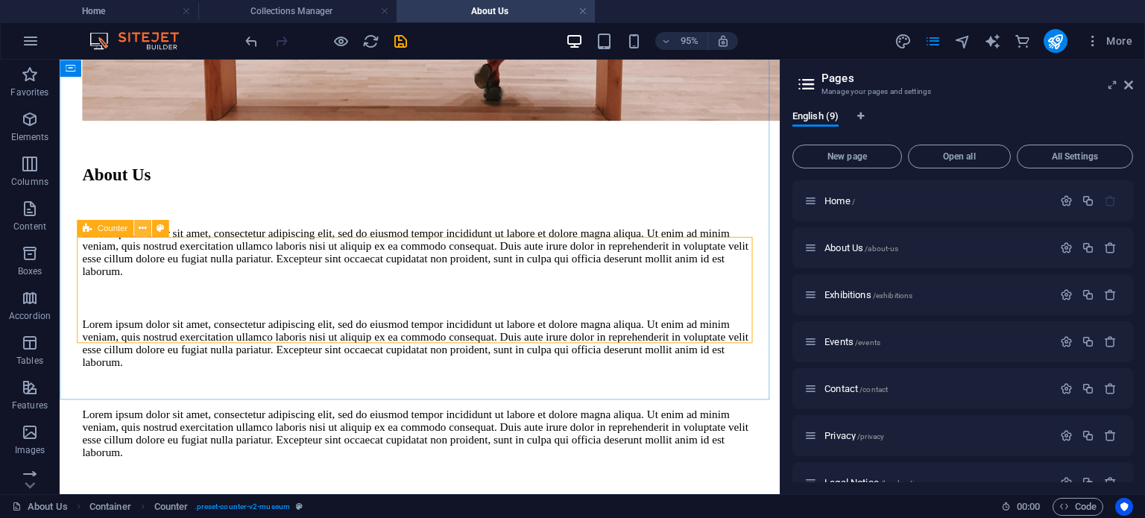
click at [141, 231] on icon at bounding box center [142, 228] width 7 height 15
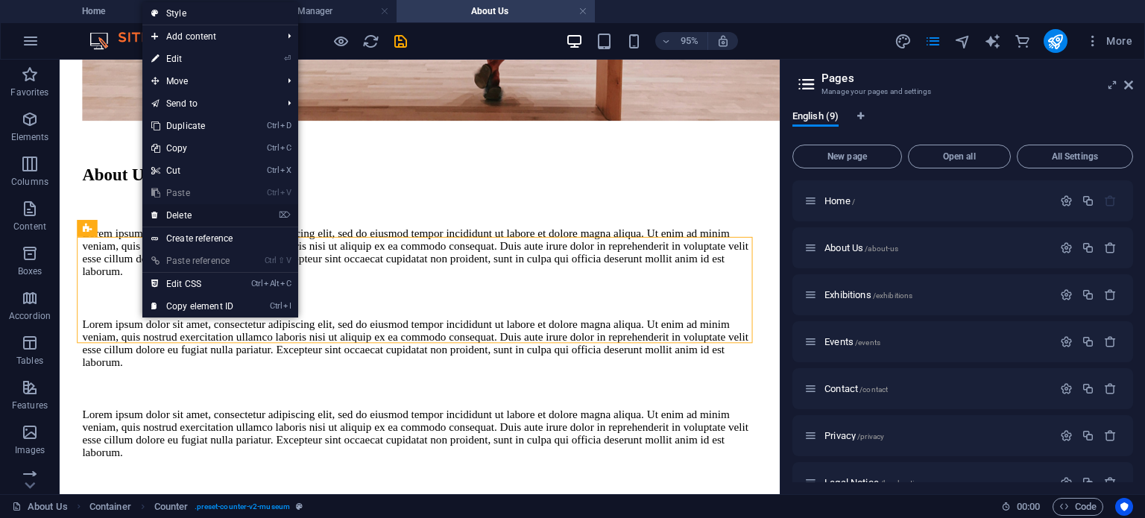
click at [170, 216] on link "⌦ Delete" at bounding box center [192, 215] width 100 height 22
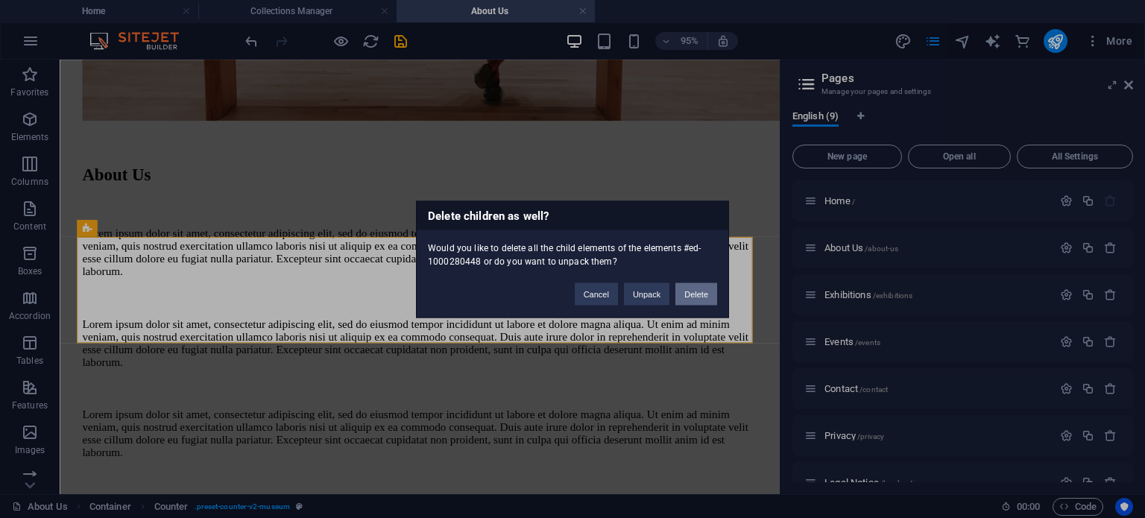
click at [688, 292] on button "Delete" at bounding box center [697, 294] width 42 height 22
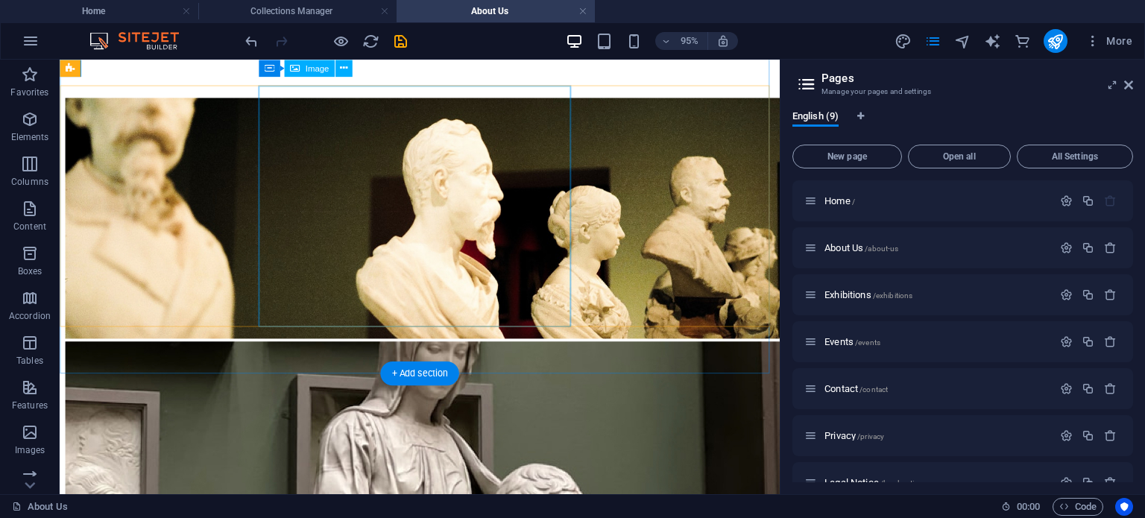
scroll to position [1658, 0]
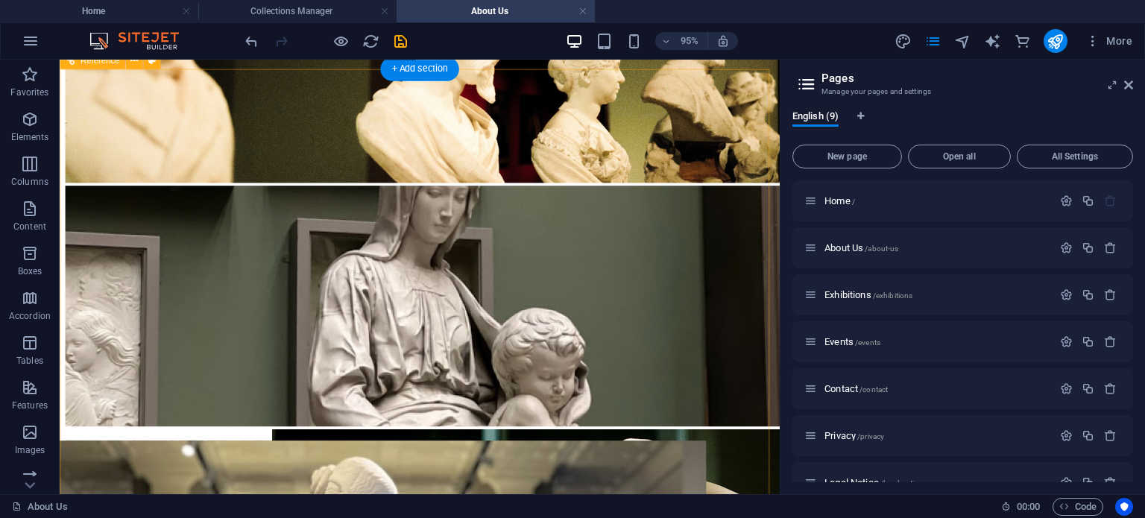
scroll to position [1828, 0]
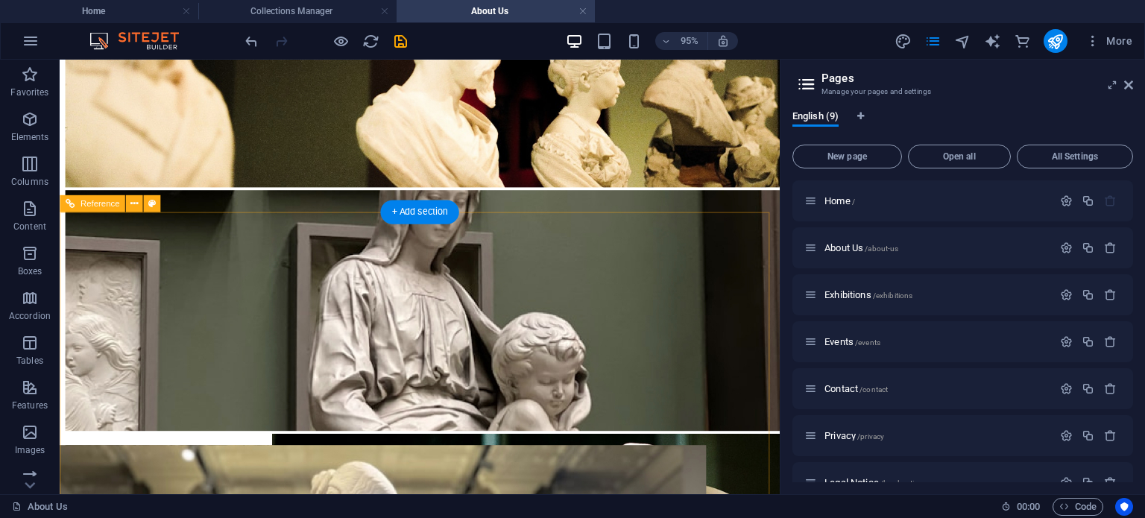
click at [136, 206] on icon at bounding box center [133, 203] width 7 height 15
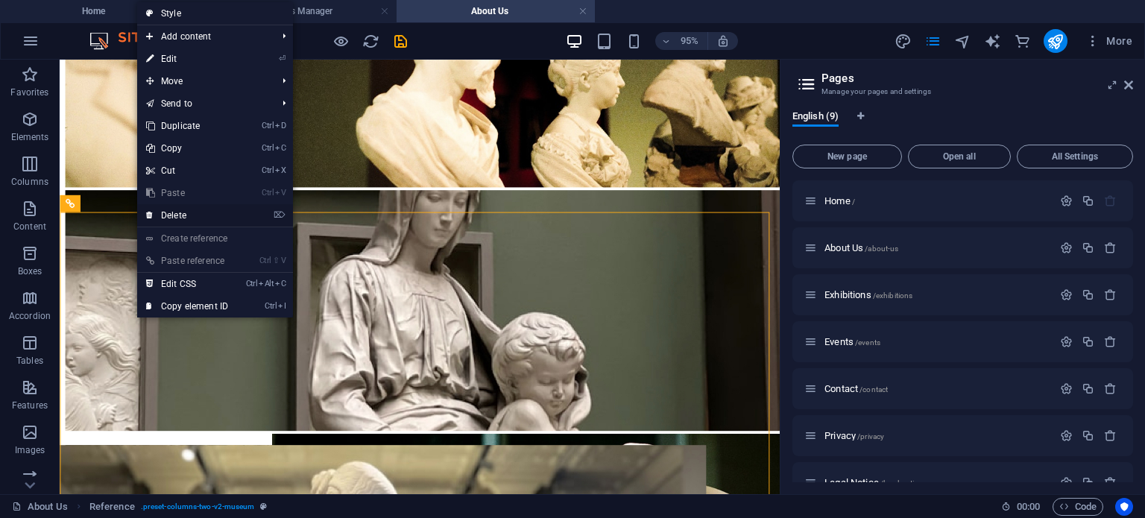
click at [170, 214] on link "⌦ Delete" at bounding box center [187, 215] width 100 height 22
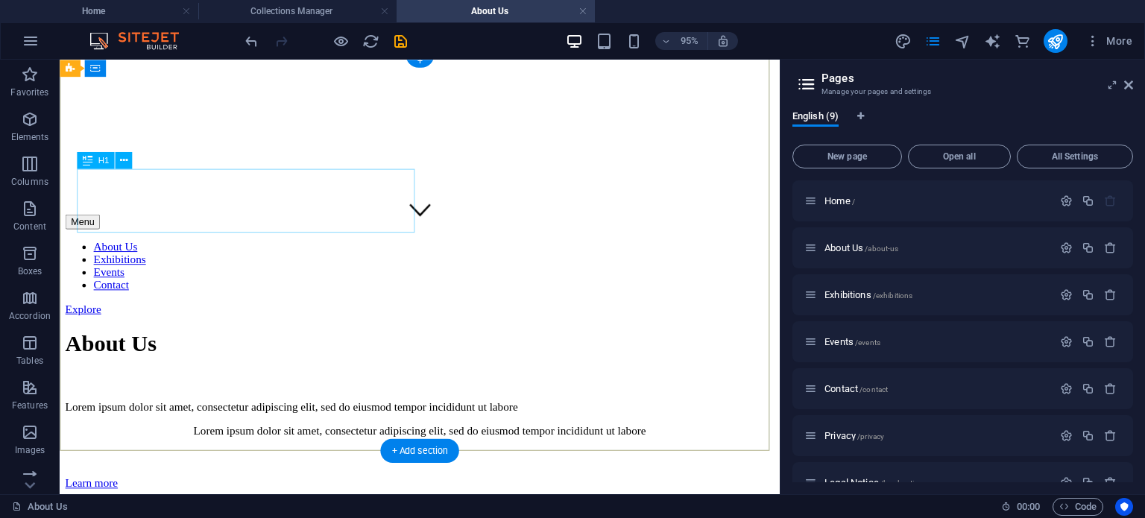
scroll to position [0, 0]
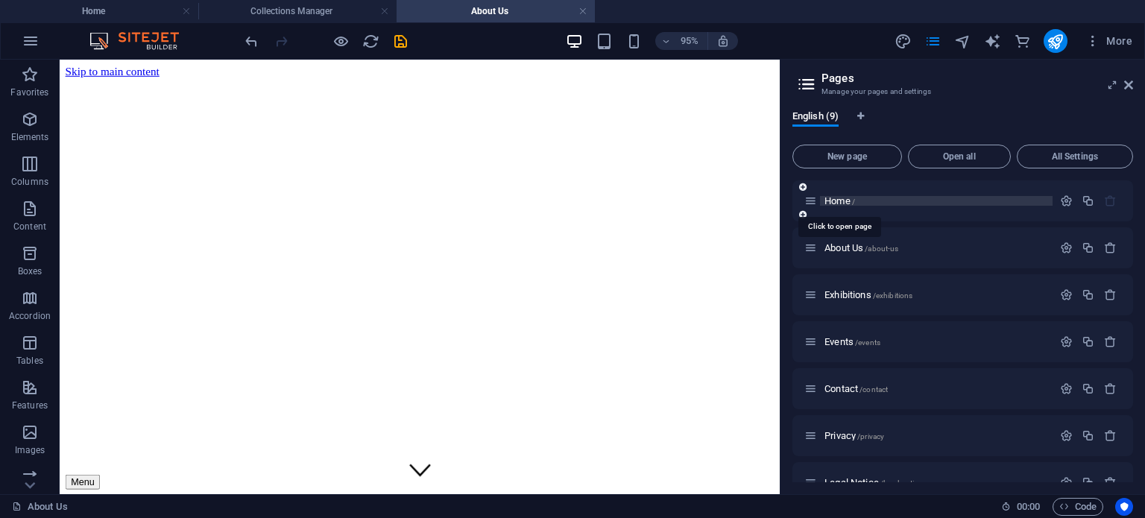
click at [843, 204] on span "Home /" at bounding box center [840, 200] width 31 height 11
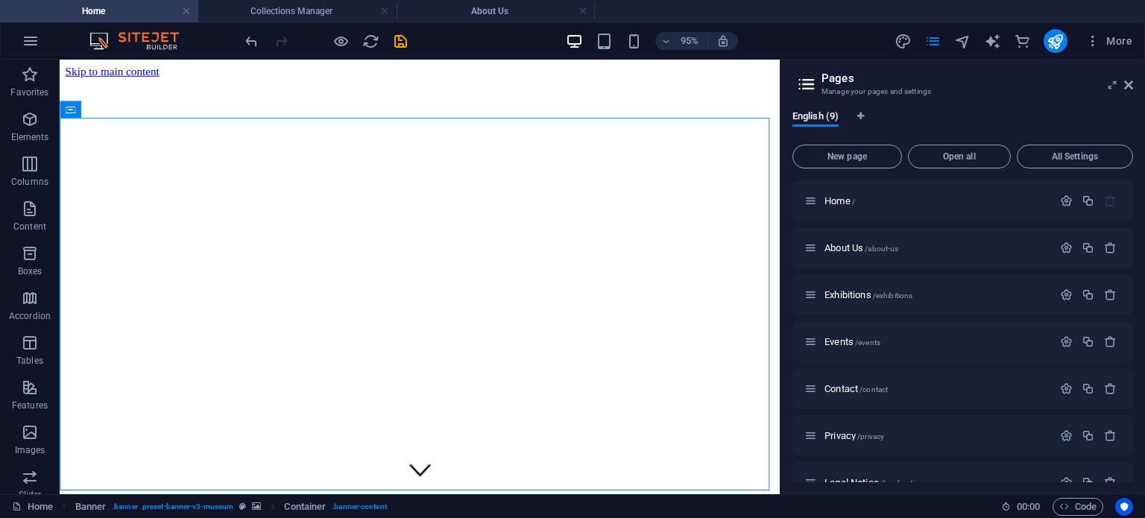
scroll to position [120, 0]
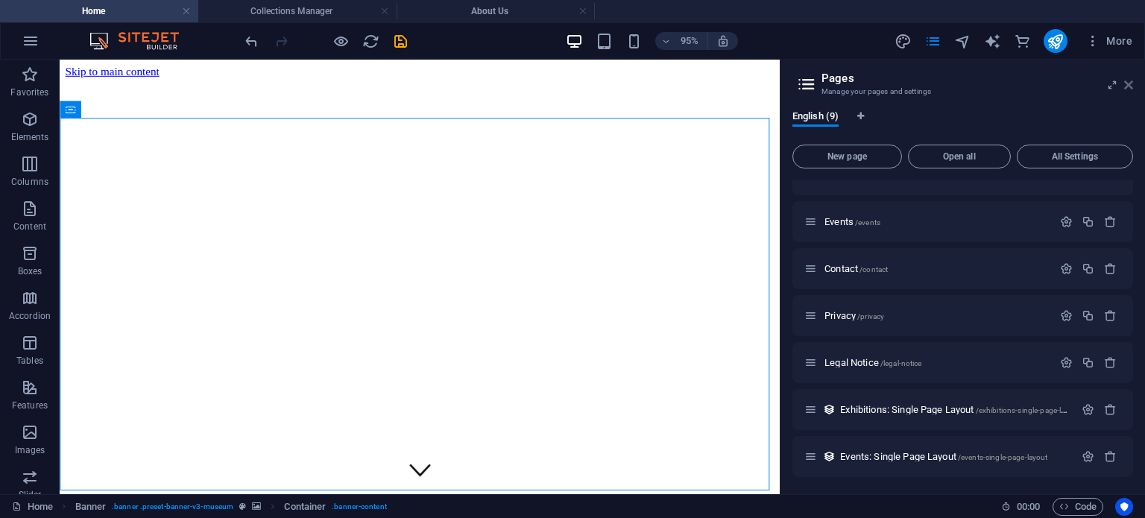
click at [1127, 82] on icon at bounding box center [1129, 85] width 9 height 12
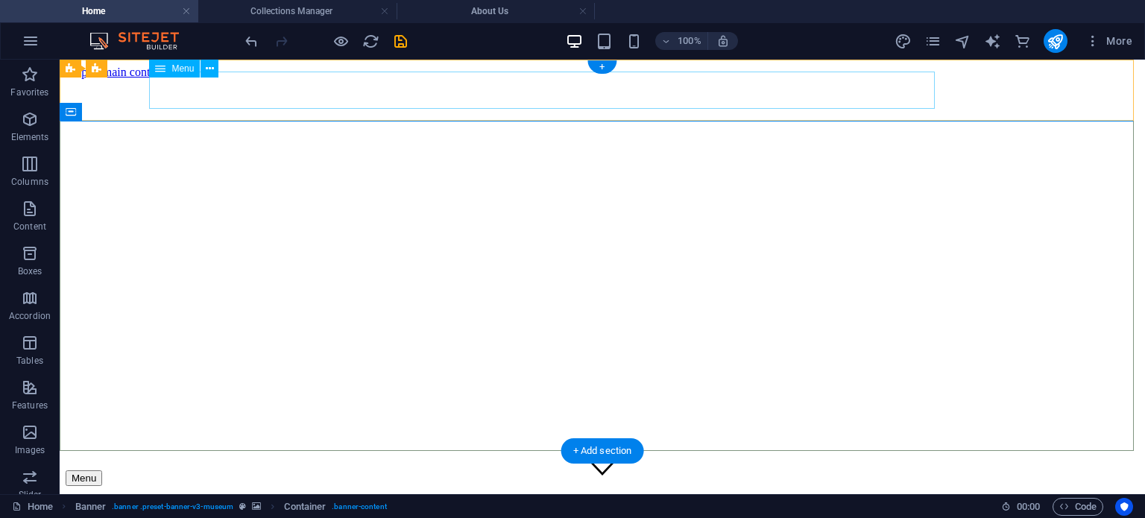
click at [361, 498] on nav "About Us Exhibitions Events Contact" at bounding box center [603, 525] width 1074 height 54
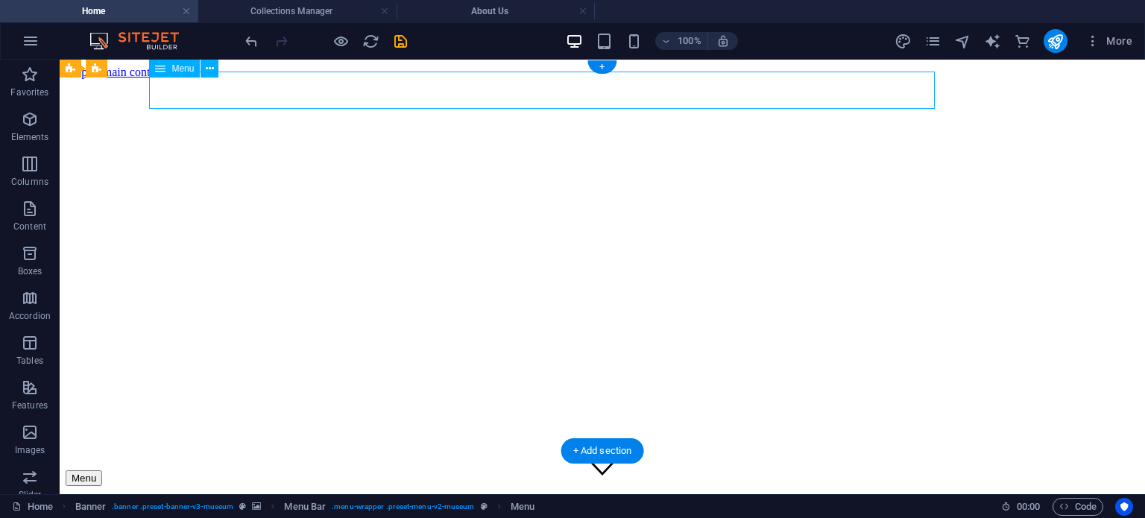
click at [361, 498] on nav "About Us Exhibitions Events Contact" at bounding box center [603, 525] width 1074 height 54
select select "1"
select select
select select "2"
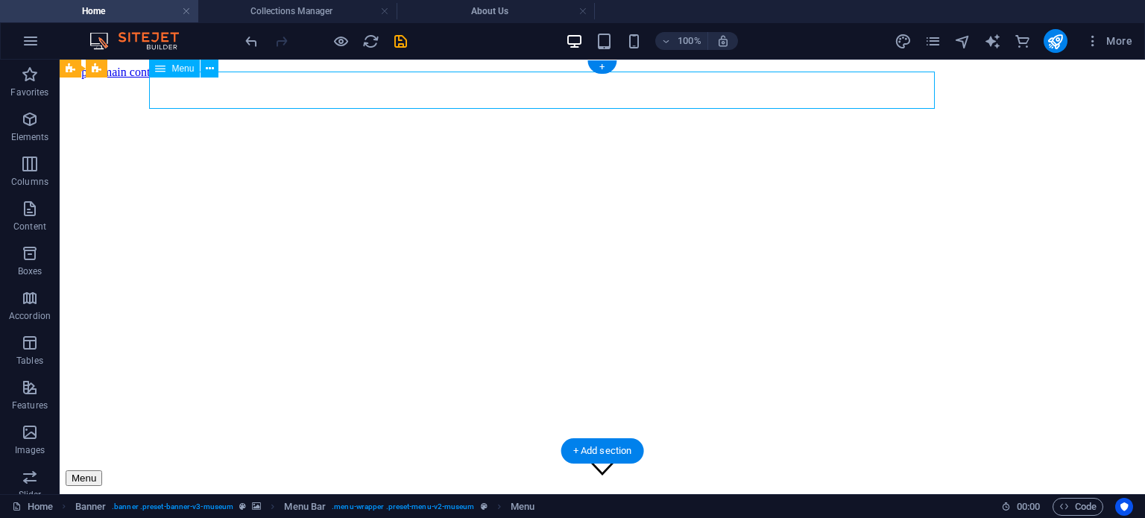
select select
select select "3"
select select
select select "4"
select select
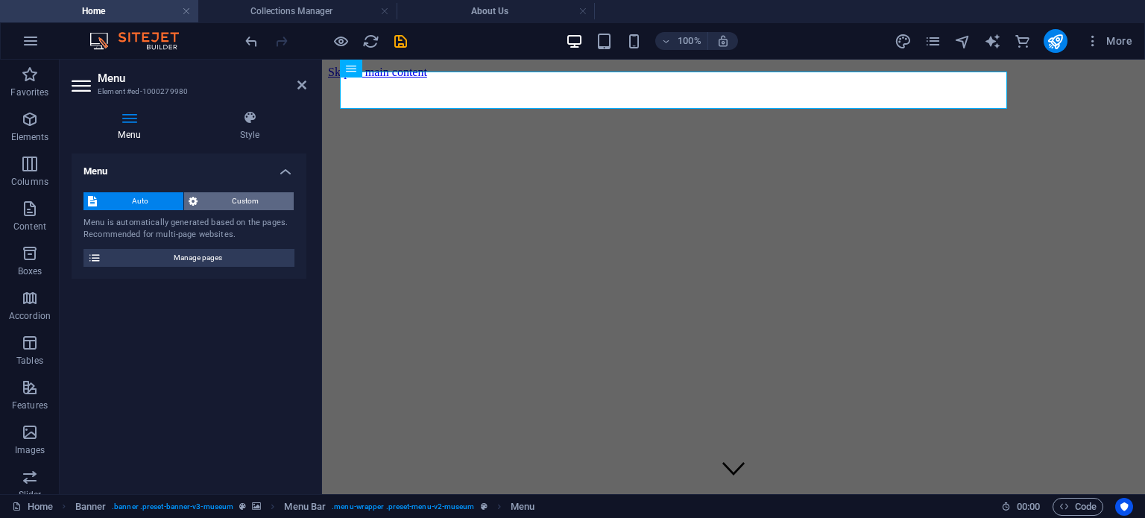
click at [251, 202] on span "Custom" at bounding box center [246, 201] width 88 height 18
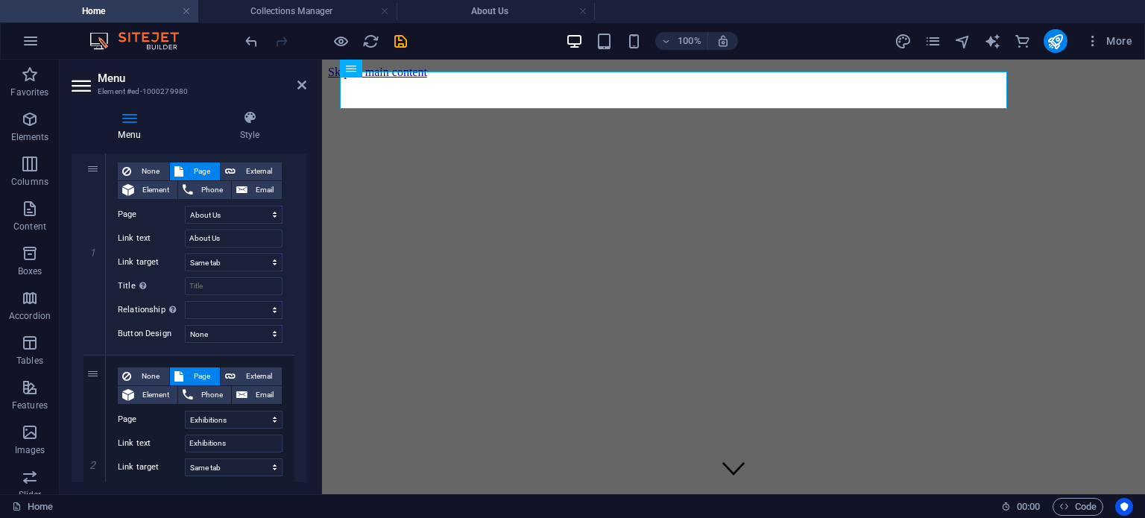
scroll to position [209, 0]
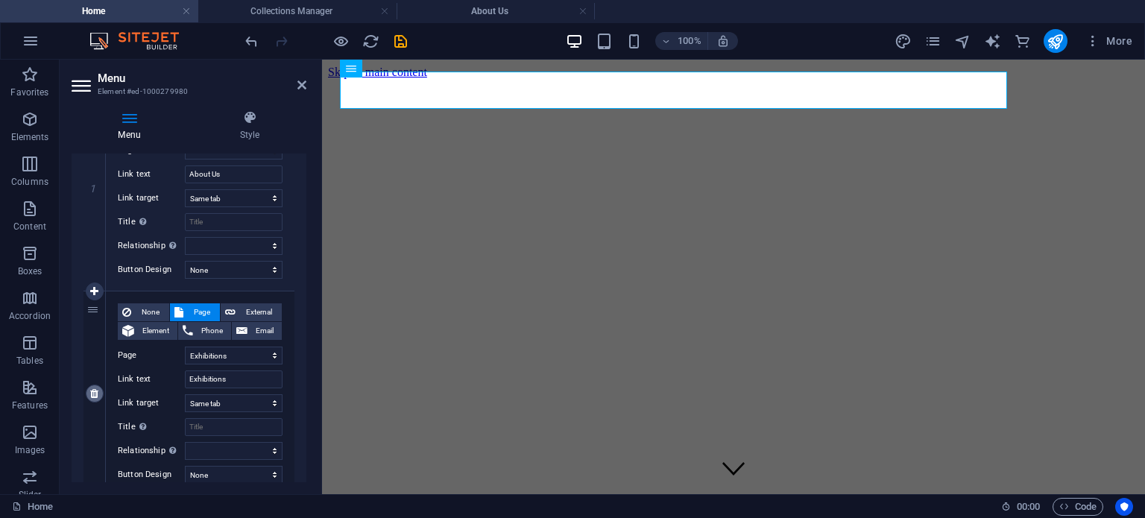
click at [93, 394] on icon at bounding box center [94, 394] width 8 height 10
select select
select select "3"
type input "Events"
select select
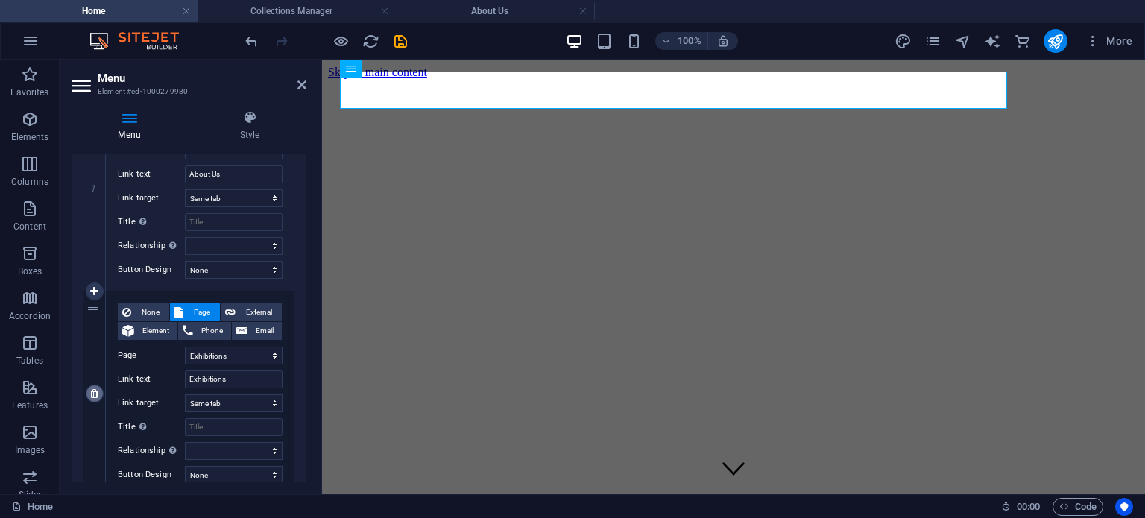
select select "4"
type input "Contact"
select select
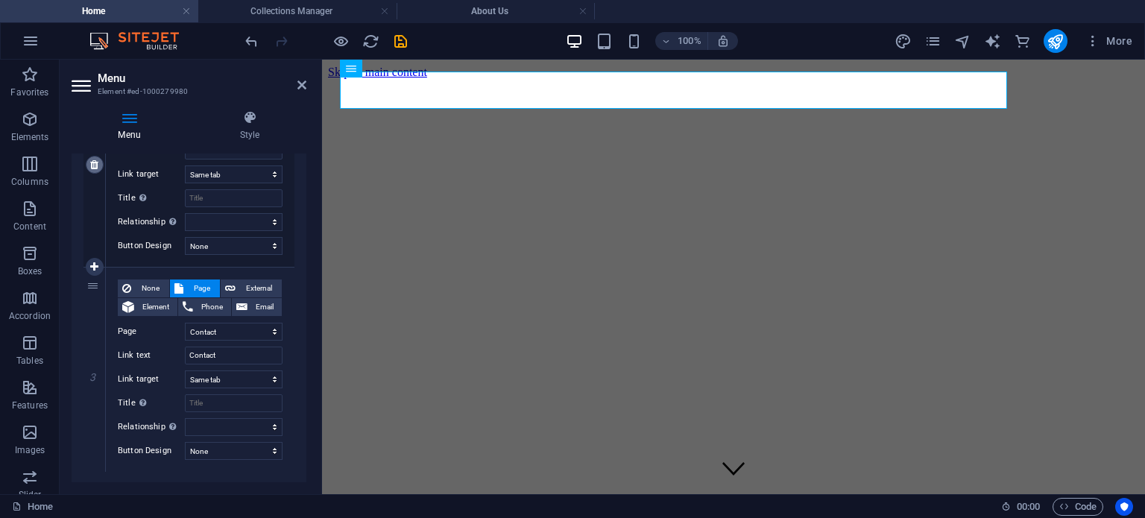
scroll to position [468, 0]
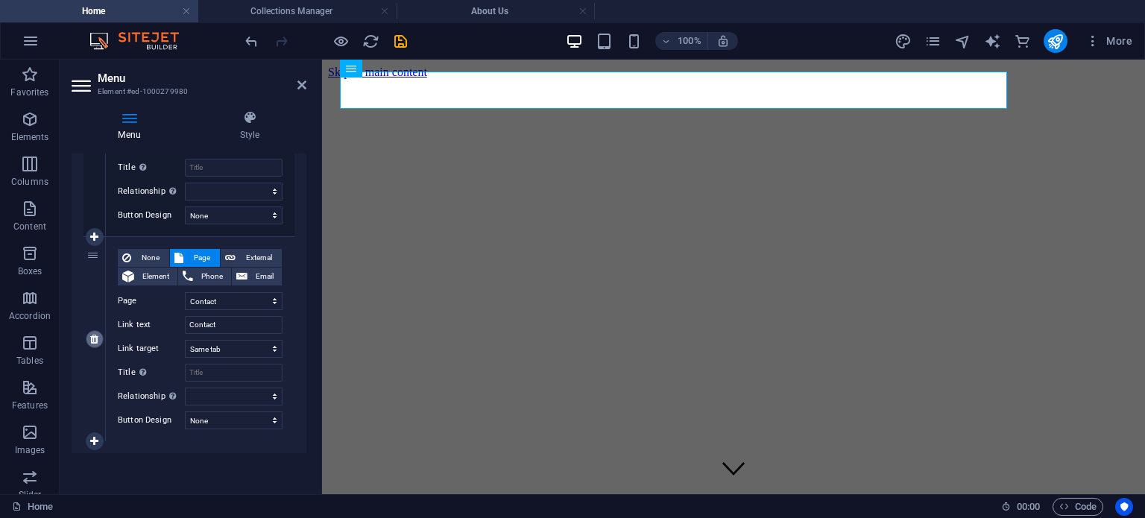
click at [95, 341] on icon at bounding box center [94, 339] width 8 height 10
select select
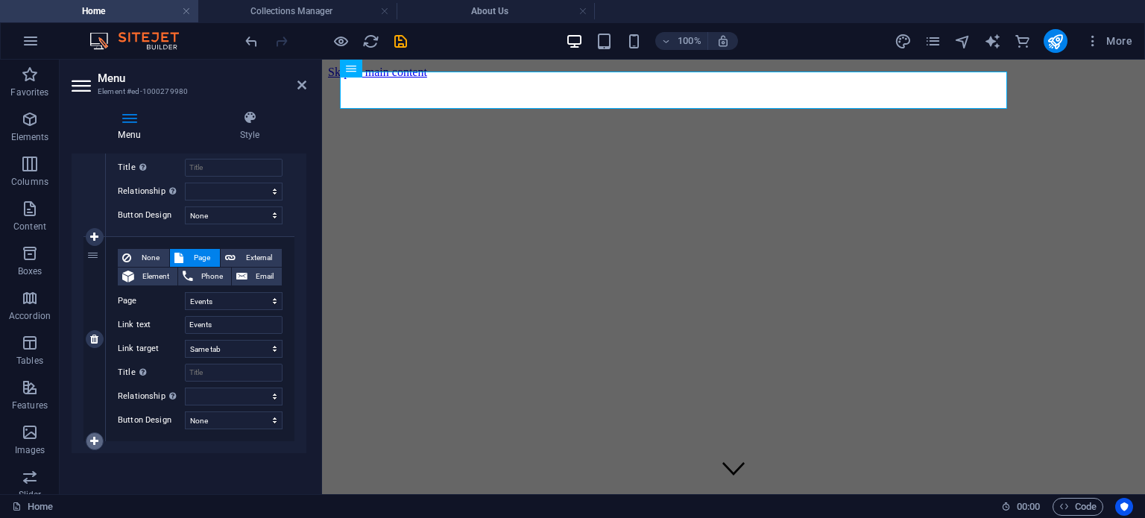
click at [95, 433] on link at bounding box center [95, 442] width 18 height 18
select select
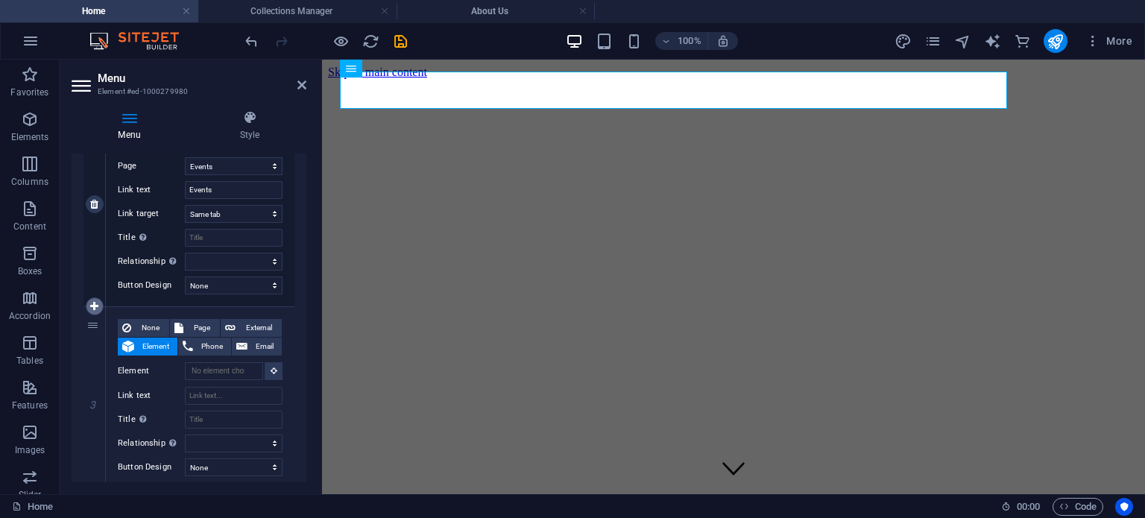
scroll to position [397, 0]
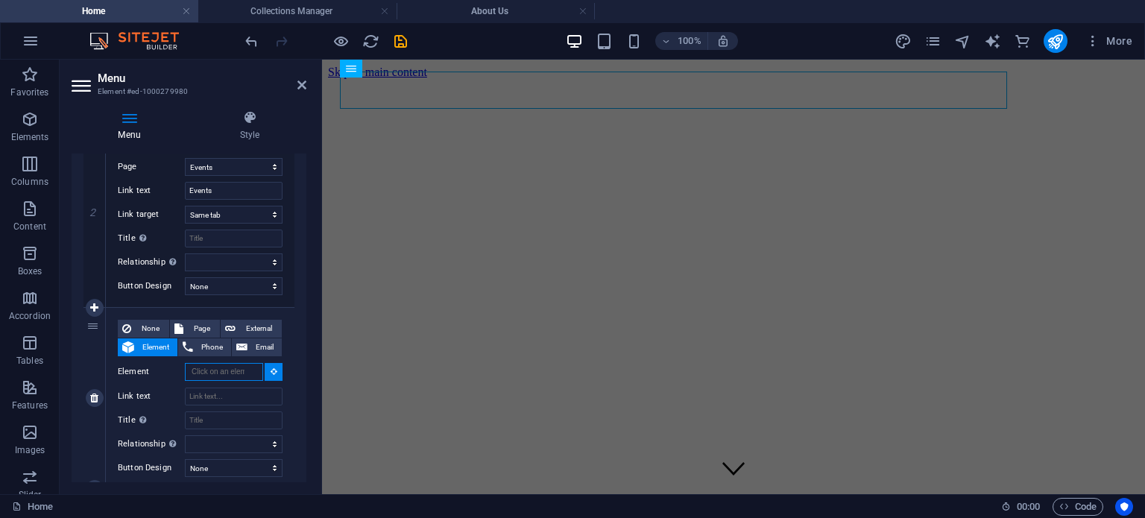
click at [221, 372] on input "Element" at bounding box center [224, 372] width 78 height 18
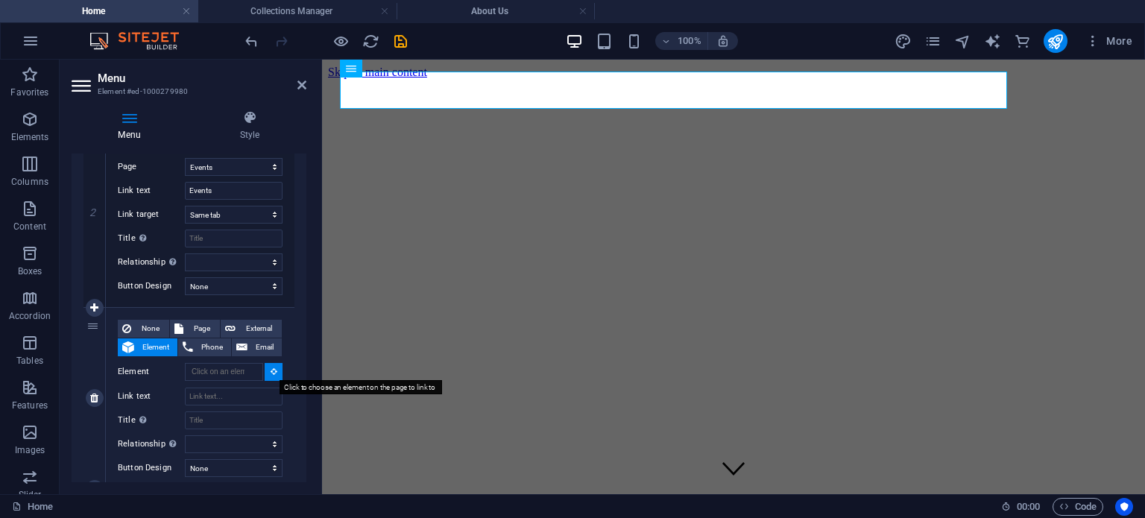
click at [271, 371] on icon at bounding box center [274, 371] width 7 height 7
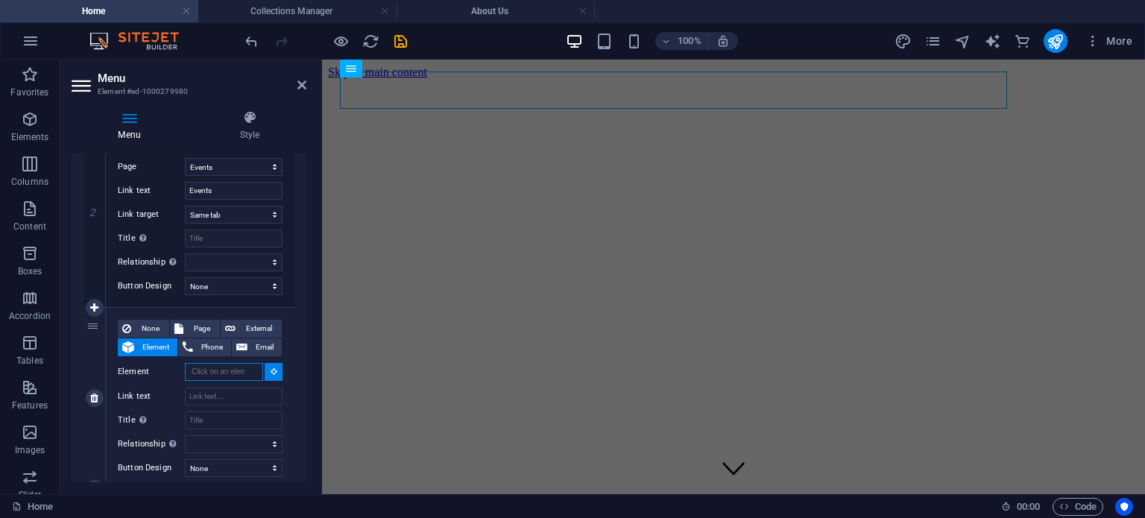
click at [192, 370] on input "Element" at bounding box center [224, 372] width 78 height 18
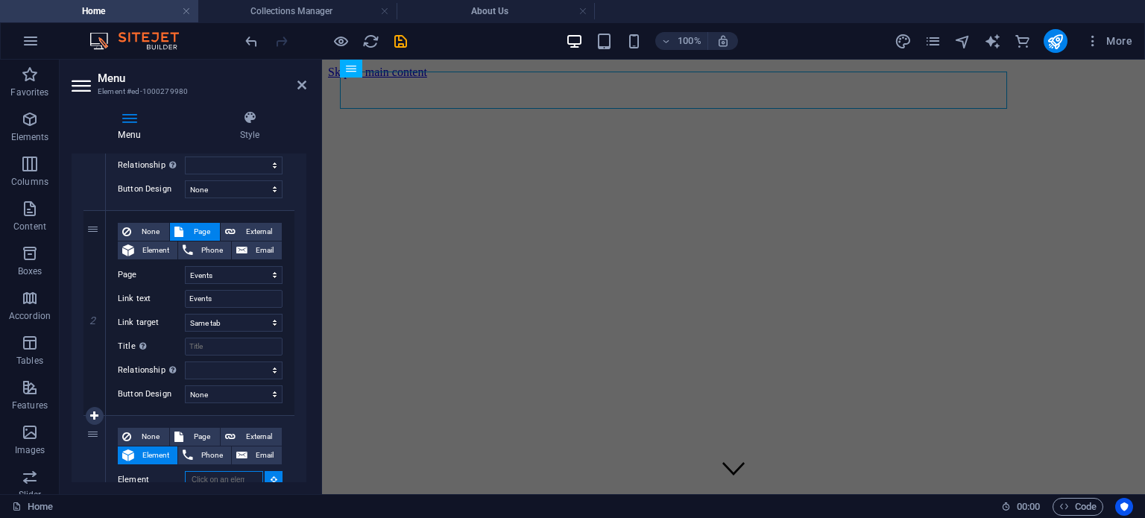
scroll to position [249, 0]
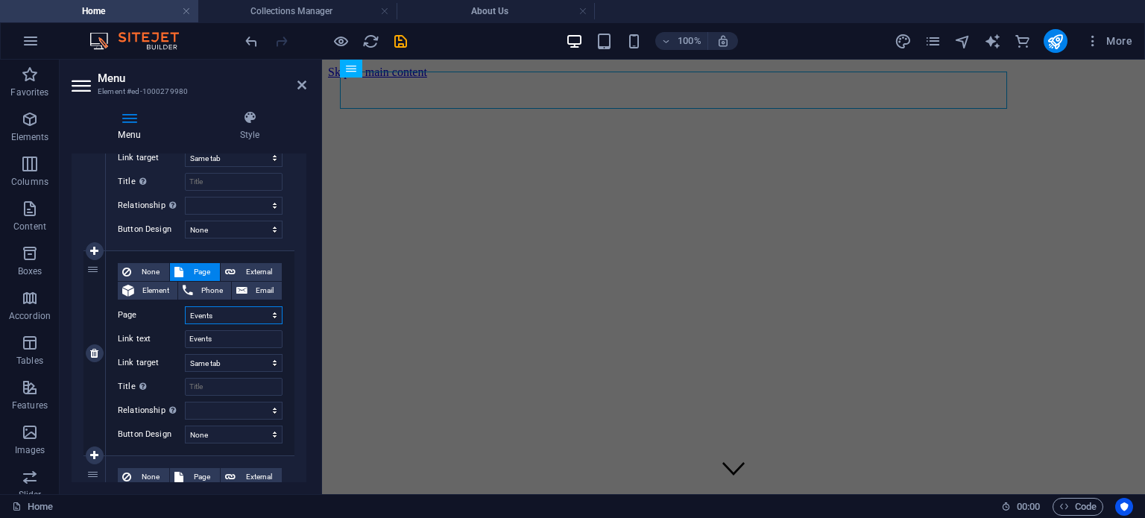
click at [218, 319] on select "Home About Us Exhibitions Events Contact Privacy Legal Notice" at bounding box center [234, 315] width 98 height 18
click at [205, 315] on select "Home About Us Exhibitions Events Contact Privacy Legal Notice" at bounding box center [234, 315] width 98 height 18
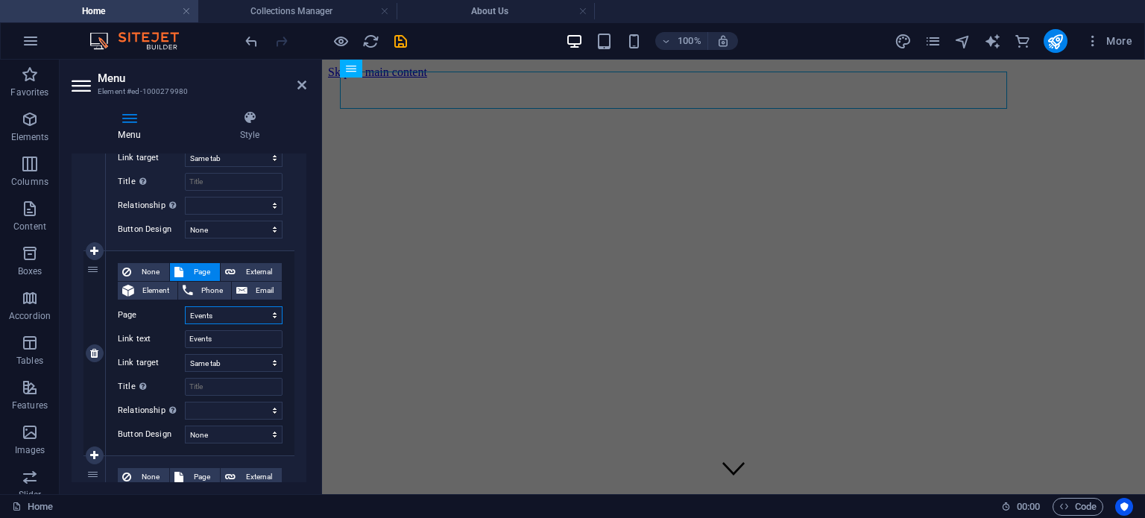
click at [205, 315] on select "Home About Us Exhibitions Events Contact Privacy Legal Notice" at bounding box center [234, 315] width 98 height 18
click at [213, 333] on input "Events" at bounding box center [234, 339] width 98 height 18
type input "E"
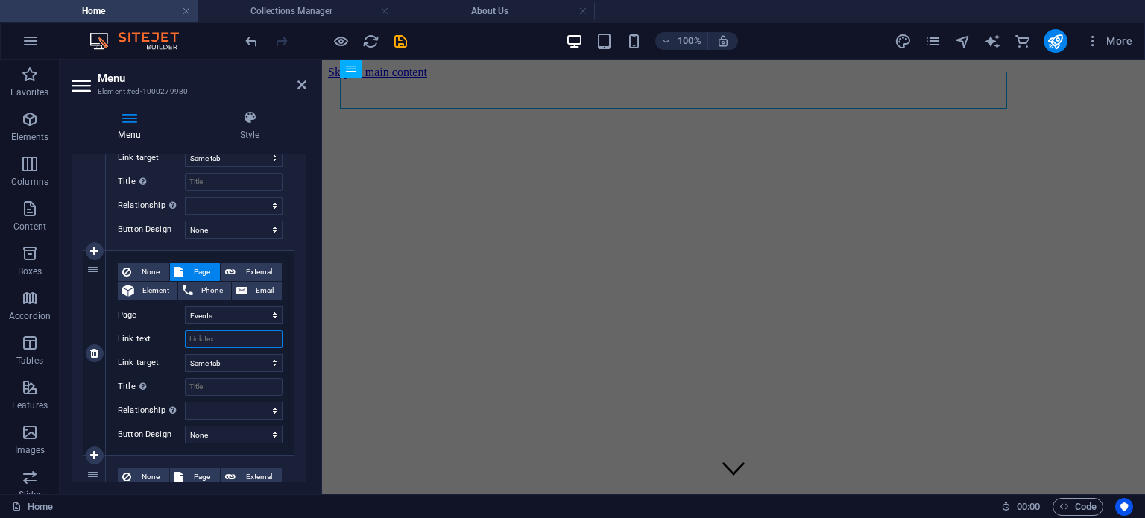
select select
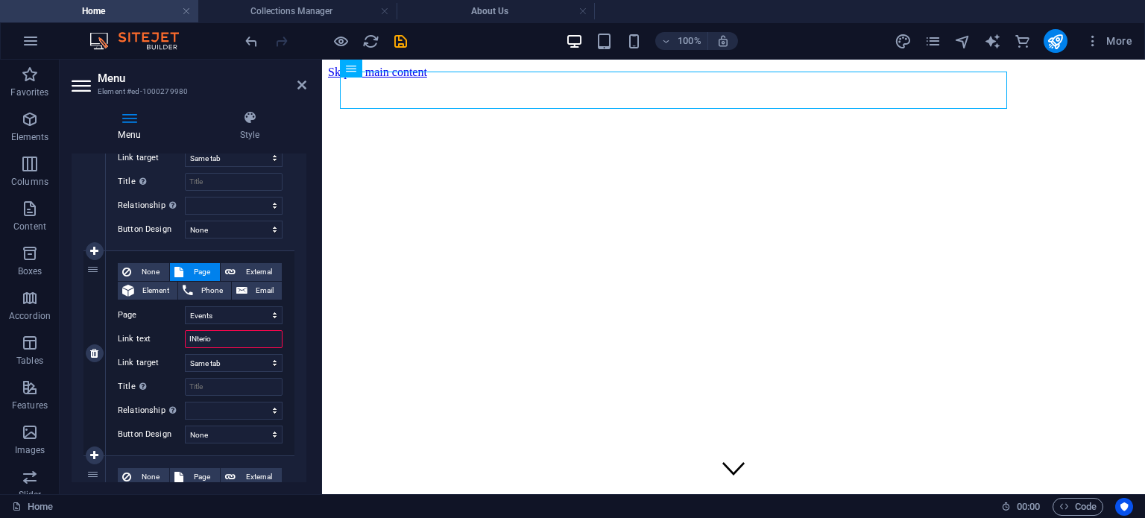
type input "INterior"
select select
type input "Interior"
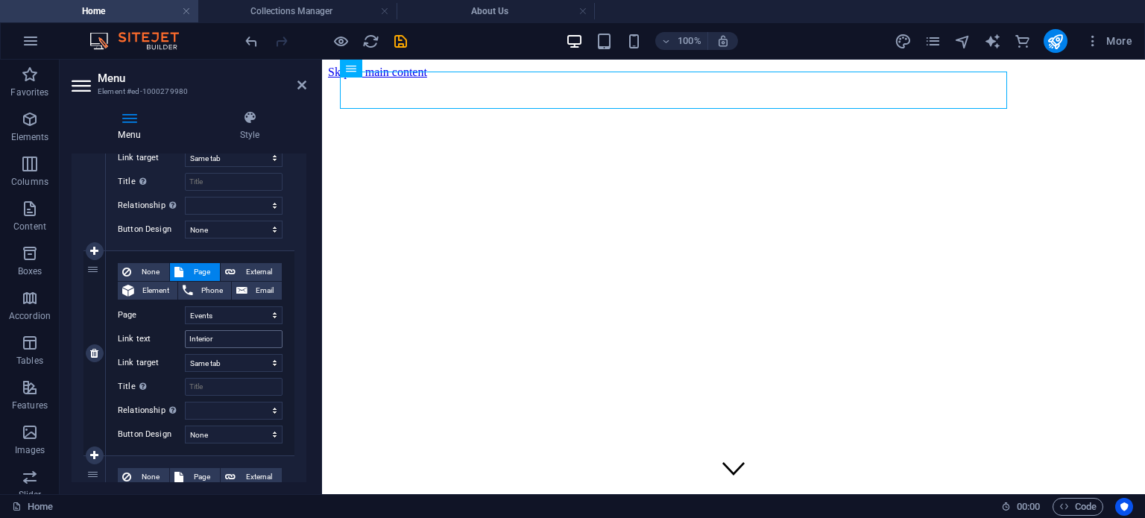
select select
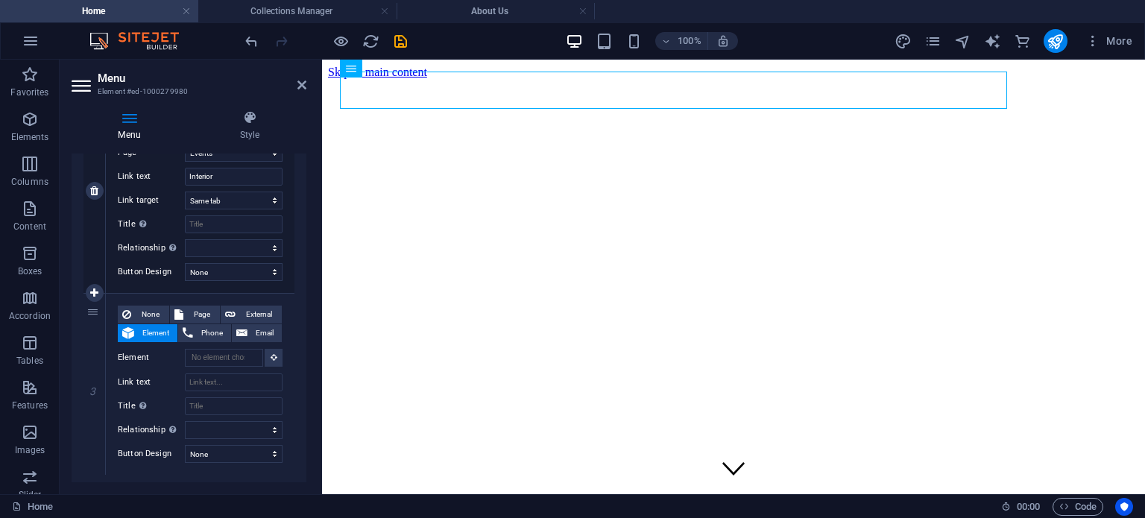
scroll to position [412, 0]
click at [215, 384] on input "Link text" at bounding box center [234, 382] width 98 height 18
type input "Our Clients"
select select
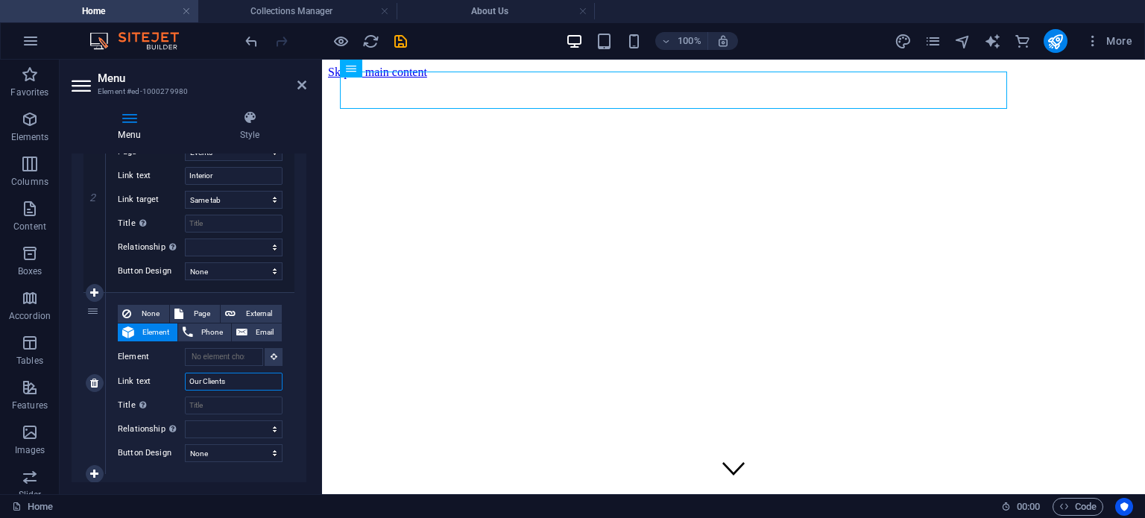
select select
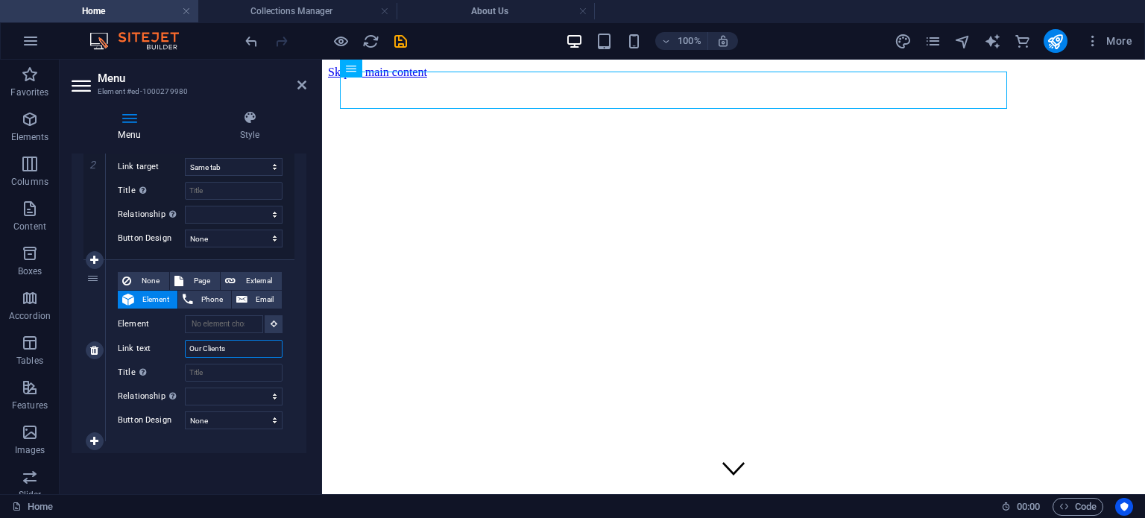
type input "Our Clients"
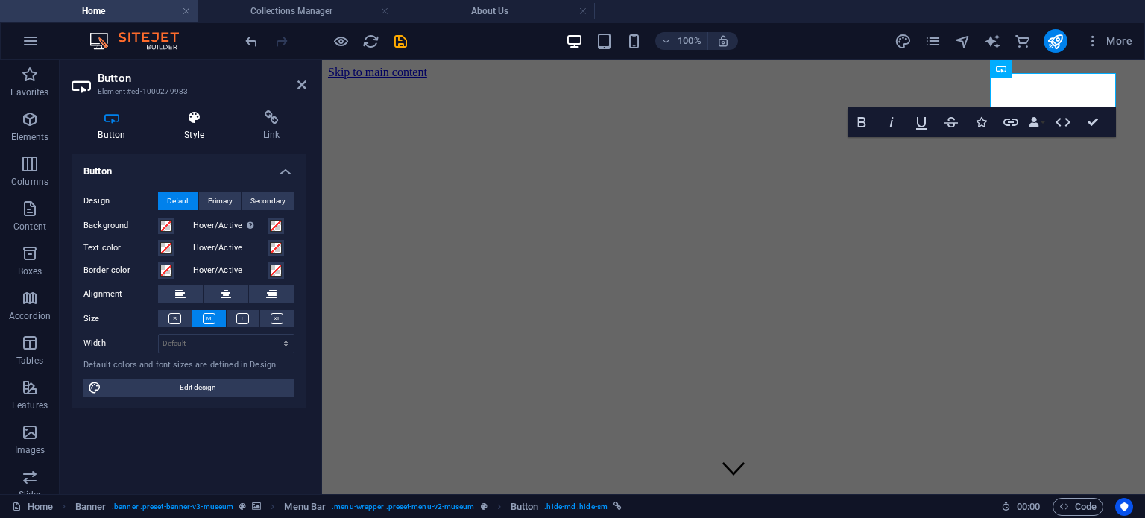
click at [190, 120] on icon at bounding box center [194, 117] width 73 height 15
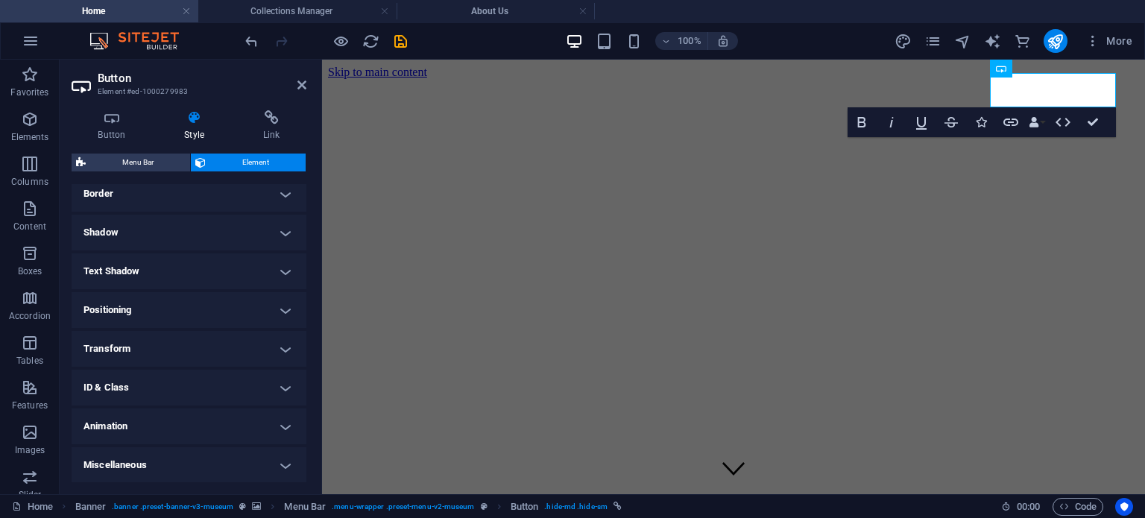
scroll to position [299, 0]
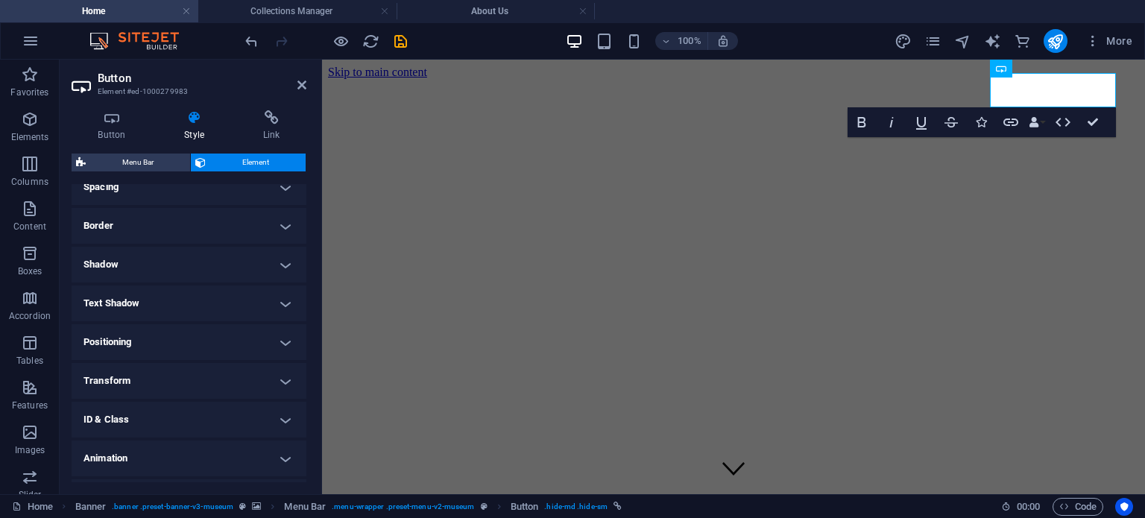
click at [124, 213] on h4 "Border" at bounding box center [189, 226] width 235 height 36
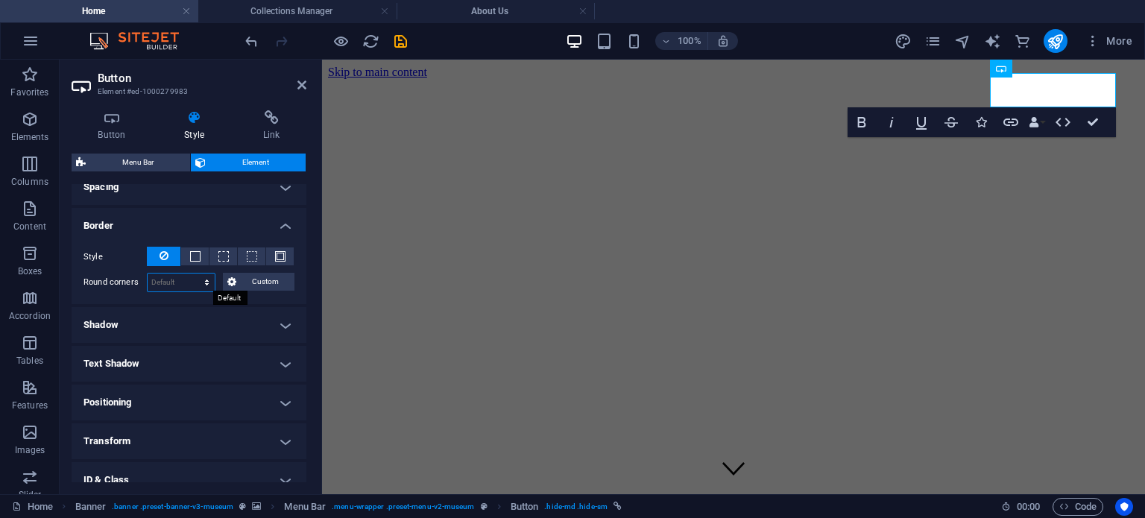
click at [164, 276] on select "Default px rem % vh vw Custom" at bounding box center [181, 283] width 67 height 18
select select "px"
click at [192, 274] on select "Default px rem % vh vw Custom" at bounding box center [181, 283] width 67 height 18
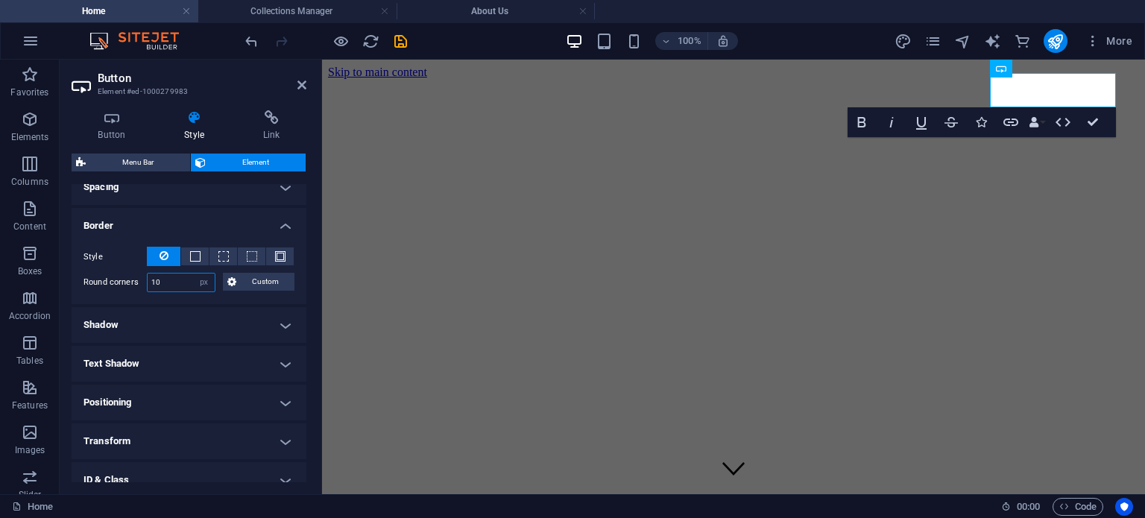
type input "10"
click at [303, 79] on icon at bounding box center [302, 85] width 9 height 12
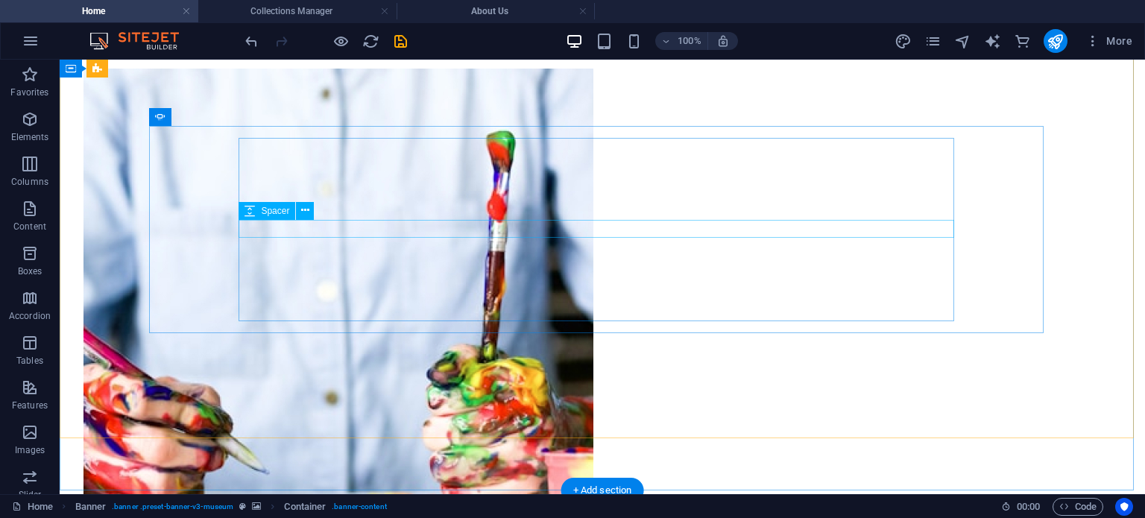
scroll to position [2139, 0]
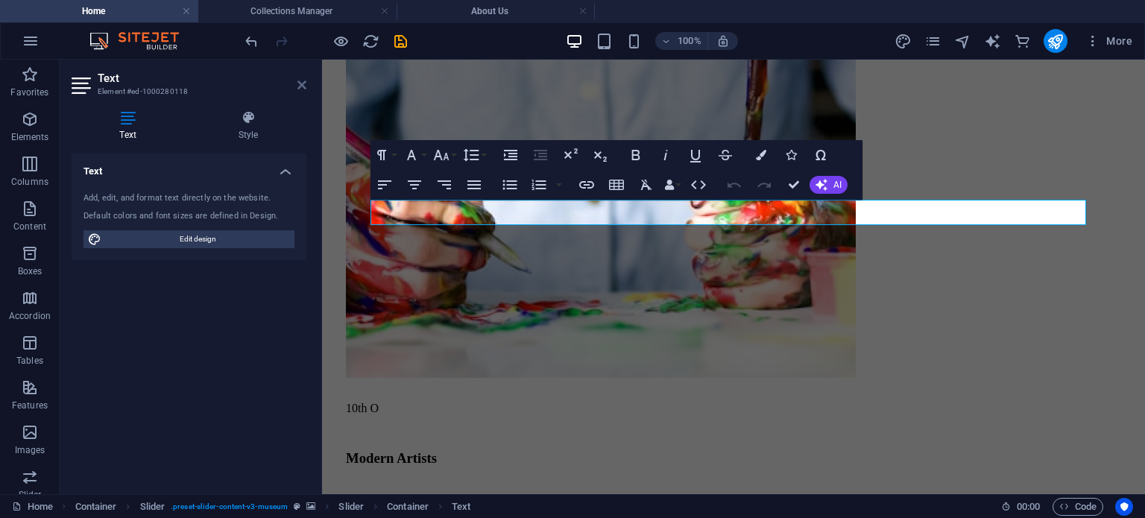
click at [303, 80] on icon at bounding box center [302, 85] width 9 height 12
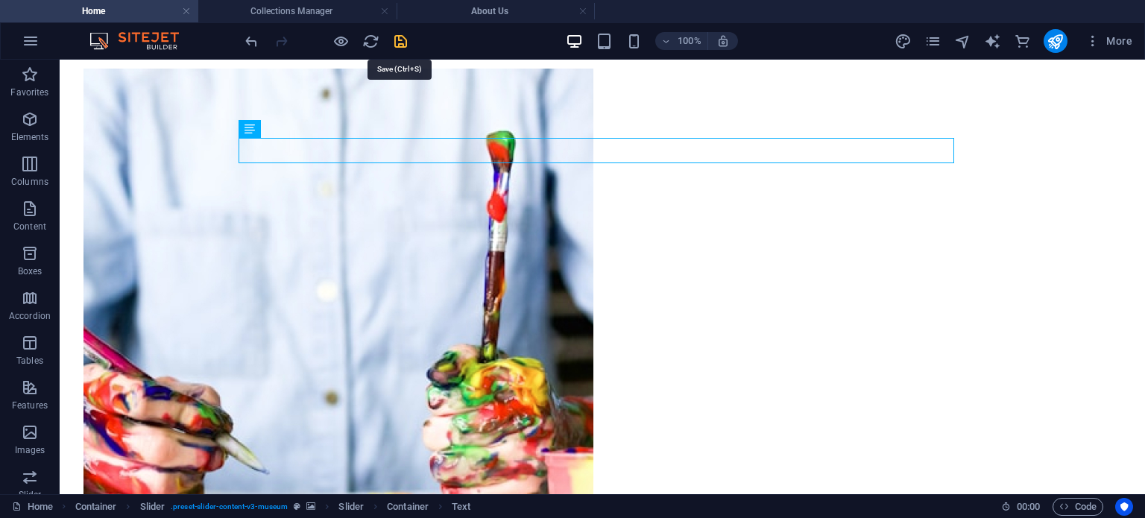
click at [408, 41] on icon "save" at bounding box center [400, 41] width 17 height 17
checkbox input "false"
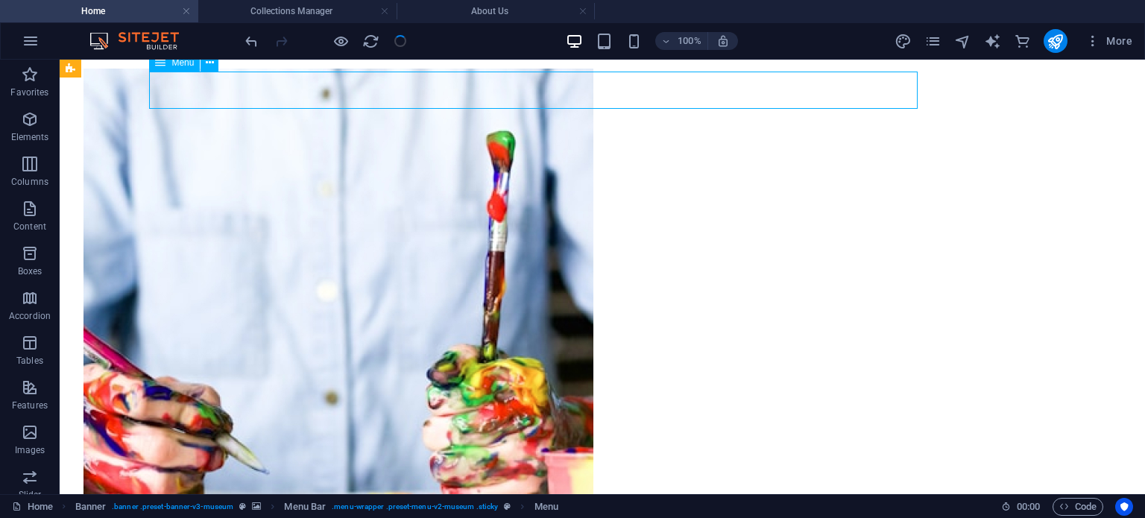
select select "1"
select select
select select "3"
select select
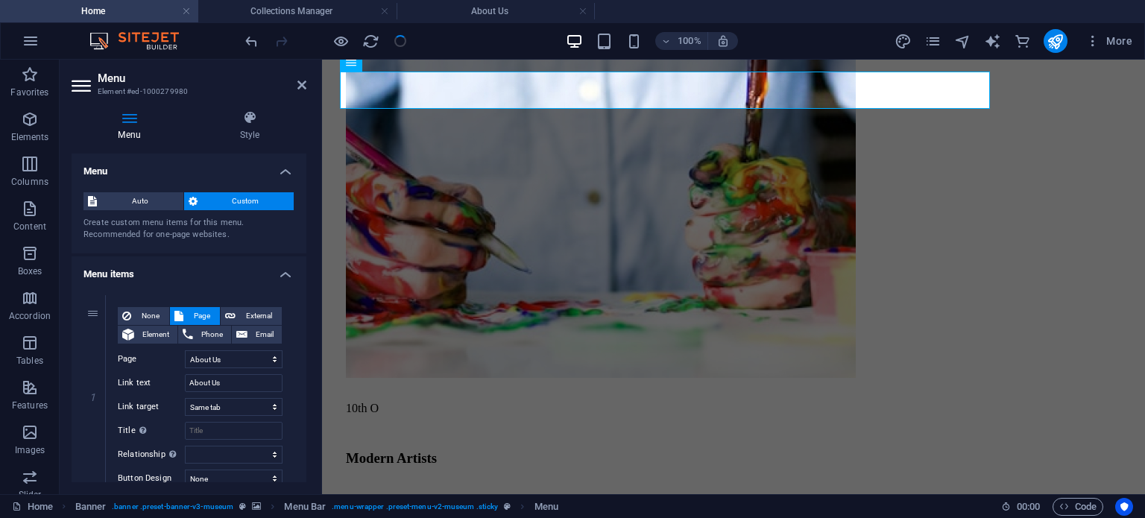
click at [630, 50] on div "100%" at bounding box center [652, 41] width 172 height 24
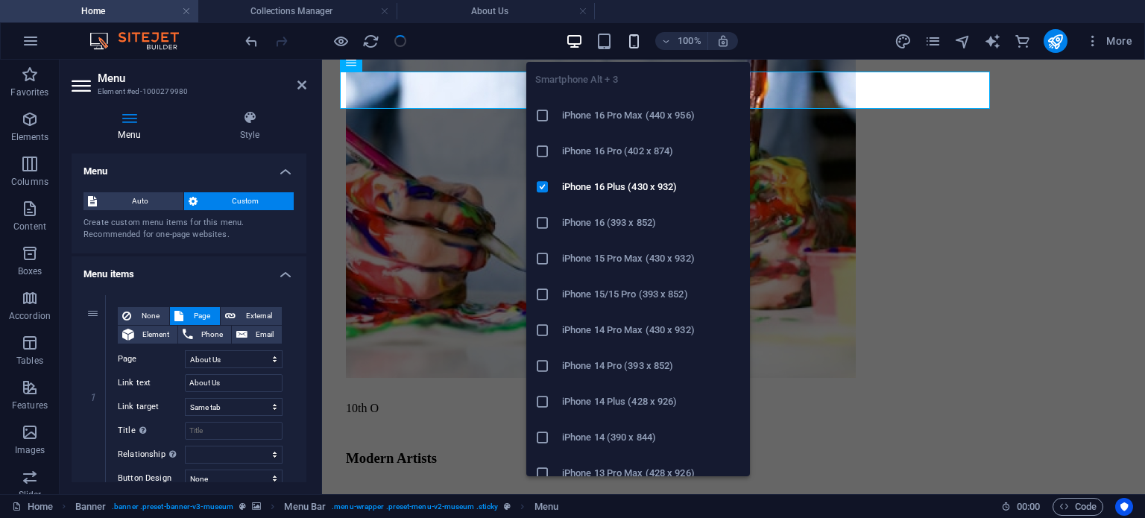
click at [635, 33] on icon "button" at bounding box center [634, 41] width 17 height 17
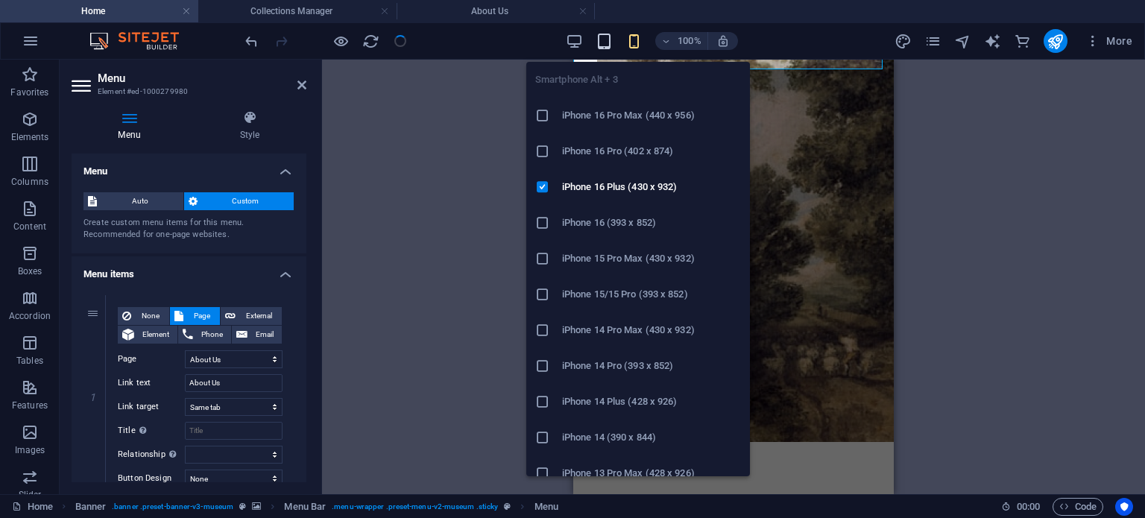
select select "1"
select select "3"
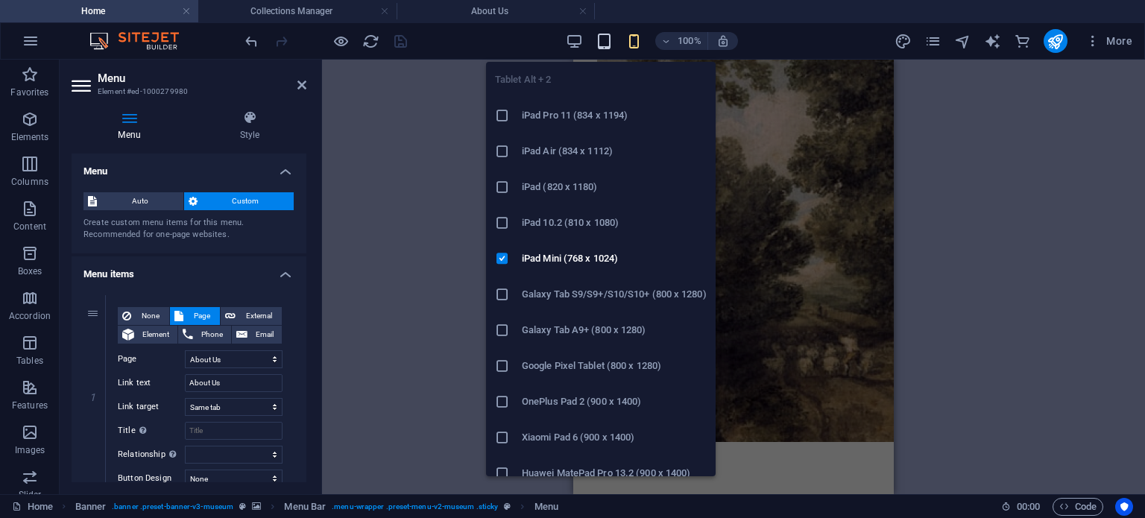
click at [601, 35] on icon "button" at bounding box center [604, 41] width 17 height 17
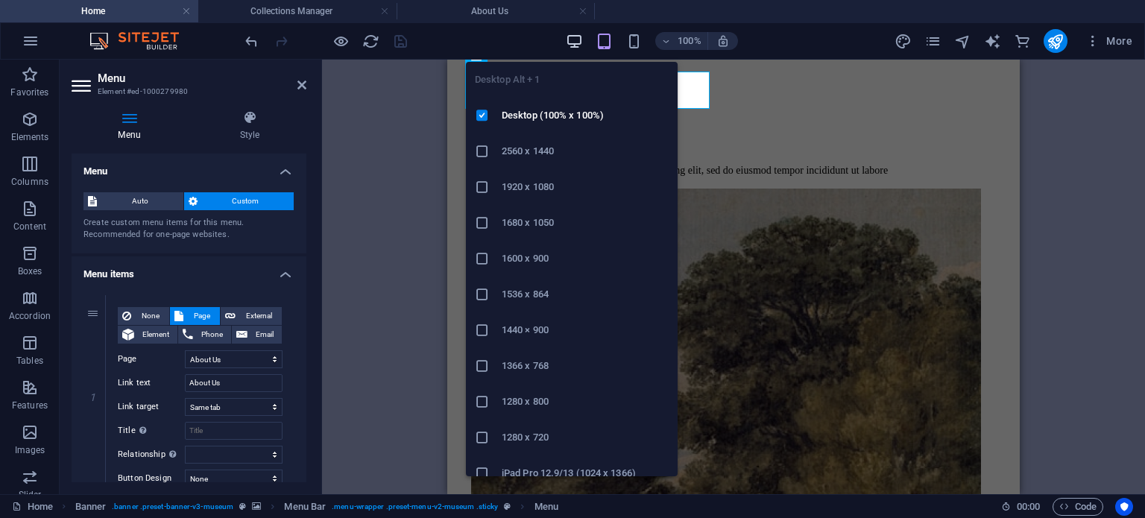
click at [577, 33] on icon "button" at bounding box center [574, 41] width 17 height 17
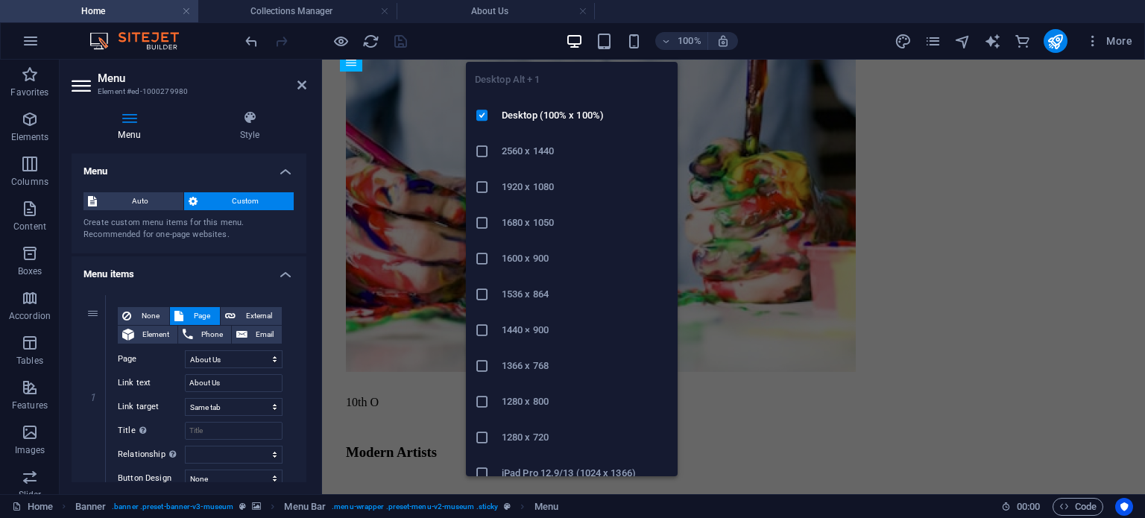
scroll to position [2618, 0]
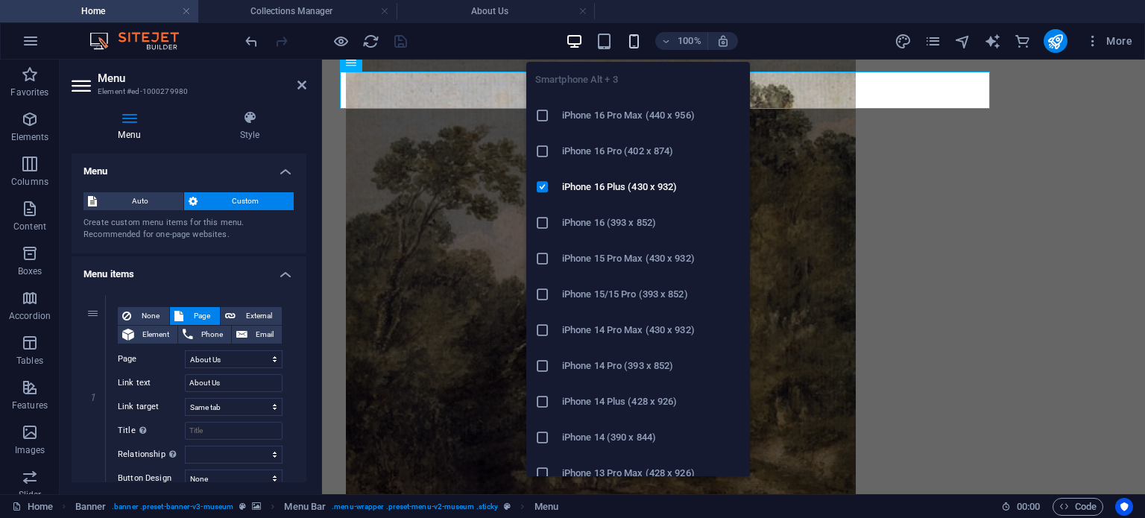
click at [632, 41] on icon "button" at bounding box center [634, 41] width 17 height 17
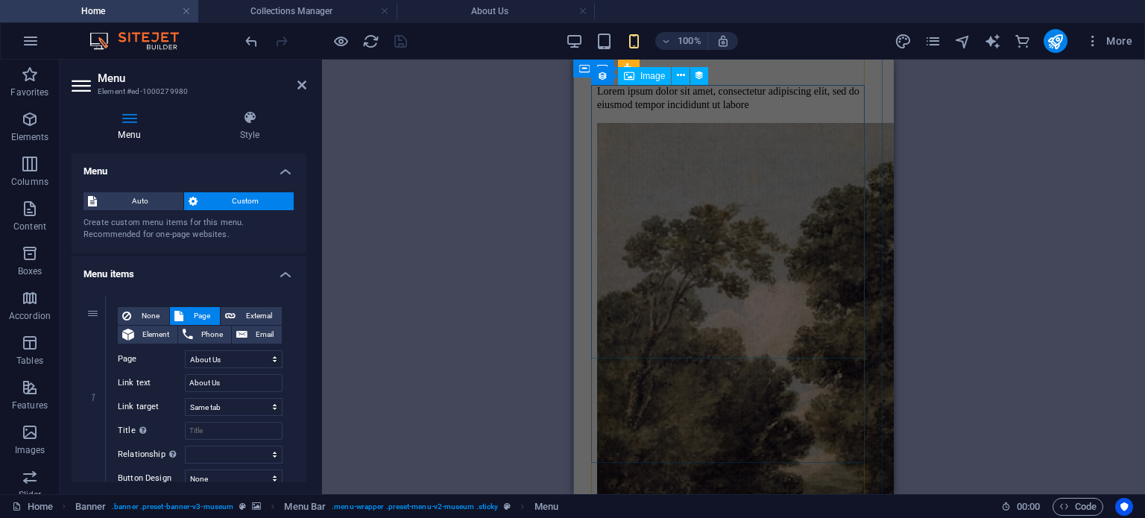
scroll to position [2103, 0]
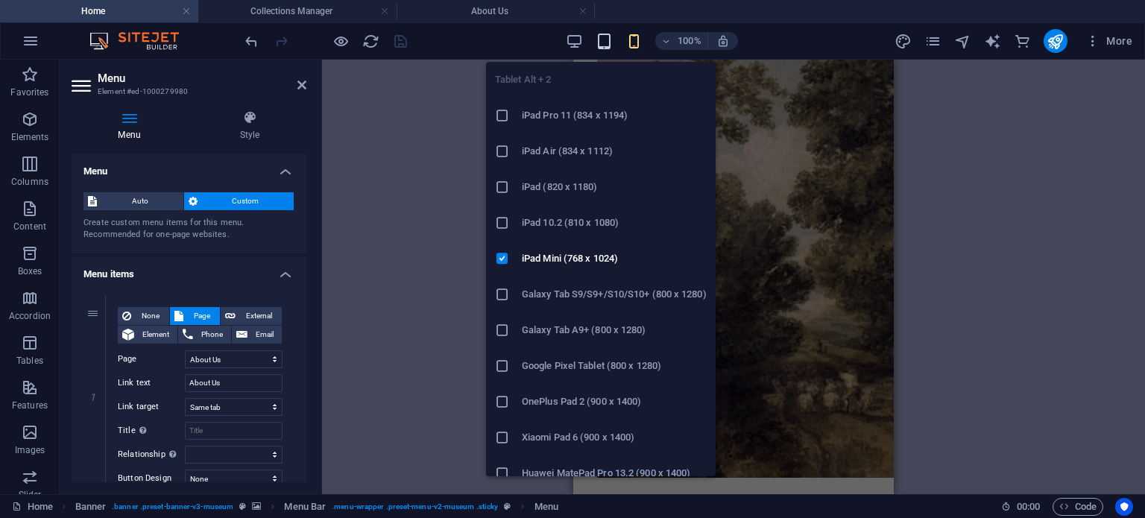
click at [600, 33] on icon "button" at bounding box center [604, 41] width 17 height 17
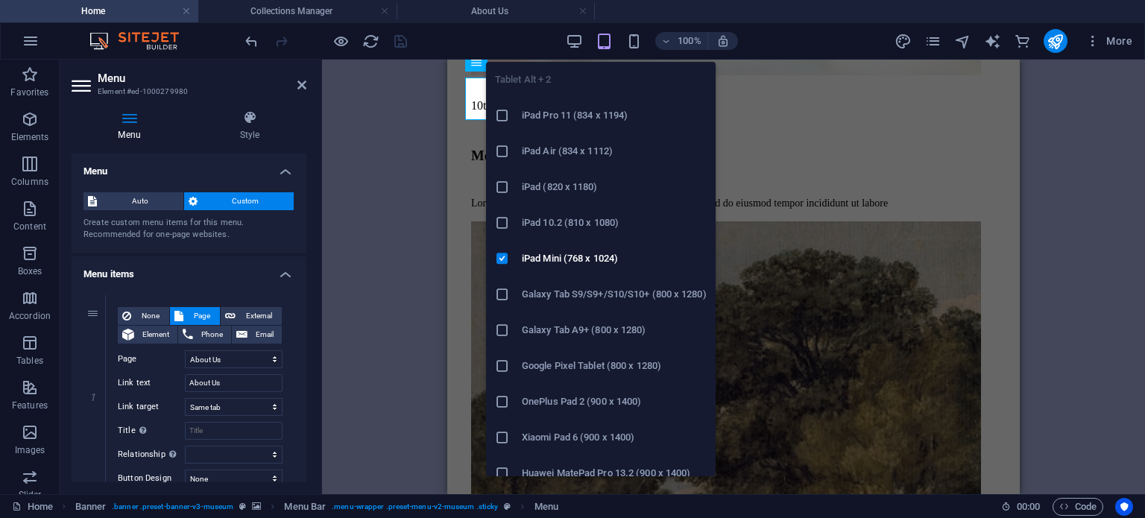
scroll to position [2109, 0]
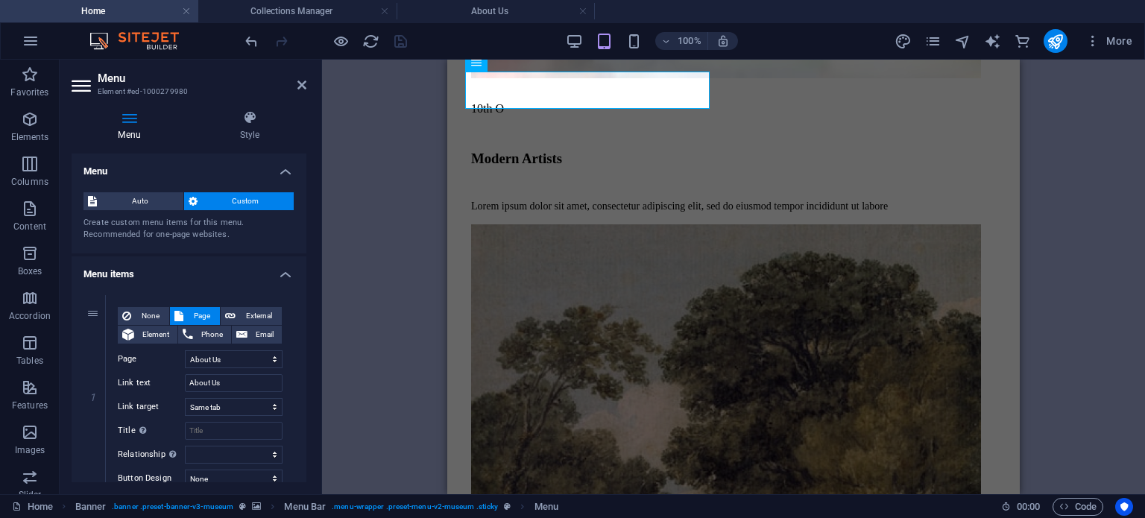
click at [426, 97] on div "Text Banner Banner Container Container H2 Spacer Collection item Image Containe…" at bounding box center [733, 277] width 823 height 435
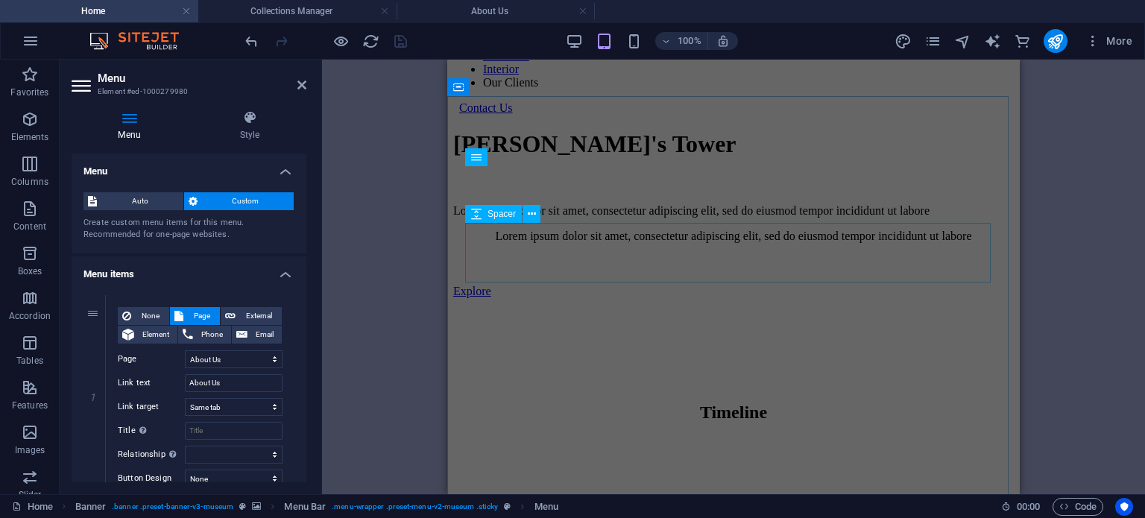
scroll to position [0, 0]
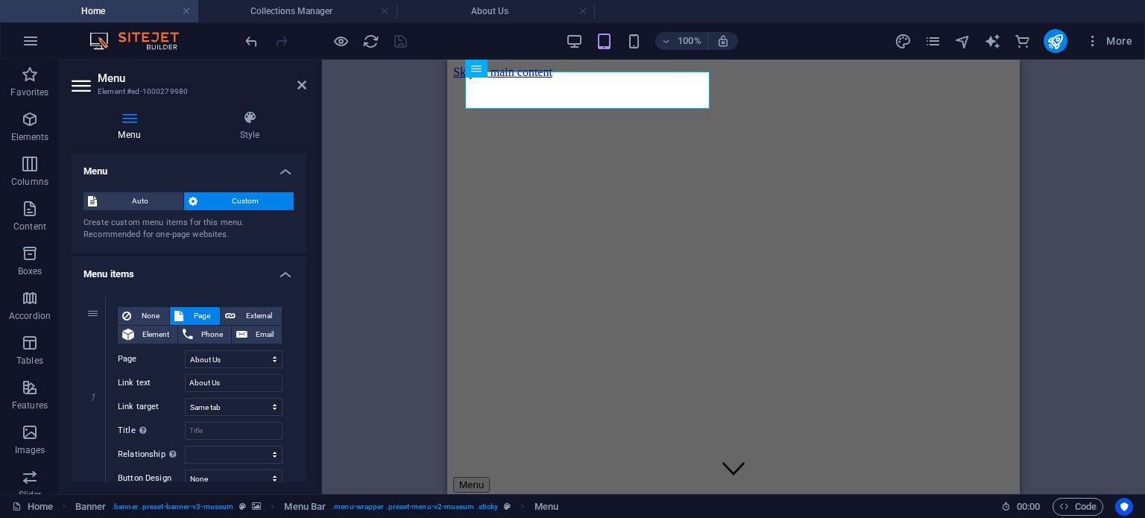
click at [574, 30] on div "100%" at bounding box center [652, 41] width 172 height 24
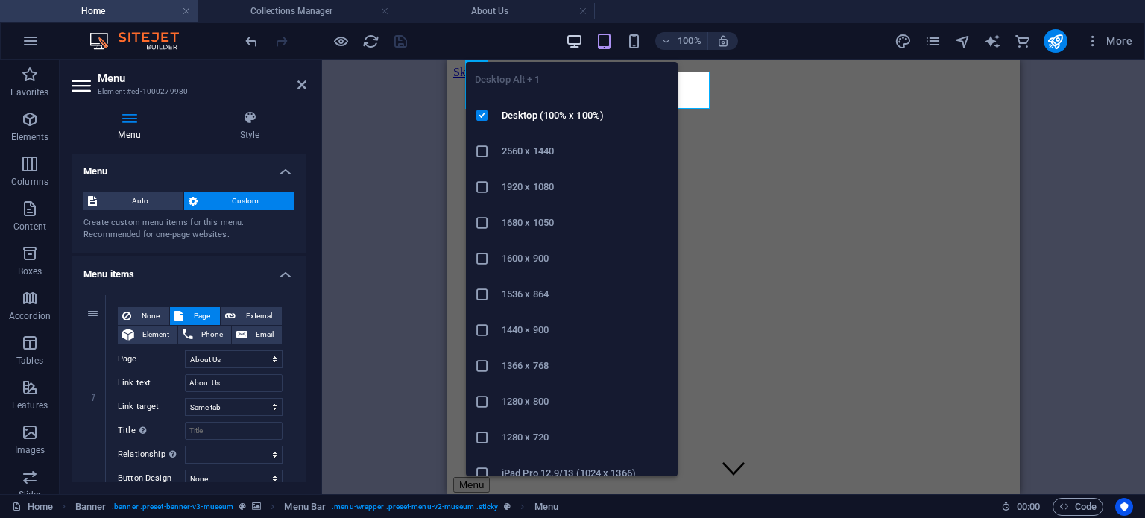
click at [572, 41] on icon "button" at bounding box center [574, 41] width 17 height 17
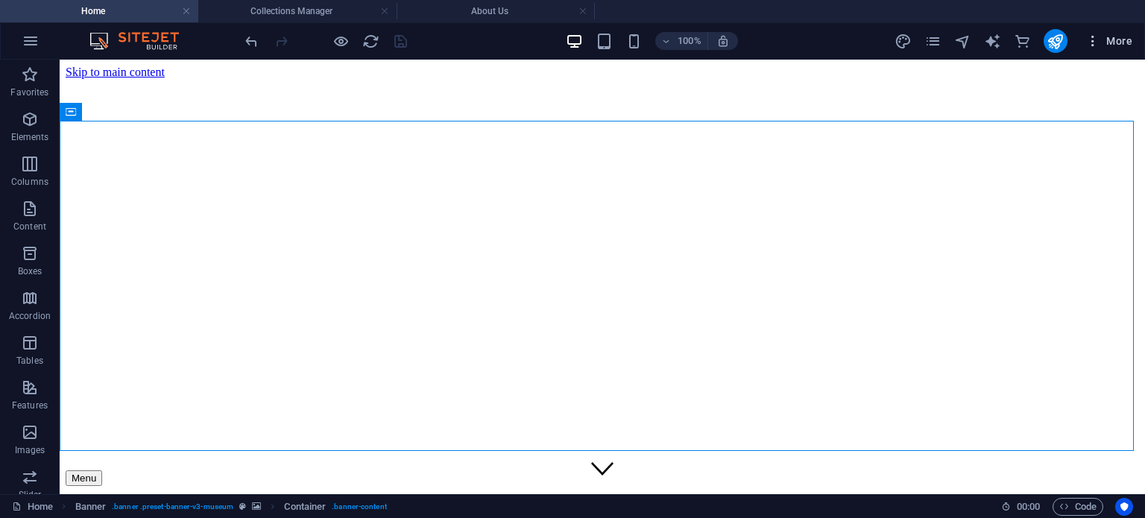
click at [1092, 45] on icon "button" at bounding box center [1093, 41] width 15 height 15
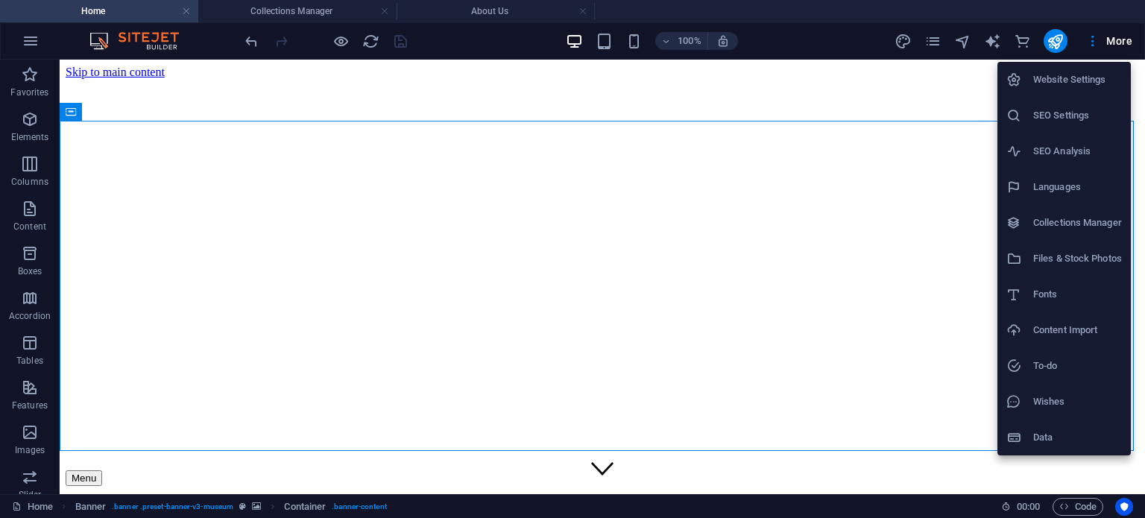
click at [934, 40] on div at bounding box center [572, 259] width 1145 height 518
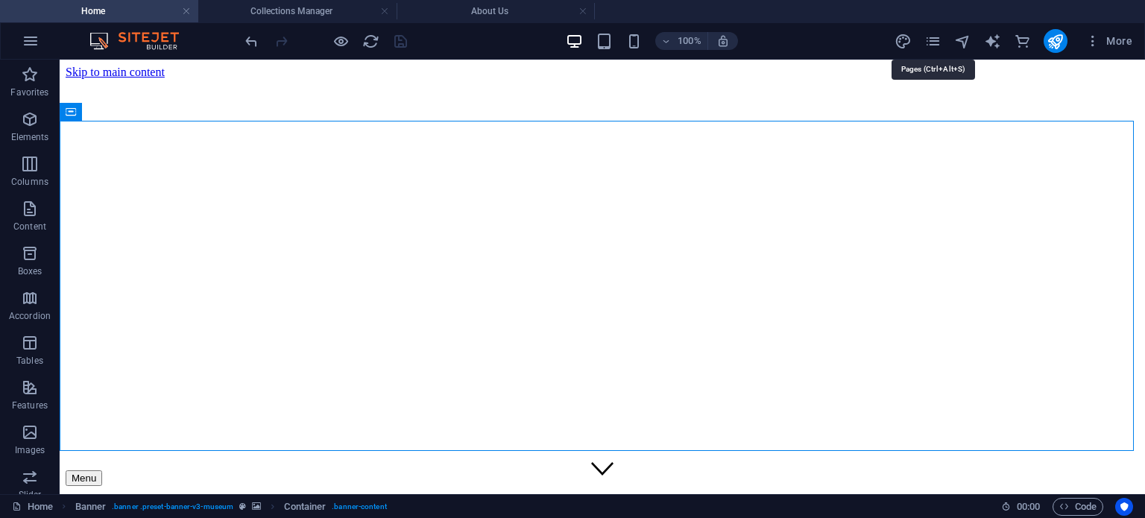
click at [934, 40] on icon "pages" at bounding box center [933, 41] width 17 height 17
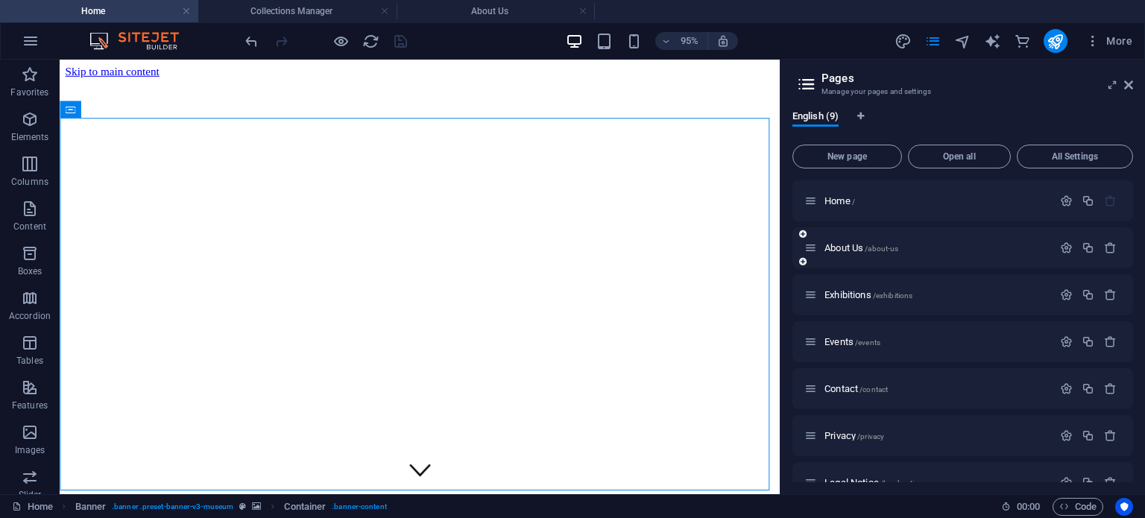
click at [840, 239] on div "About Us /about-us" at bounding box center [929, 247] width 248 height 17
click at [827, 250] on span "About Us /about-us" at bounding box center [862, 247] width 74 height 11
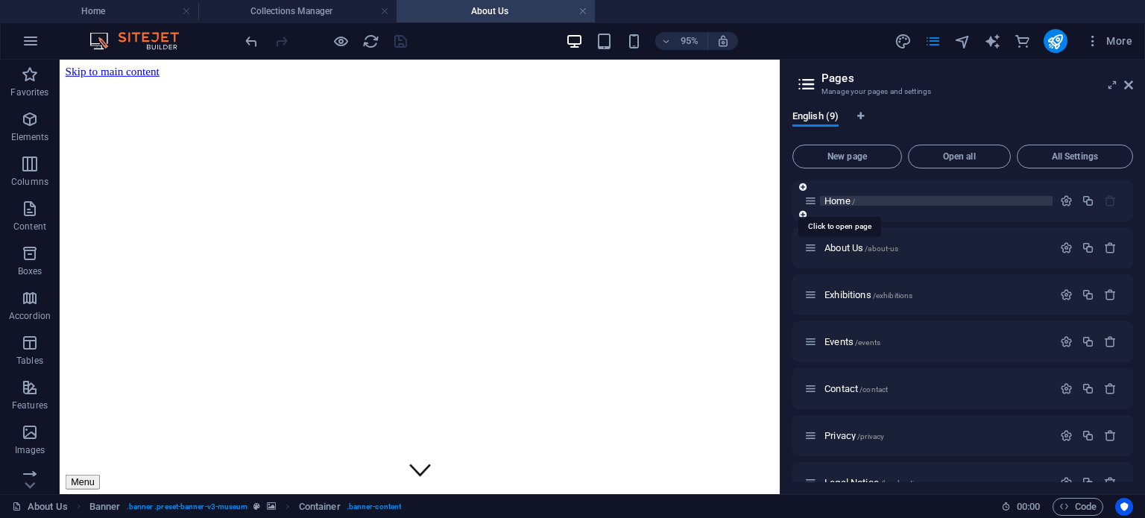
click at [831, 205] on span "Home /" at bounding box center [840, 200] width 31 height 11
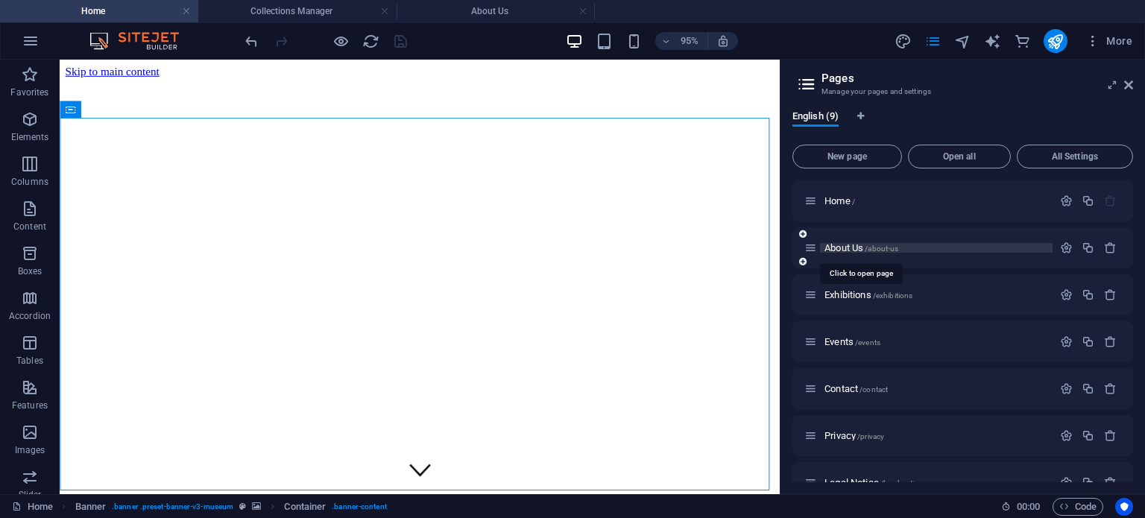
click at [831, 247] on span "About Us /about-us" at bounding box center [862, 247] width 74 height 11
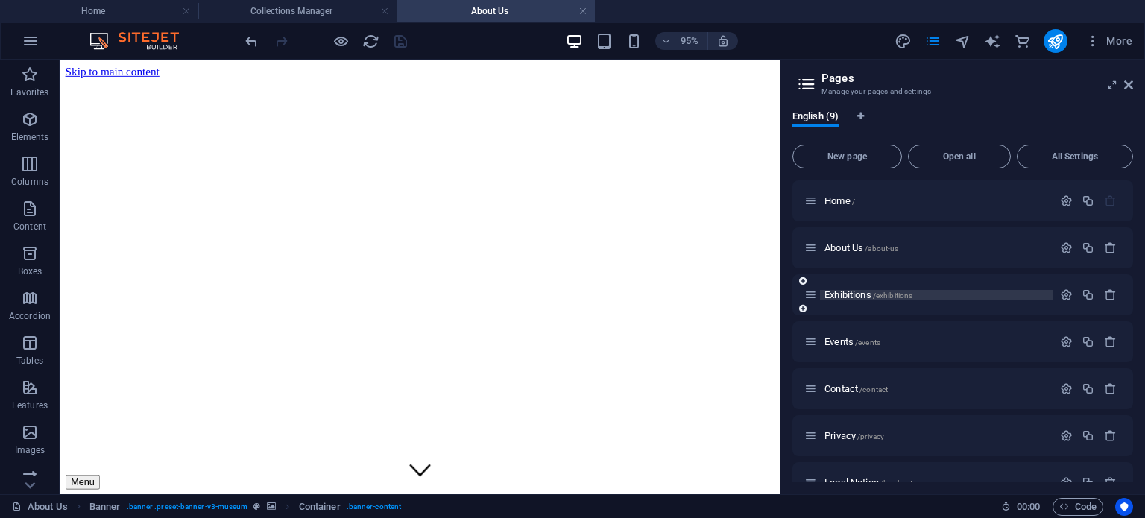
click at [835, 292] on span "Exhibitions /exhibitions" at bounding box center [869, 294] width 88 height 11
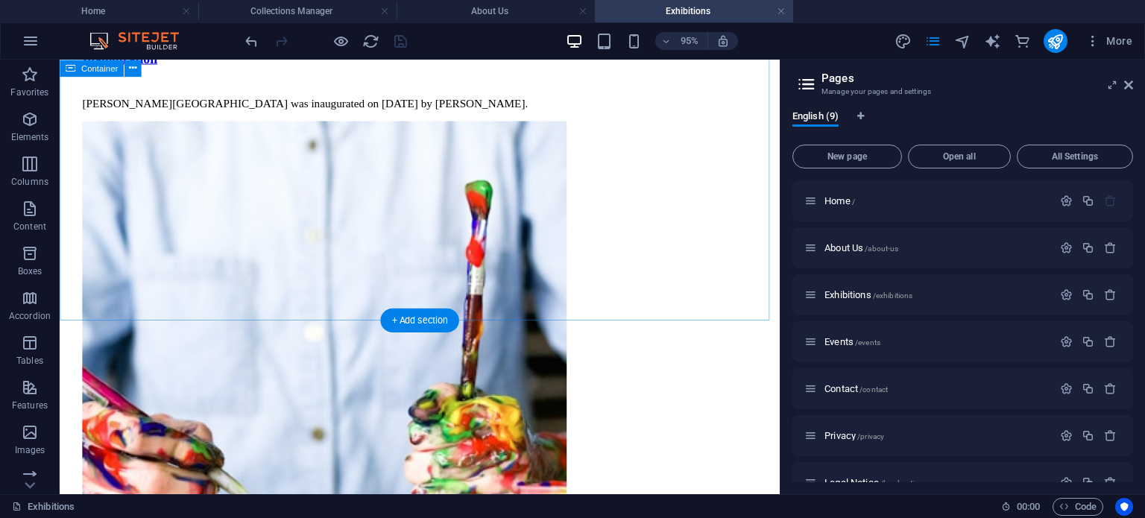
scroll to position [2491, 0]
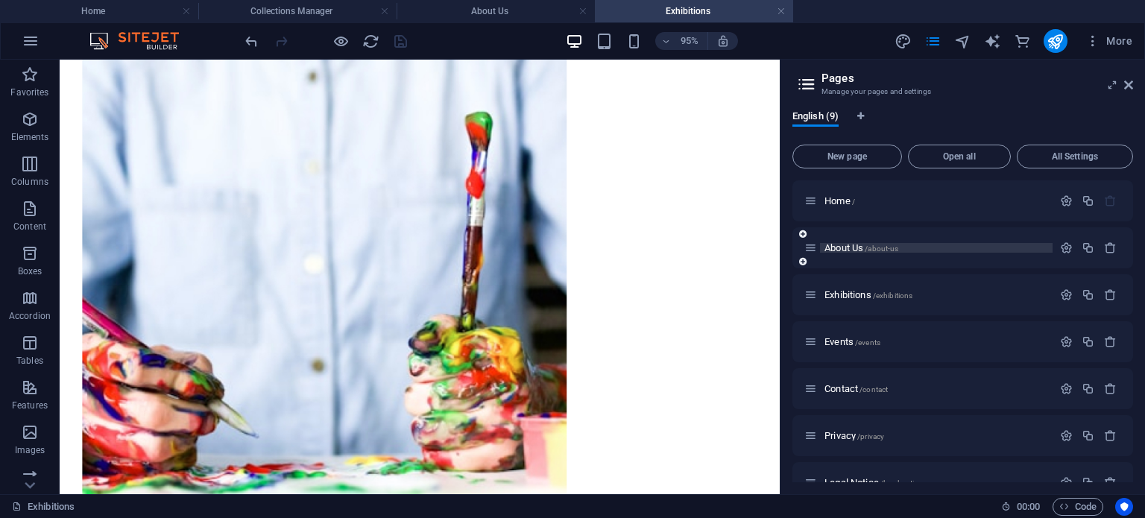
click at [851, 247] on span "About Us /about-us" at bounding box center [862, 247] width 74 height 11
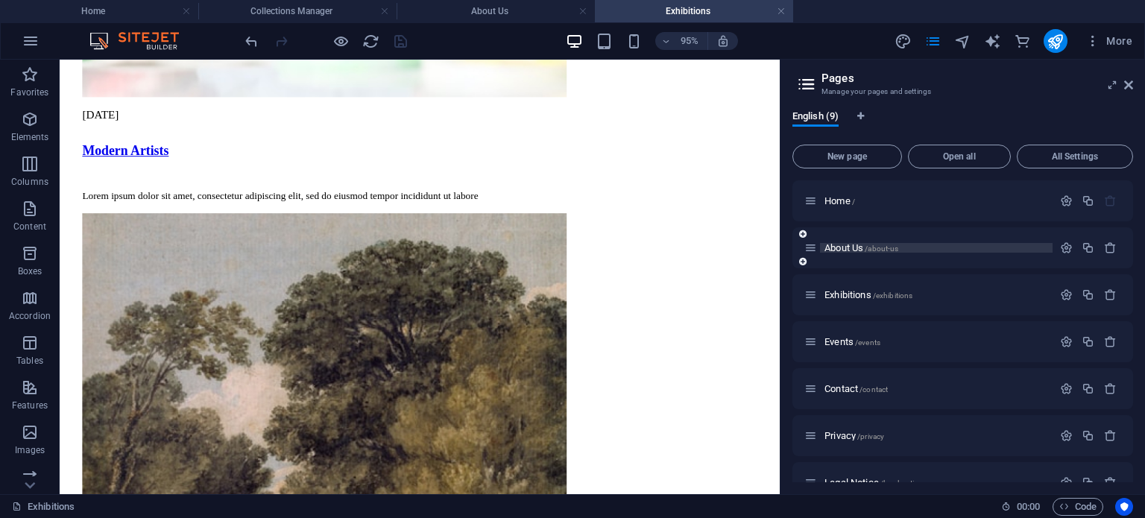
scroll to position [0, 0]
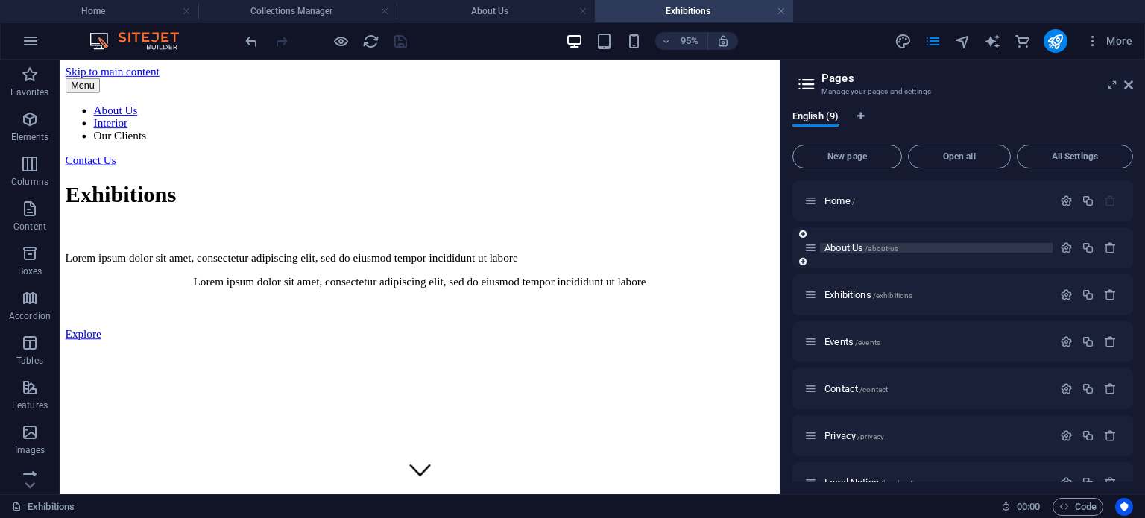
click at [851, 247] on span "About Us /about-us" at bounding box center [862, 247] width 74 height 11
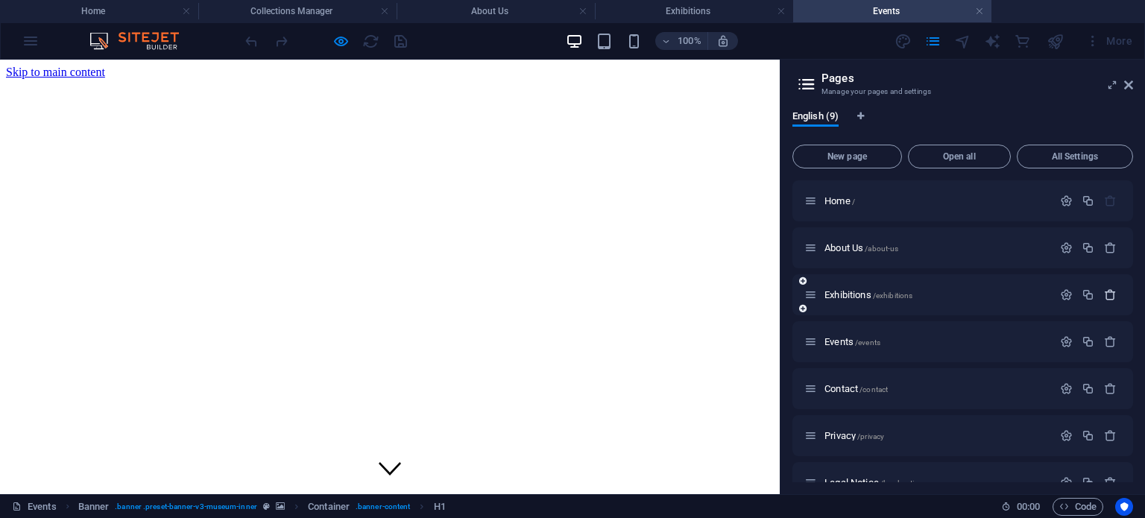
click at [1111, 298] on icon "button" at bounding box center [1110, 295] width 13 height 13
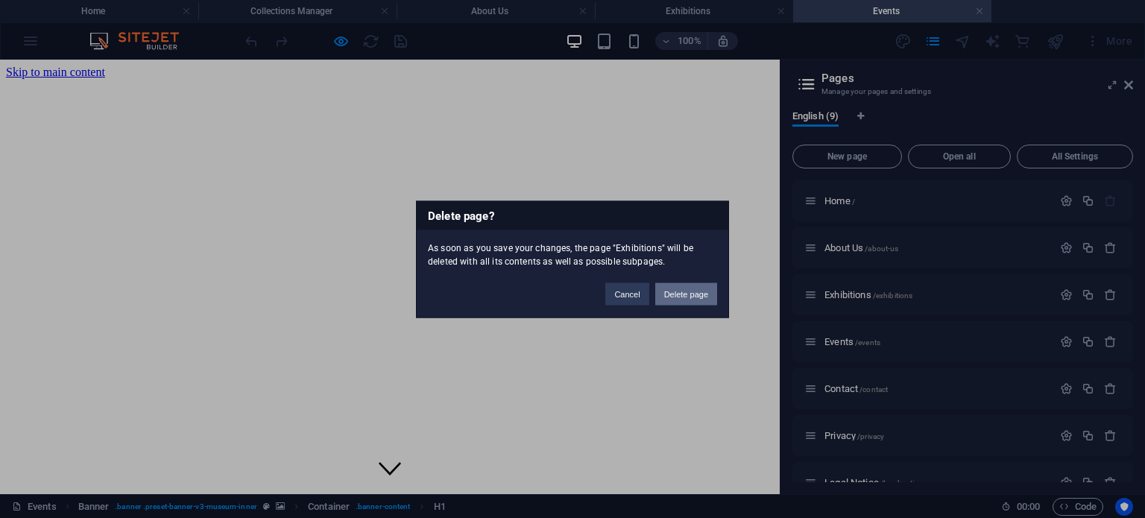
click at [672, 289] on button "Delete page" at bounding box center [686, 294] width 62 height 22
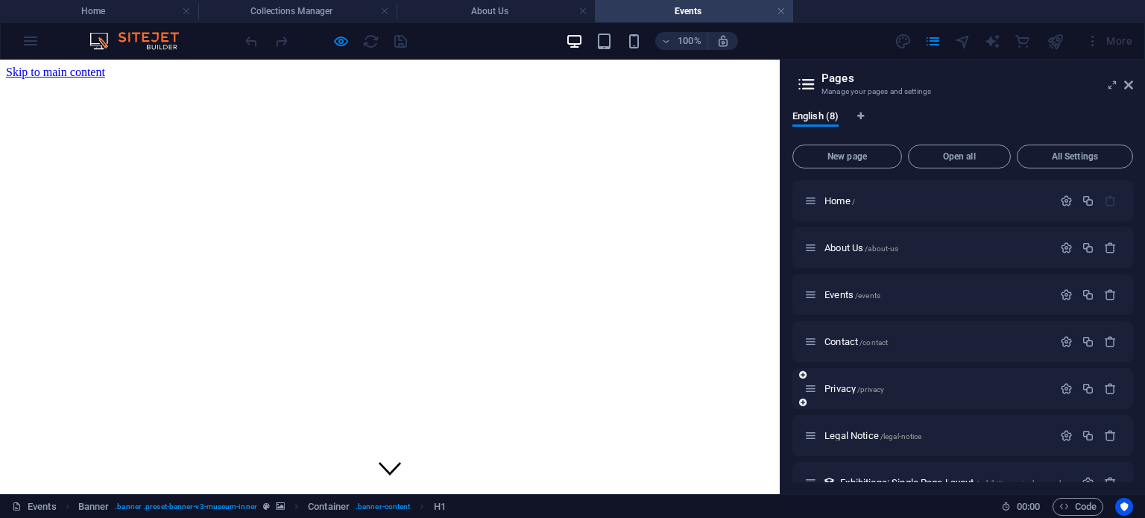
scroll to position [73, 0]
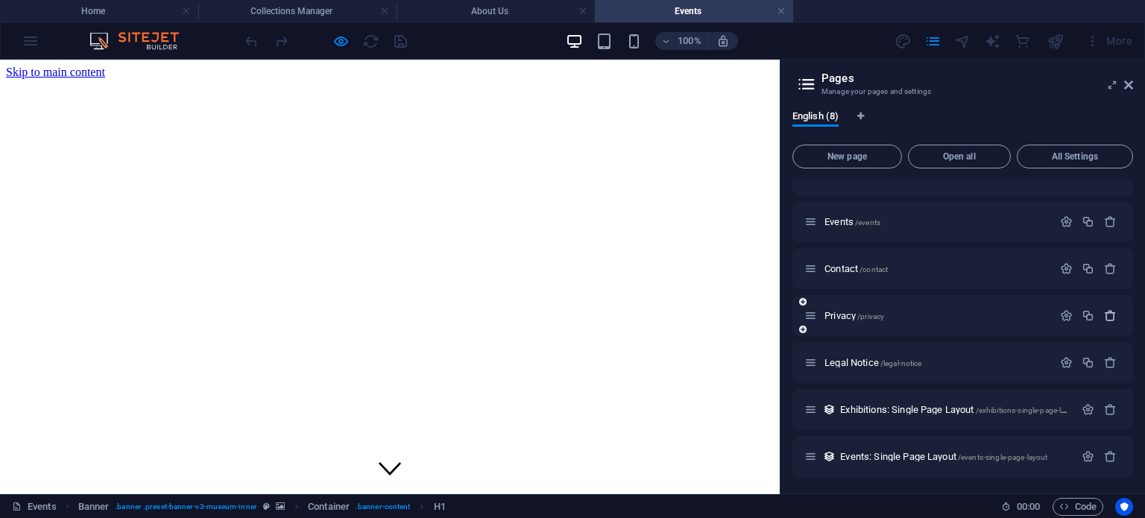
click at [1113, 312] on icon "button" at bounding box center [1110, 315] width 13 height 13
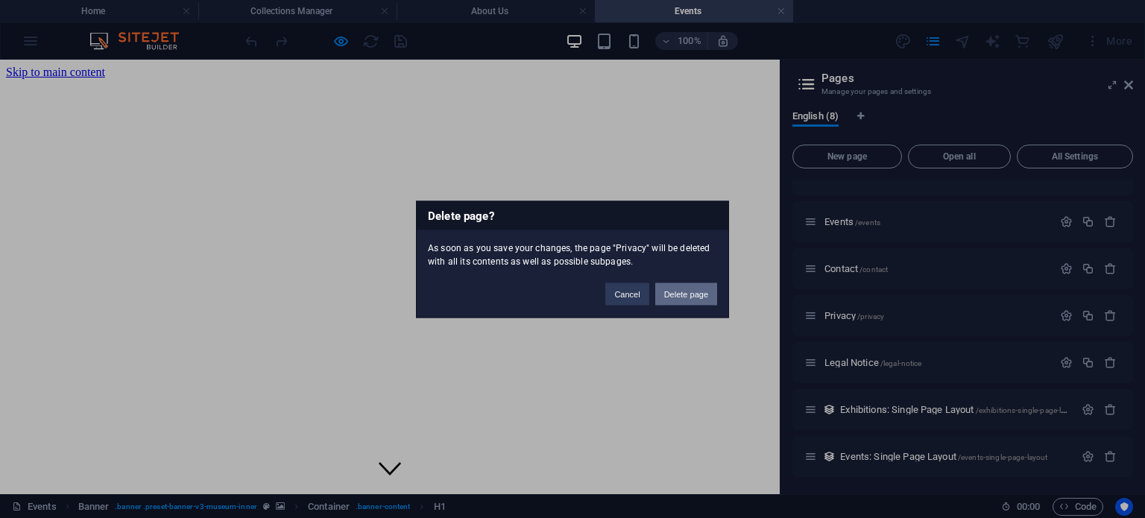
click at [705, 290] on button "Delete page" at bounding box center [686, 294] width 62 height 22
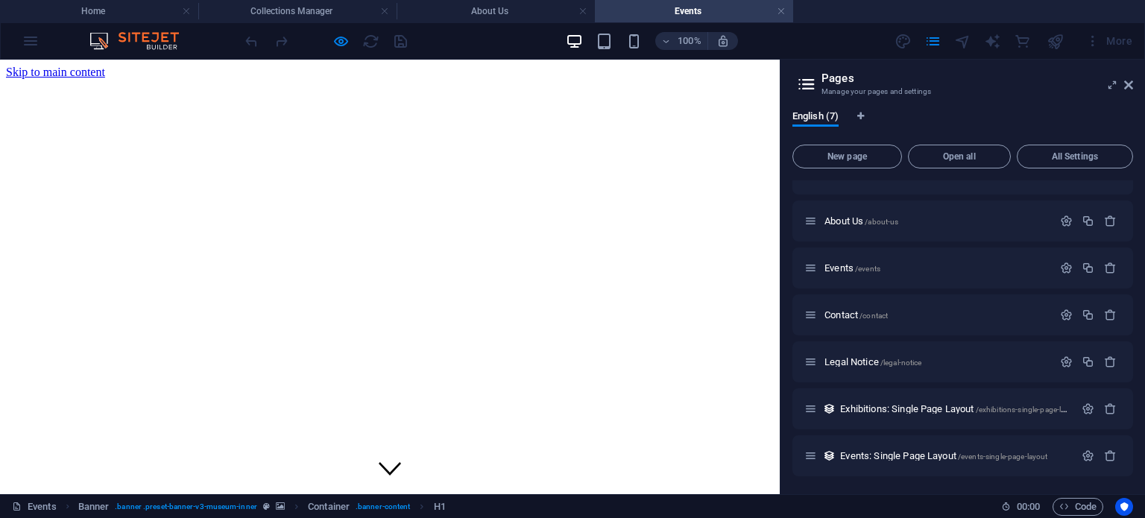
scroll to position [26, 0]
click at [1110, 364] on icon "button" at bounding box center [1110, 362] width 13 height 13
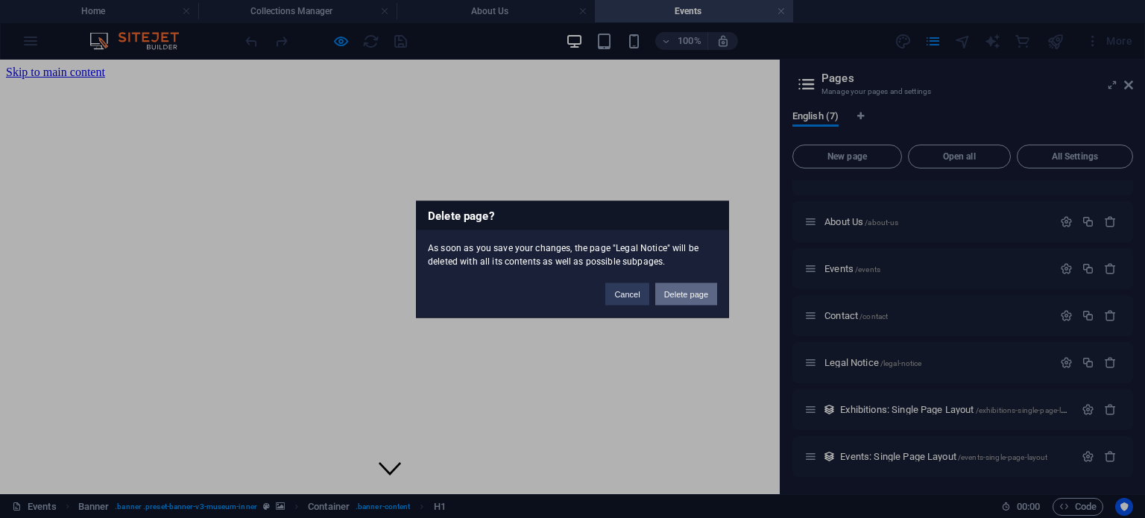
click at [686, 289] on button "Delete page" at bounding box center [686, 294] width 62 height 22
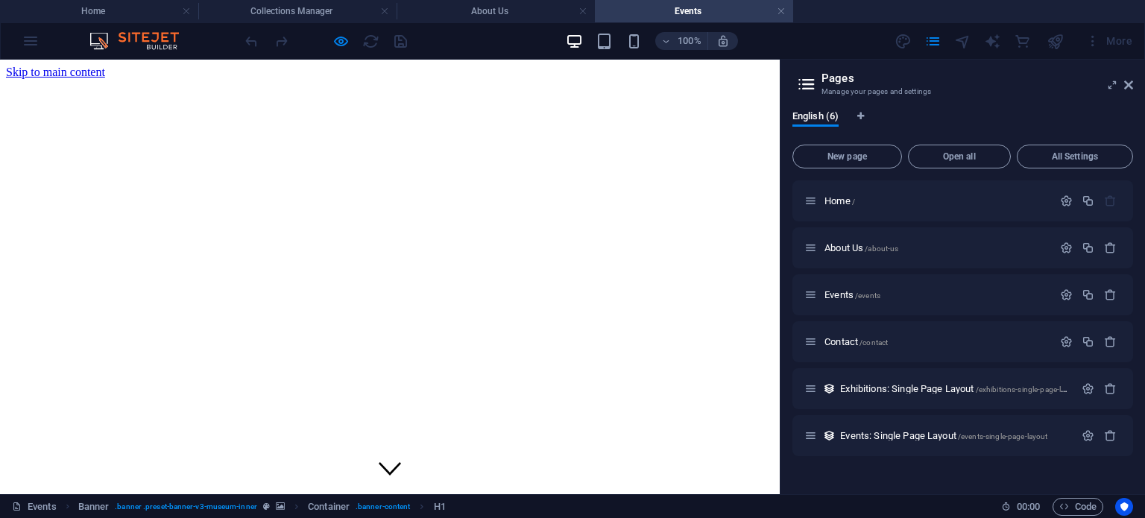
scroll to position [0, 0]
click at [890, 392] on span "Exhibitions: Single Page Layout /exhibitions-single-page-layout" at bounding box center [960, 388] width 240 height 11
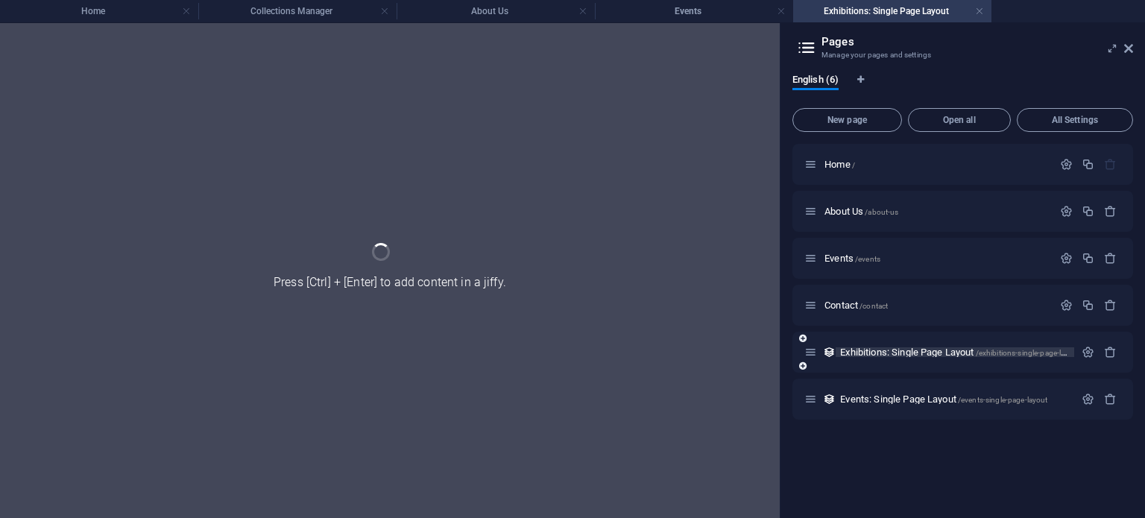
click at [890, 392] on div "Events: Single Page Layout /events-single-page-layout" at bounding box center [940, 399] width 270 height 17
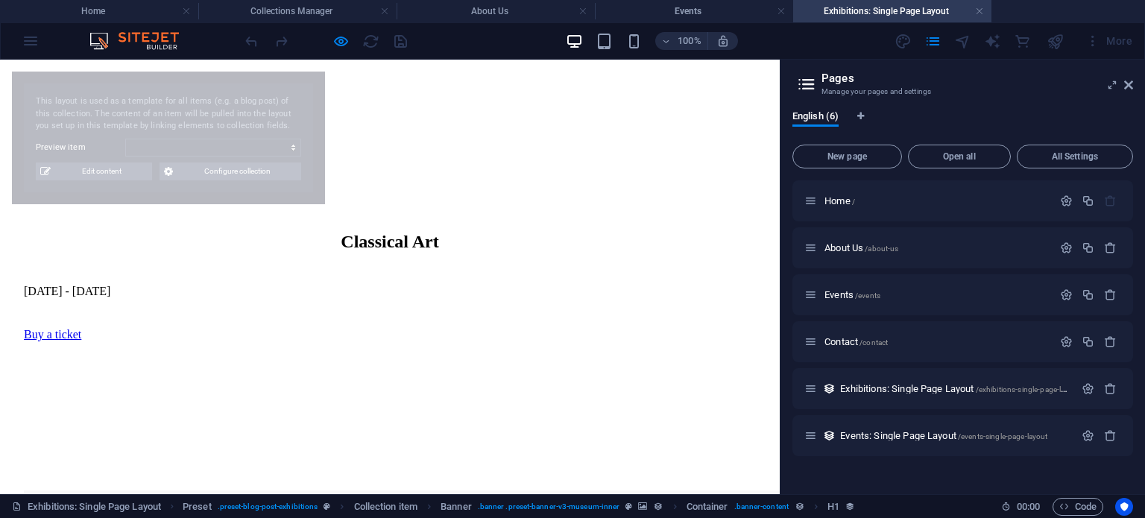
select select "68dd40d829217df68c041ac2"
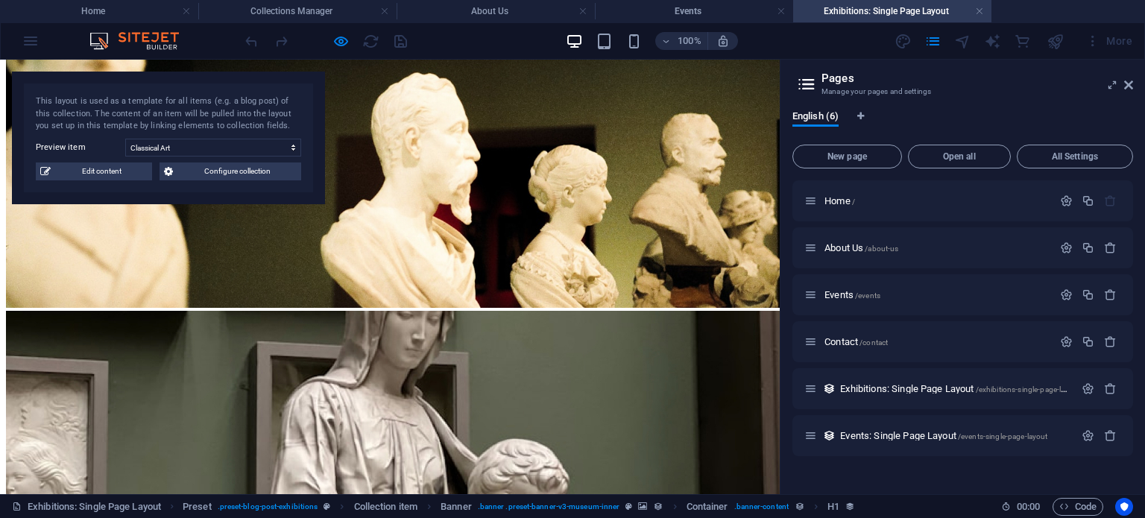
scroll to position [2278, 0]
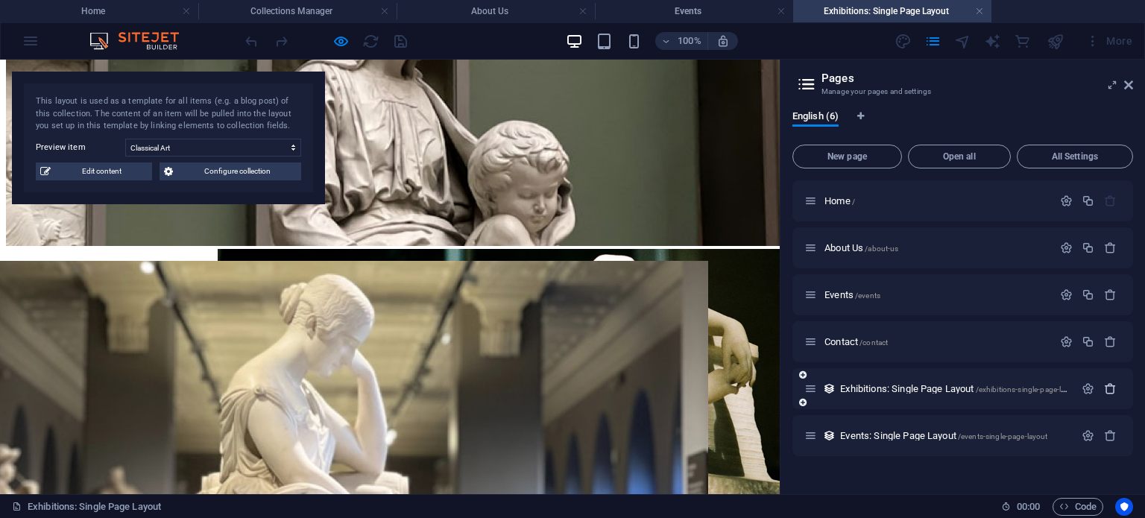
click at [1111, 392] on icon "button" at bounding box center [1110, 389] width 13 height 13
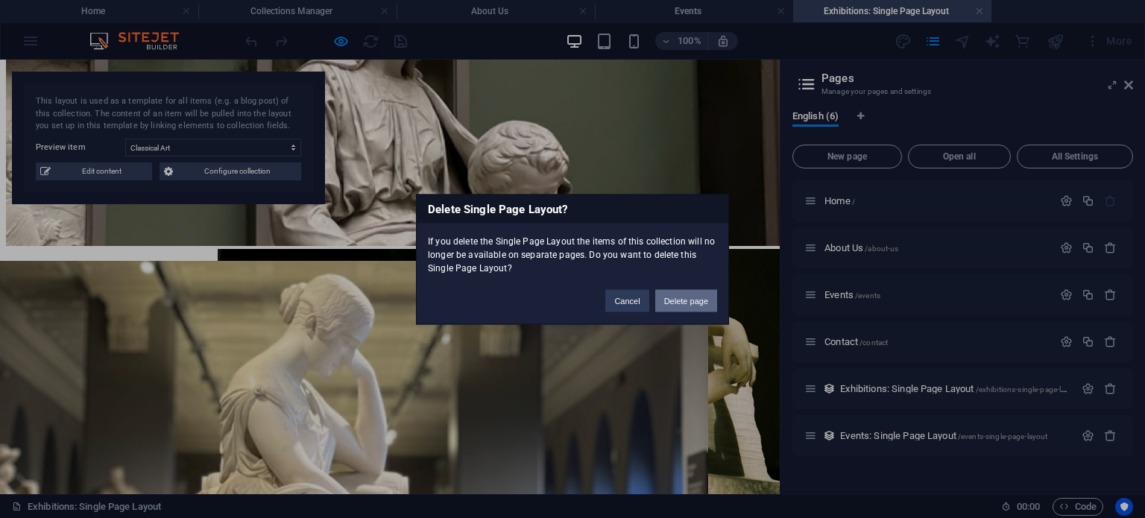
click at [689, 294] on button "Delete page" at bounding box center [686, 300] width 62 height 22
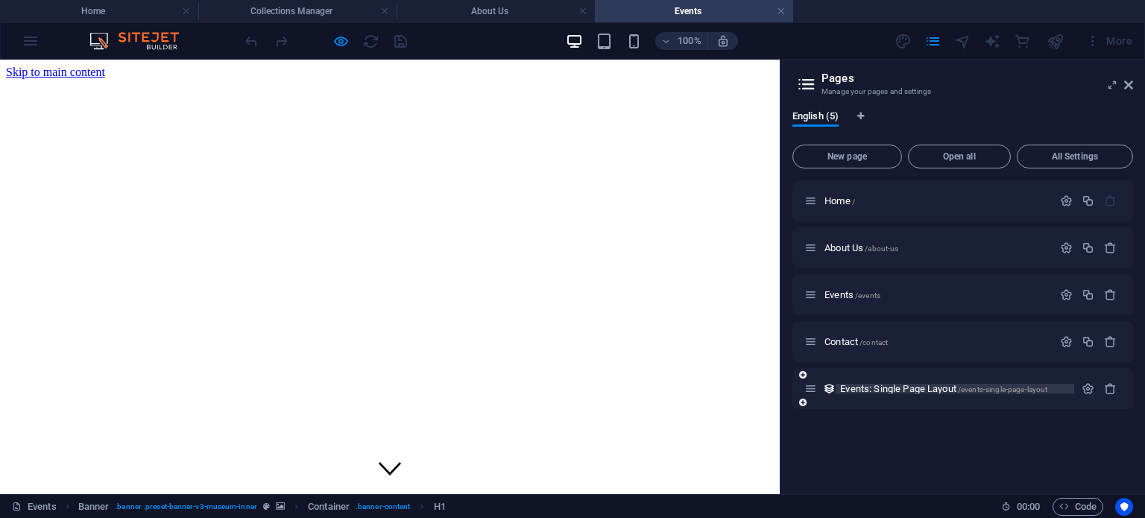
click at [905, 385] on span "Events: Single Page Layout /events-single-page-layout" at bounding box center [943, 388] width 207 height 11
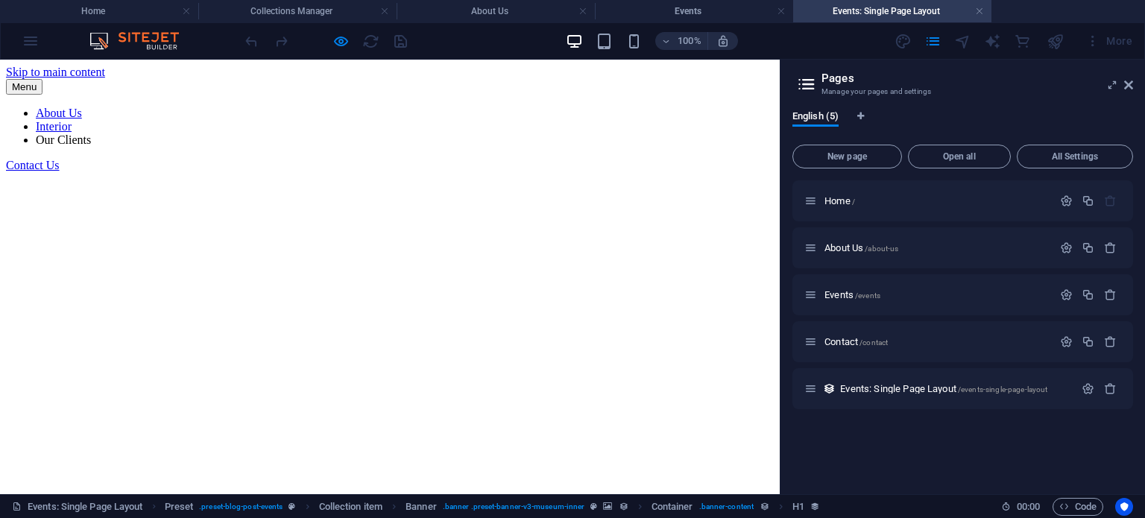
scroll to position [0, 0]
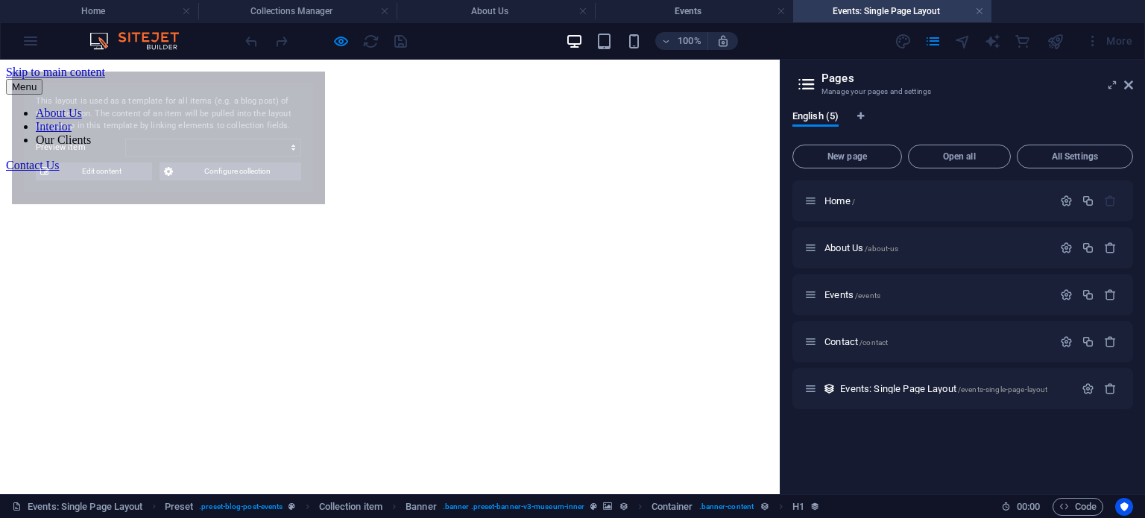
select select "68dd40d829217df68c041abd"
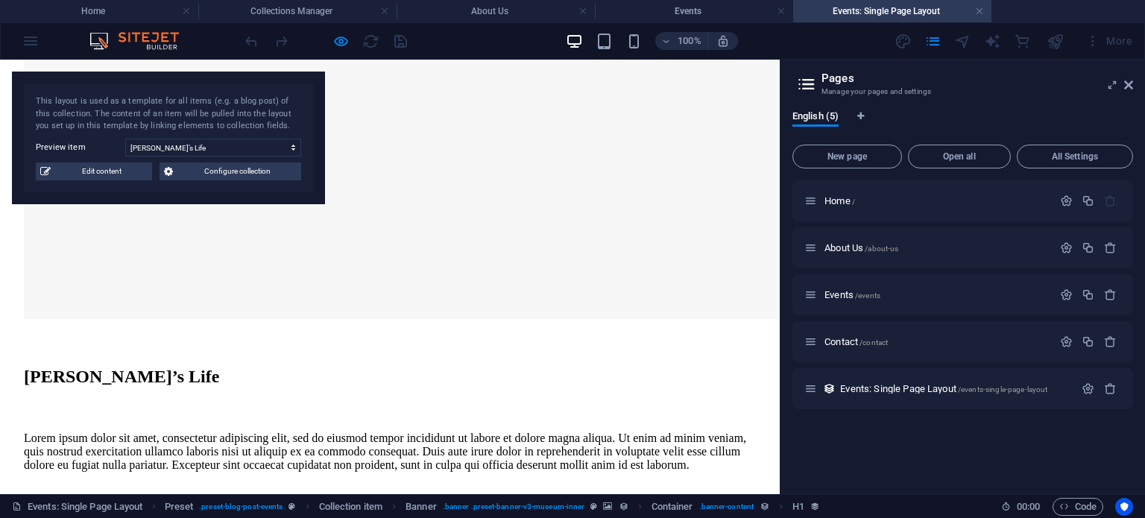
scroll to position [1687, 0]
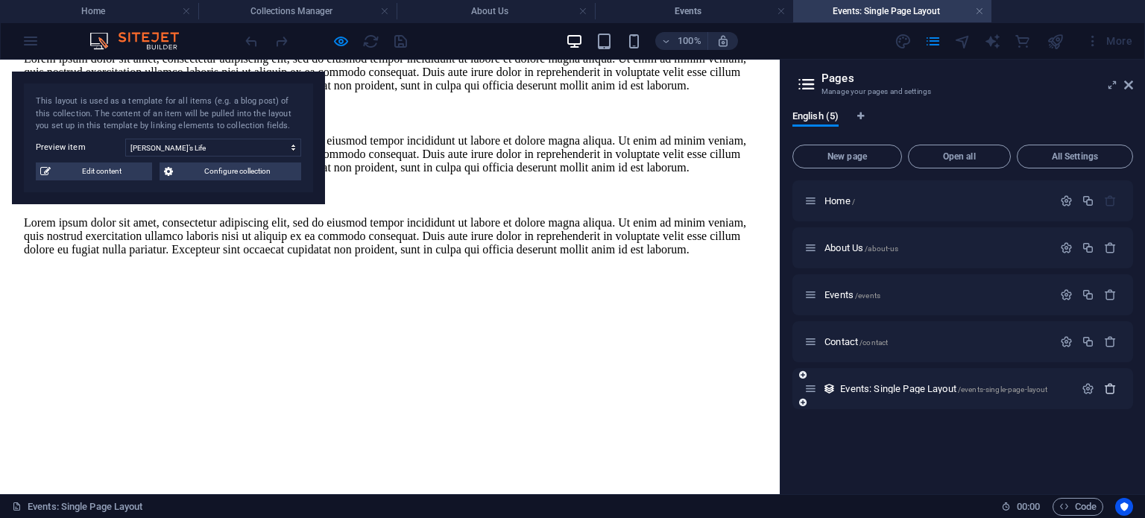
click at [1111, 386] on icon "button" at bounding box center [1110, 389] width 13 height 13
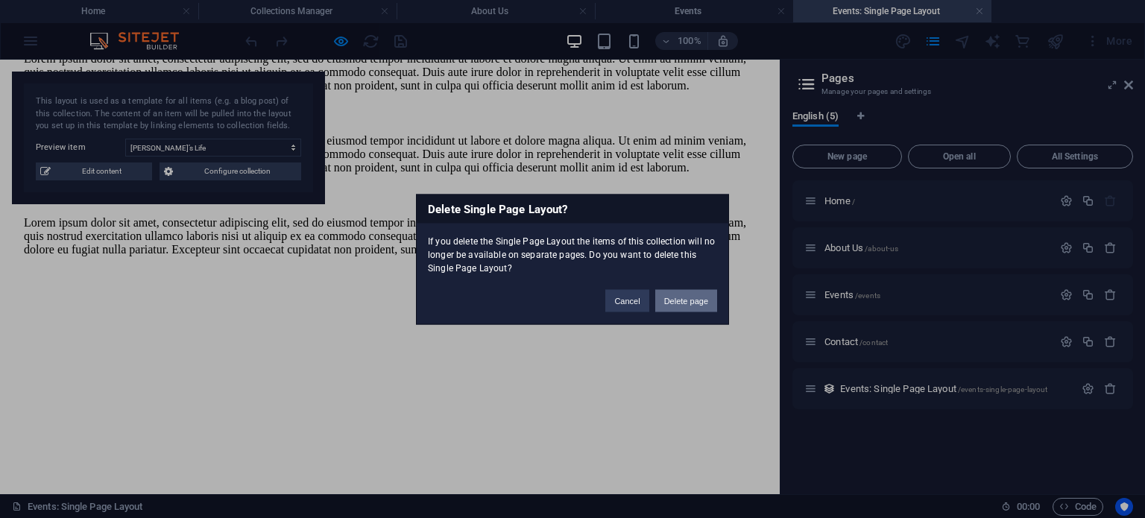
click at [705, 292] on button "Delete page" at bounding box center [686, 300] width 62 height 22
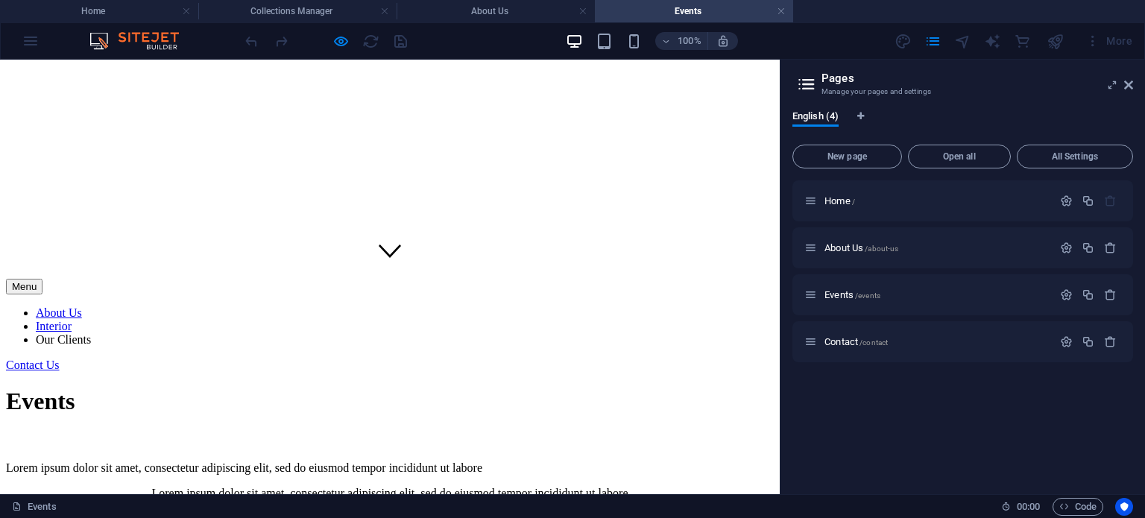
scroll to position [0, 0]
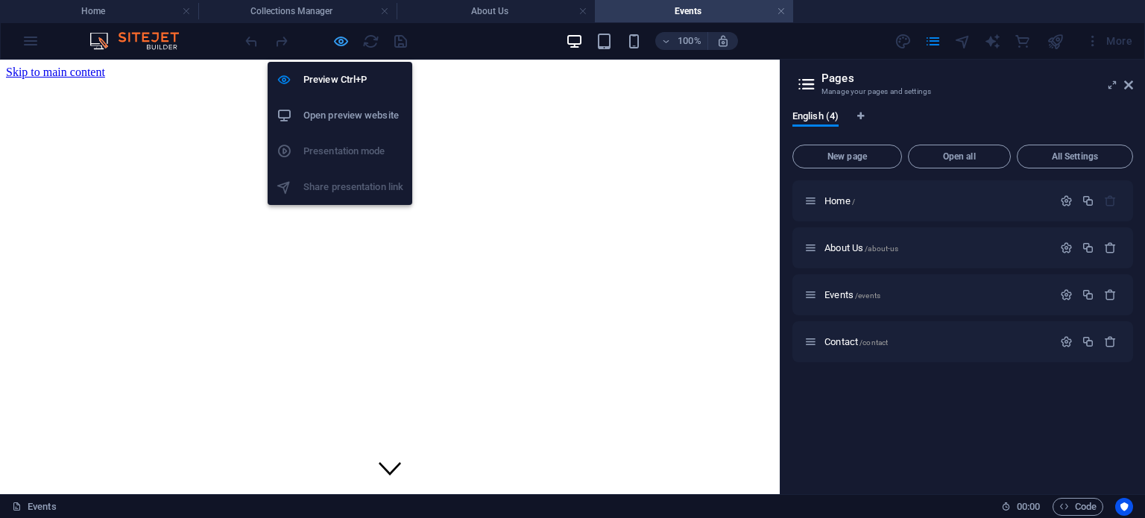
click at [342, 41] on icon "button" at bounding box center [341, 41] width 17 height 17
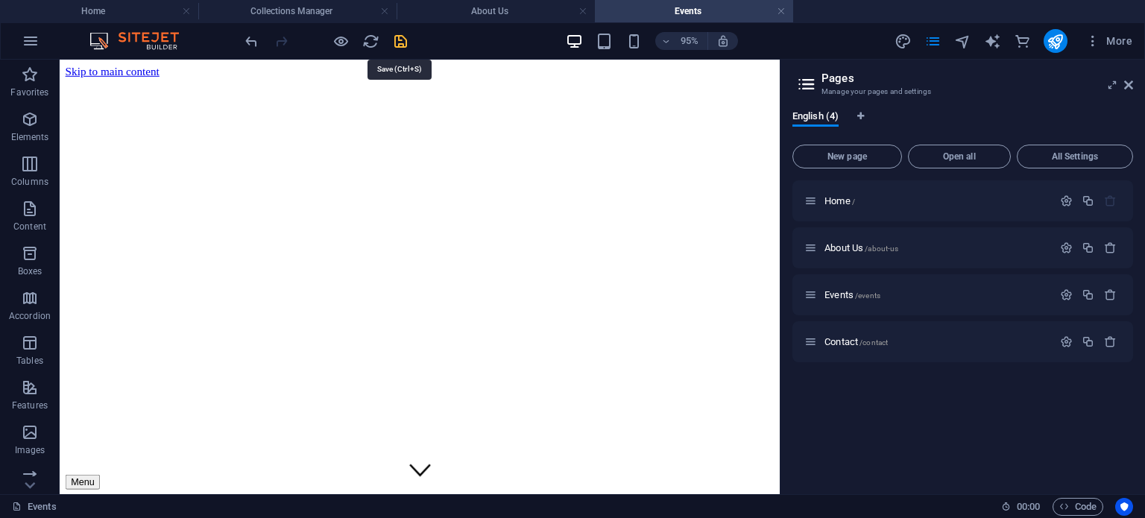
click at [399, 42] on icon "save" at bounding box center [400, 41] width 17 height 17
